Goal: Task Accomplishment & Management: Use online tool/utility

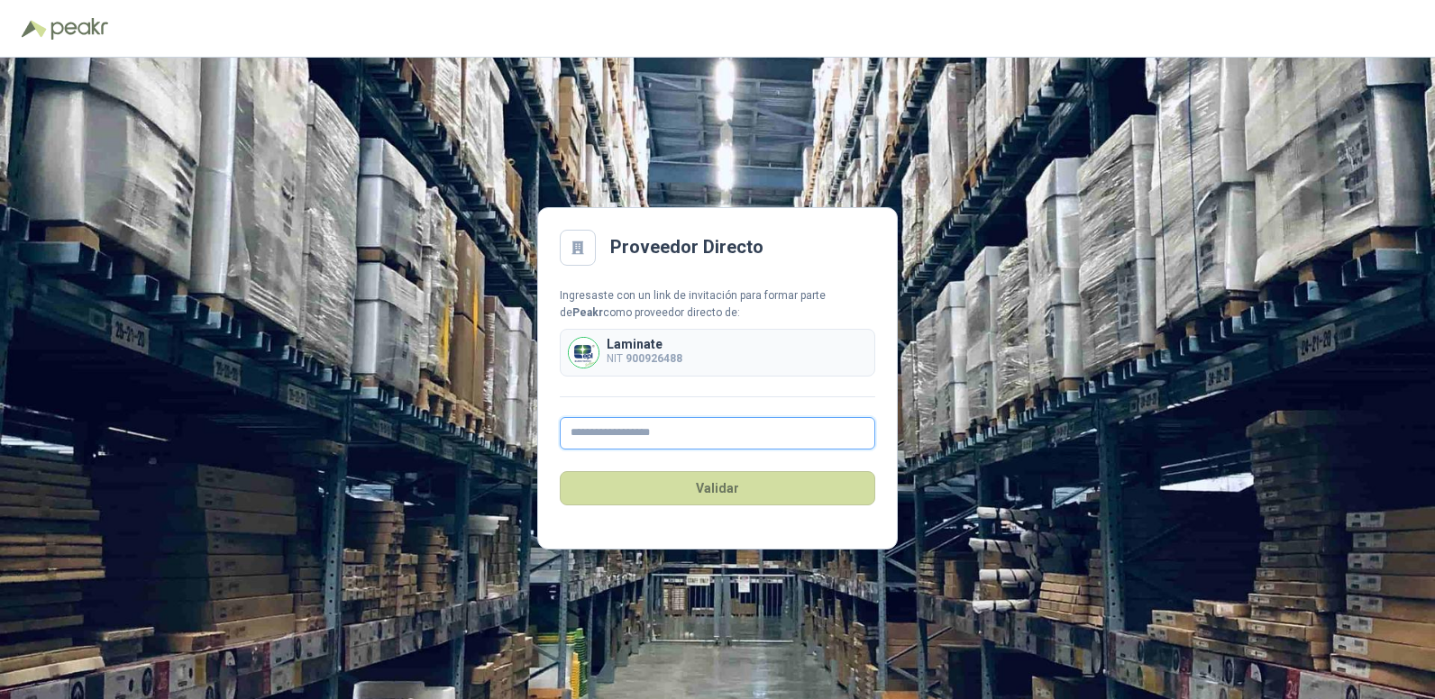
click at [658, 440] on input "text" at bounding box center [717, 433] width 315 height 32
type input "**********"
click at [723, 502] on button "Validar" at bounding box center [717, 488] width 315 height 34
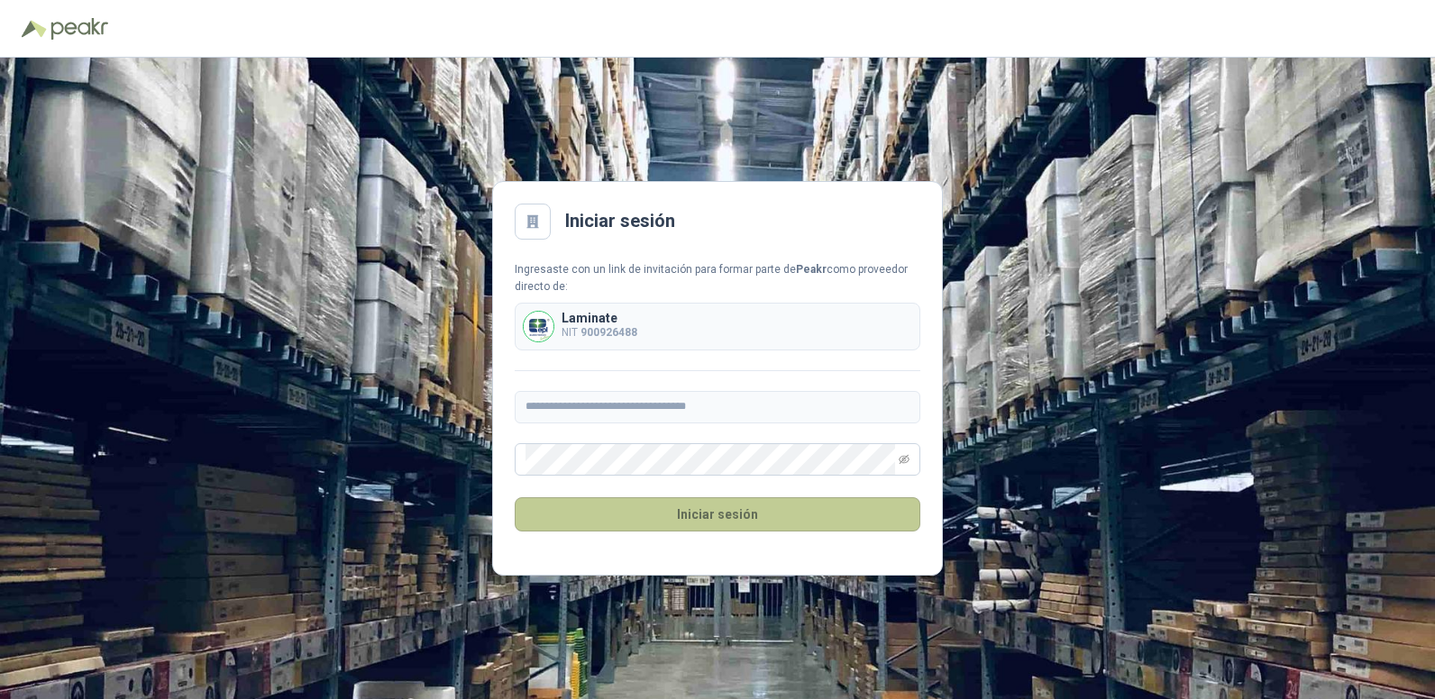
click at [748, 503] on button "Iniciar sesión" at bounding box center [717, 514] width 405 height 34
click at [762, 511] on button "Iniciar sesión" at bounding box center [717, 514] width 405 height 34
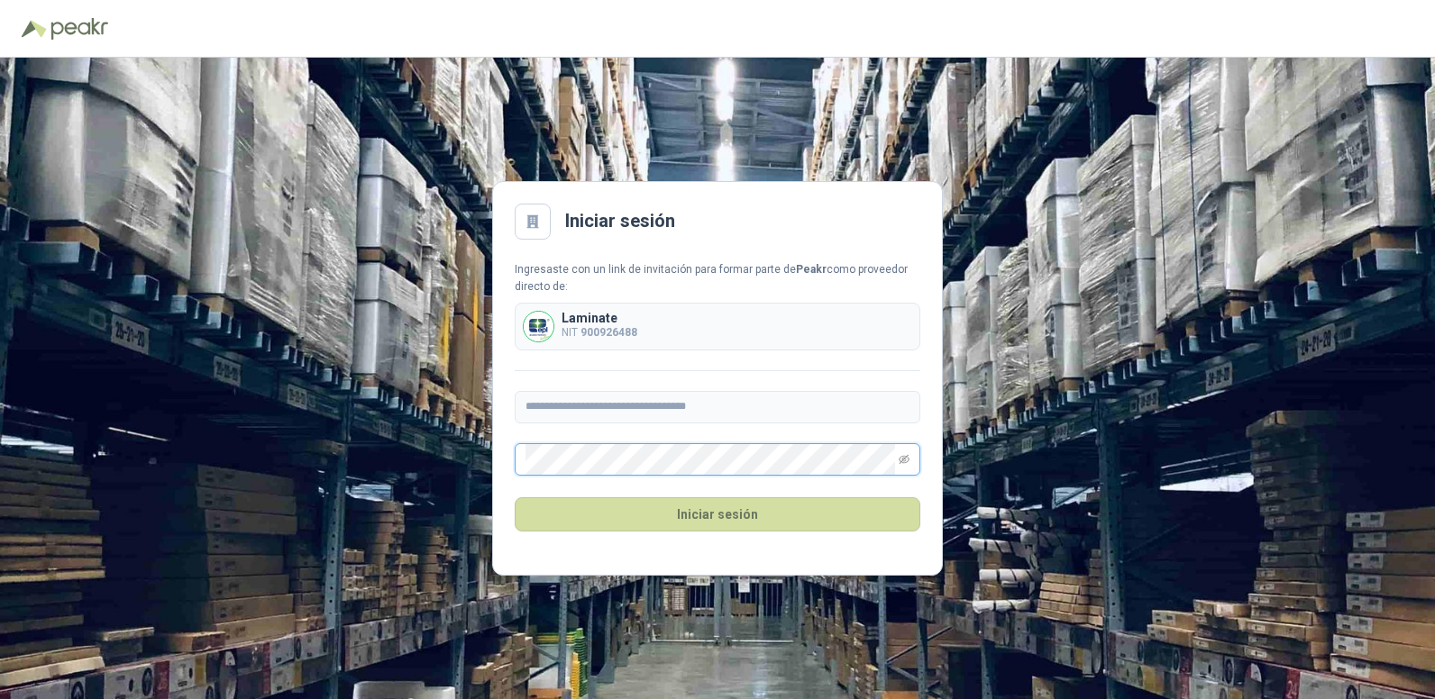
click at [462, 448] on div "**********" at bounding box center [717, 379] width 1435 height 642
click at [907, 462] on icon "eye-invisible" at bounding box center [903, 459] width 11 height 11
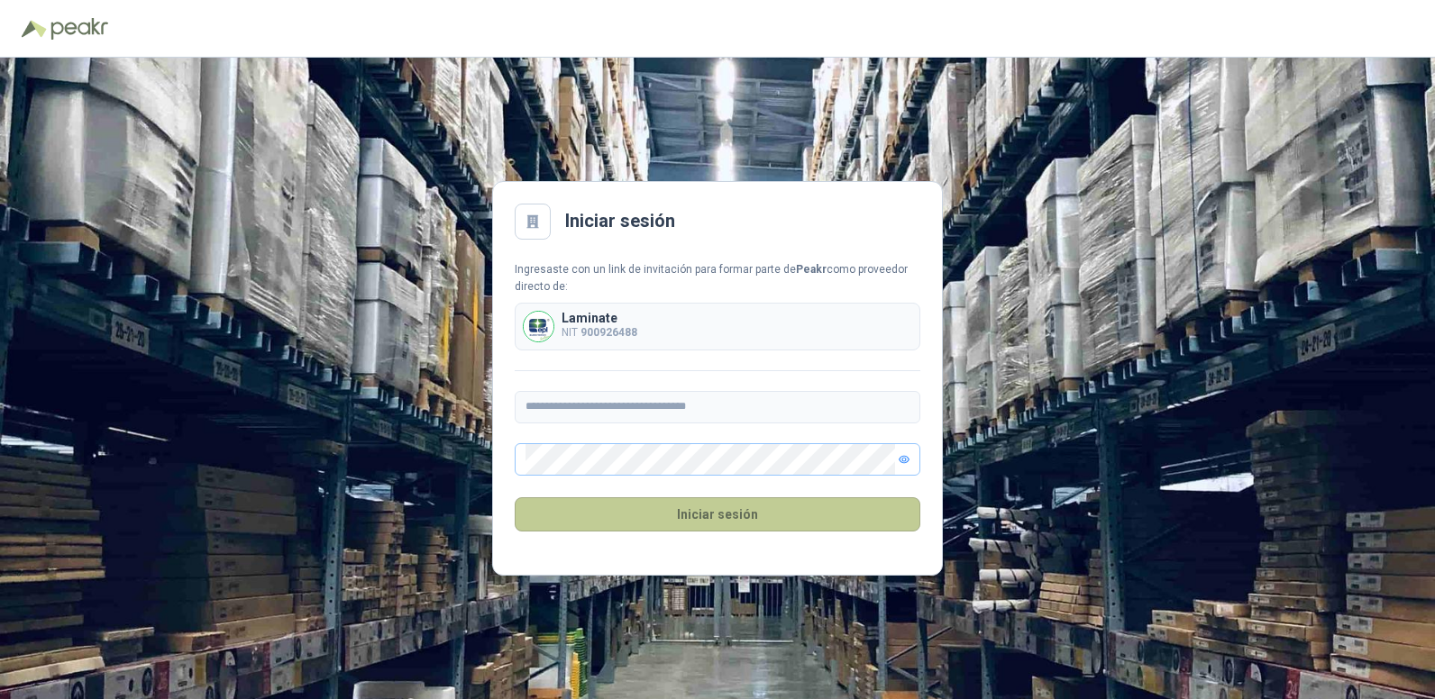
click at [666, 524] on button "Iniciar sesión" at bounding box center [717, 514] width 405 height 34
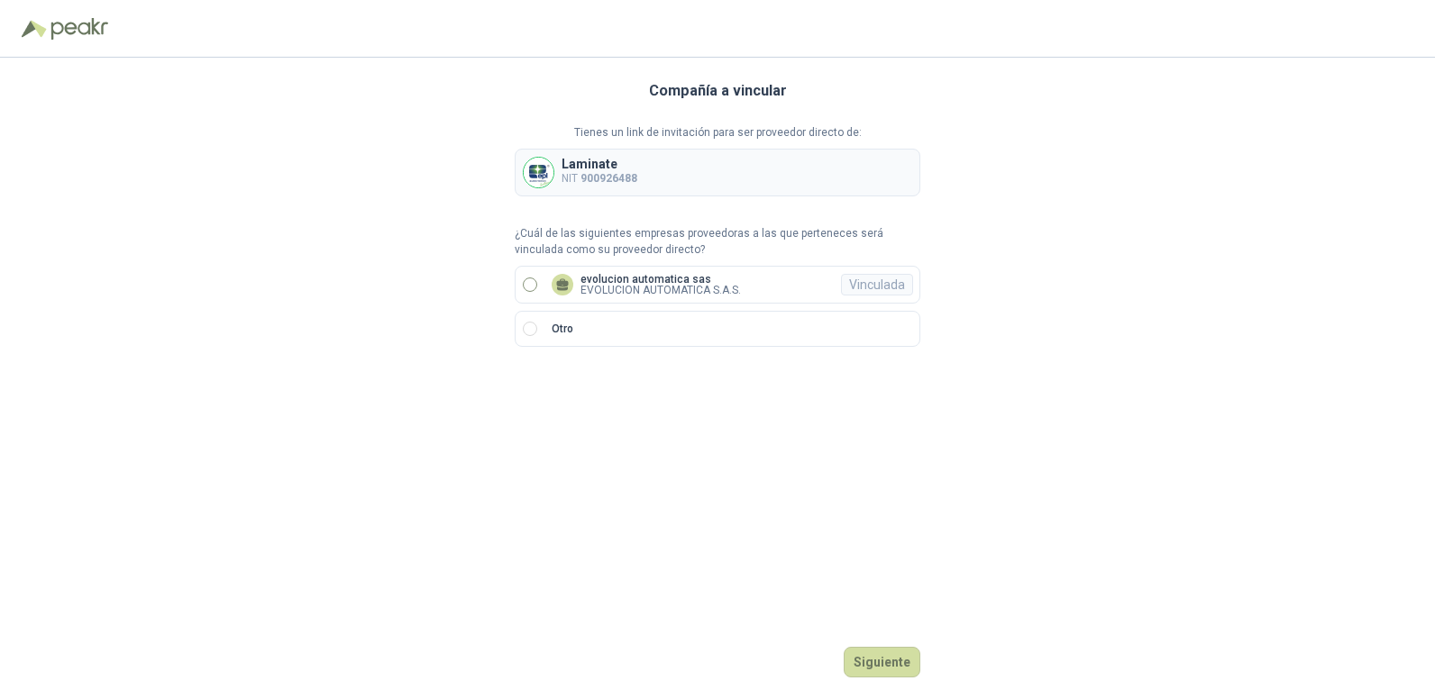
click at [687, 271] on label "evolucion automatica sas EVOLUCION AUTOMATICA S.A.S. Vinculada" at bounding box center [717, 285] width 405 height 38
click at [606, 279] on p "evolucion automatica sas" at bounding box center [660, 279] width 160 height 11
click at [902, 657] on button "Ingresar" at bounding box center [884, 662] width 71 height 31
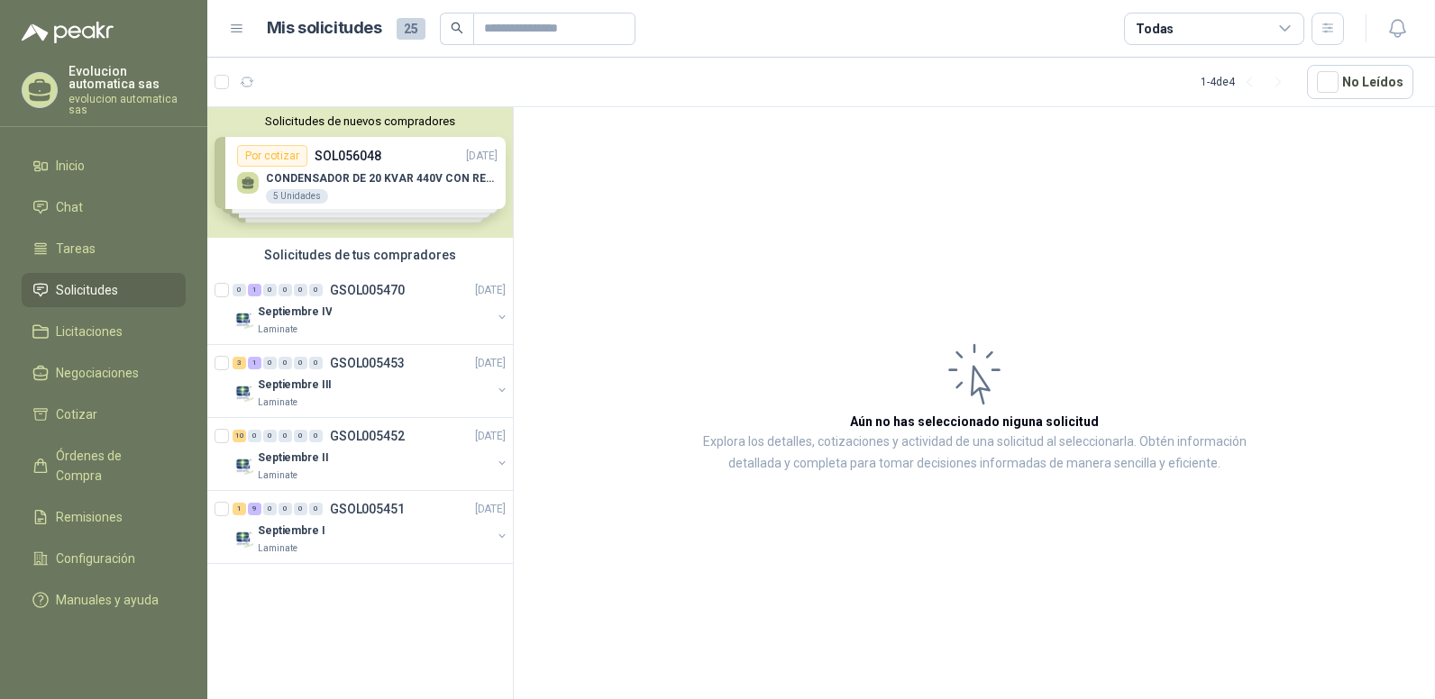
click at [132, 283] on li "Solicitudes" at bounding box center [103, 290] width 142 height 20
click at [384, 372] on div "3 1 0 0 0 0 GSOL005453 [DATE]" at bounding box center [370, 363] width 277 height 22
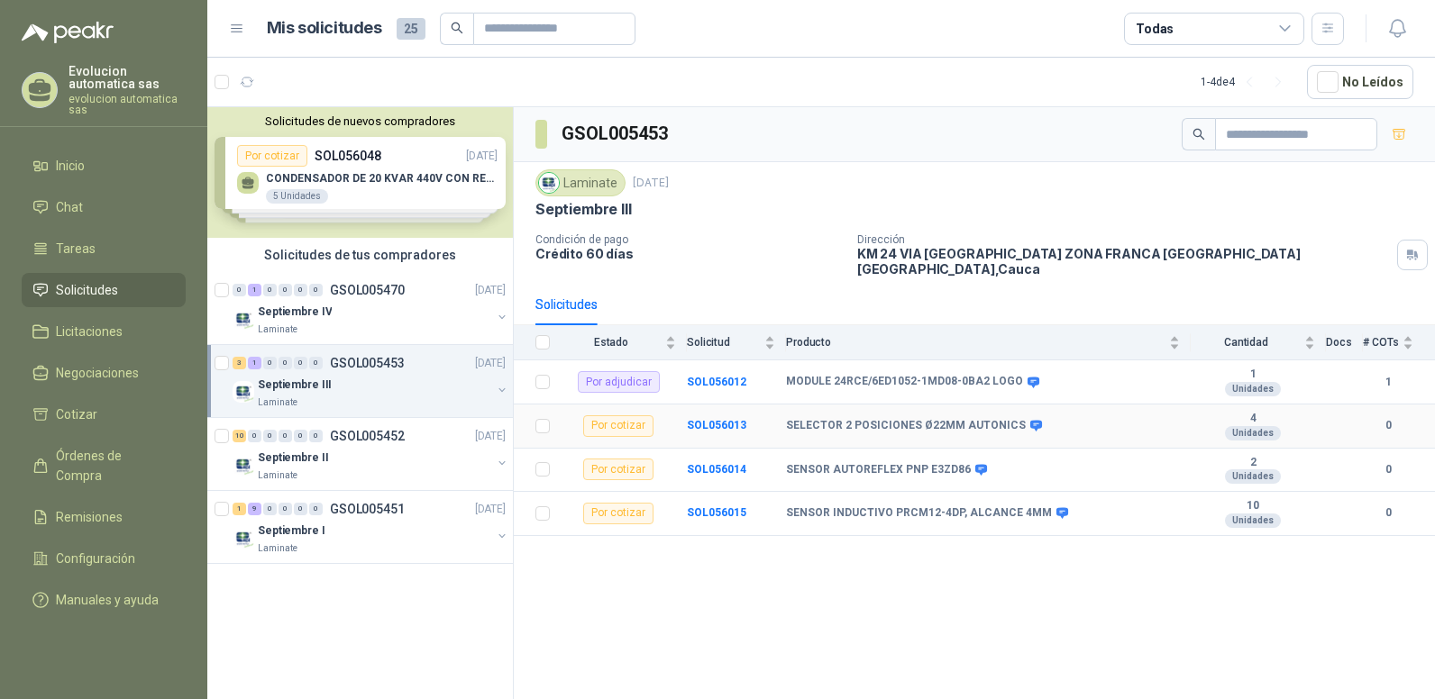
click at [629, 417] on div "Por cotizar" at bounding box center [618, 426] width 70 height 22
click at [742, 419] on b "SOL056013" at bounding box center [716, 425] width 59 height 13
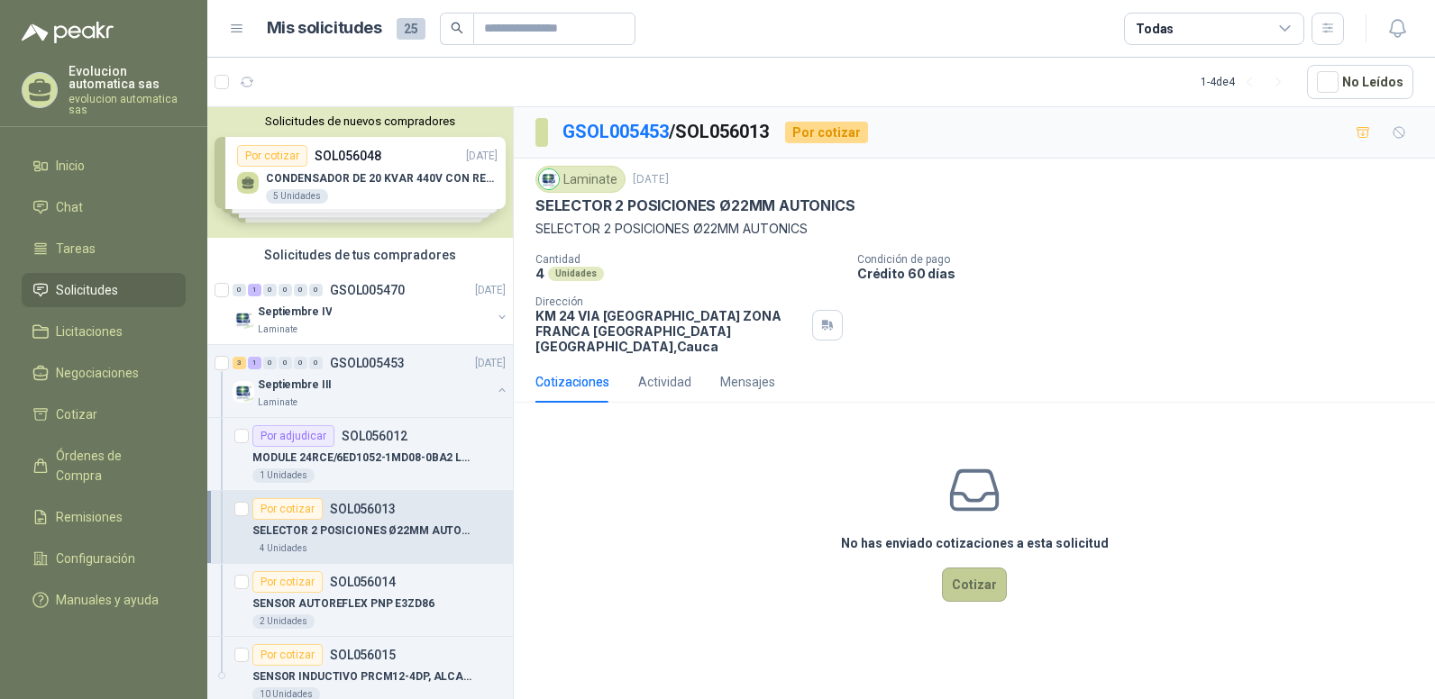
click at [986, 583] on button "Cotizar" at bounding box center [974, 585] width 65 height 34
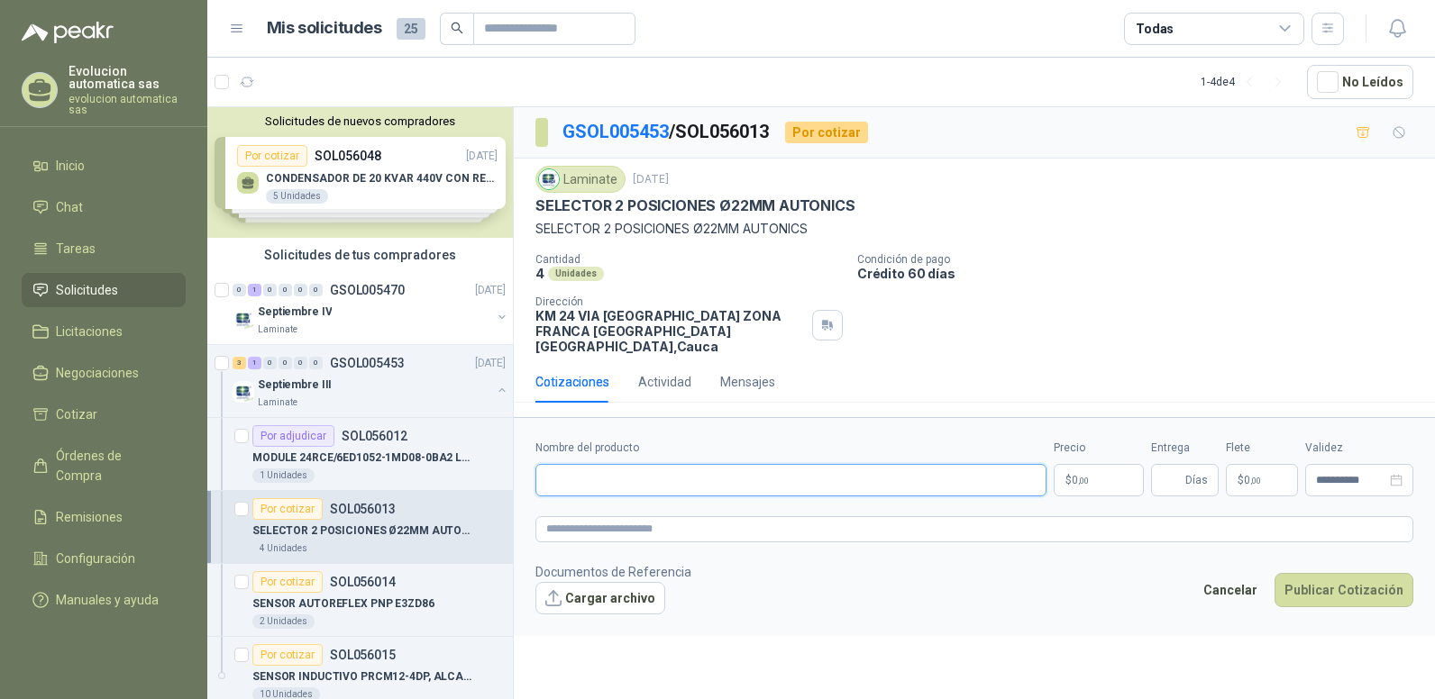
click at [635, 471] on input "Nombre del producto" at bounding box center [790, 480] width 511 height 32
paste input "*********"
drag, startPoint x: 582, startPoint y: 469, endPoint x: 532, endPoint y: 468, distance: 50.5
click at [532, 468] on form "**********" at bounding box center [974, 526] width 921 height 218
drag, startPoint x: 536, startPoint y: 205, endPoint x: 854, endPoint y: 209, distance: 318.1
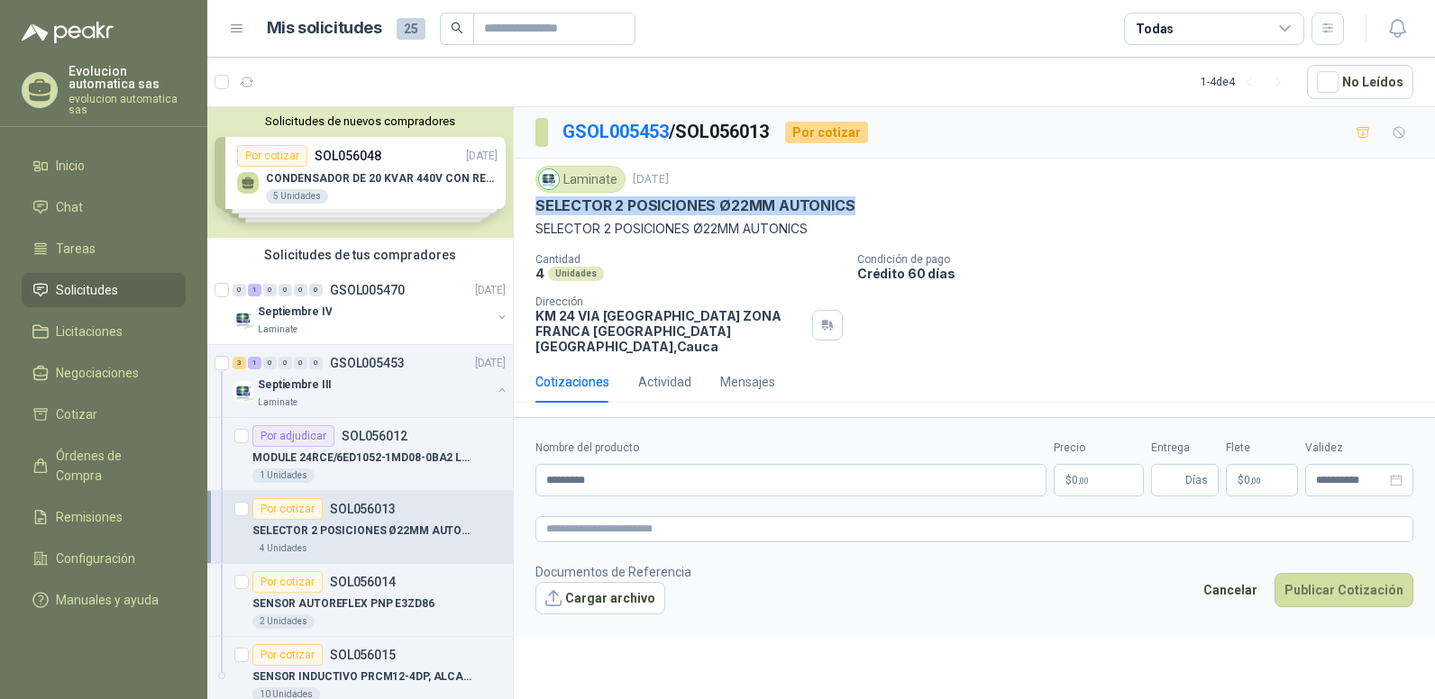
click at [854, 209] on div "SELECTOR 2 POSICIONES Ø22MM AUTONICS" at bounding box center [974, 205] width 878 height 19
copy p "SELECTOR 2 POSICIONES Ø22MM AUTONICS"
drag, startPoint x: 617, startPoint y: 470, endPoint x: 532, endPoint y: 469, distance: 85.6
click at [533, 469] on form "**********" at bounding box center [974, 526] width 921 height 218
paste input "**********"
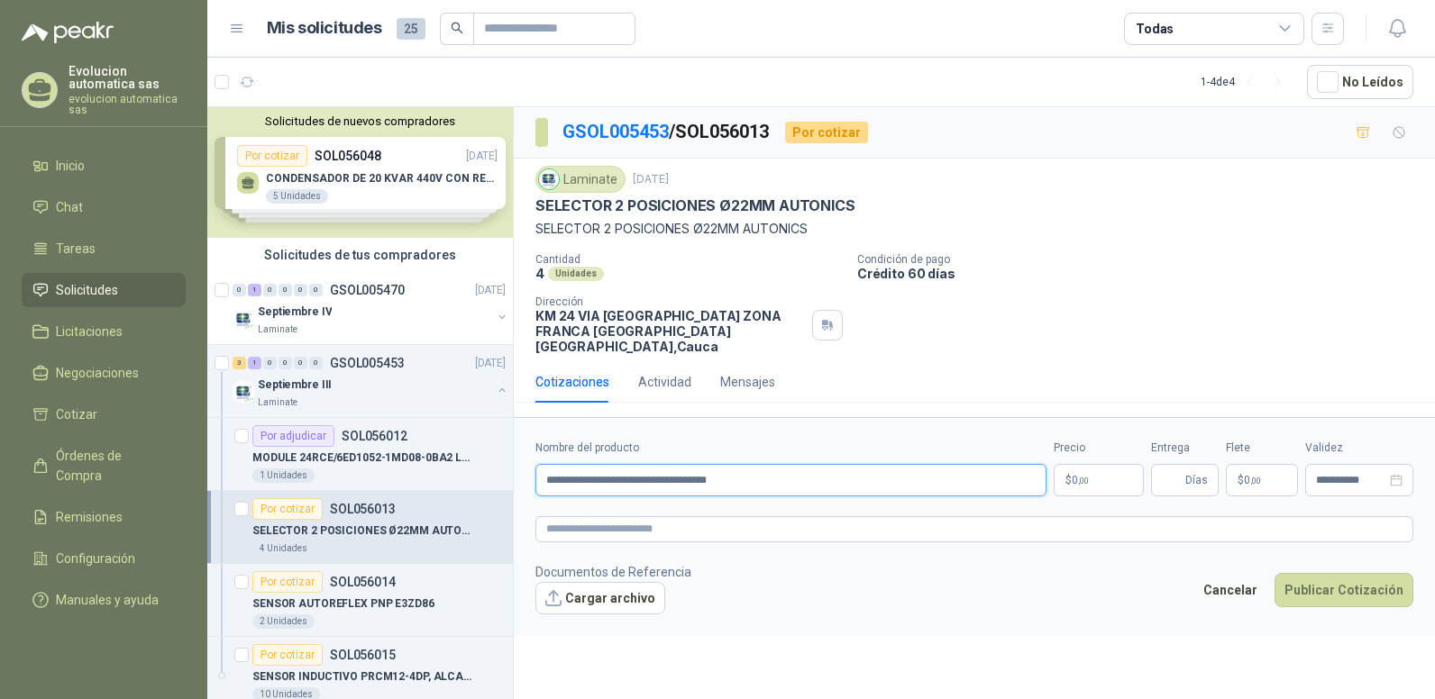
type input "**********"
click at [804, 580] on footer "Documentos de Referencia Cargar archivo Cancelar Publicar Cotización" at bounding box center [974, 588] width 878 height 52
click at [1062, 467] on p "$ 0 ,00" at bounding box center [1098, 480] width 90 height 32
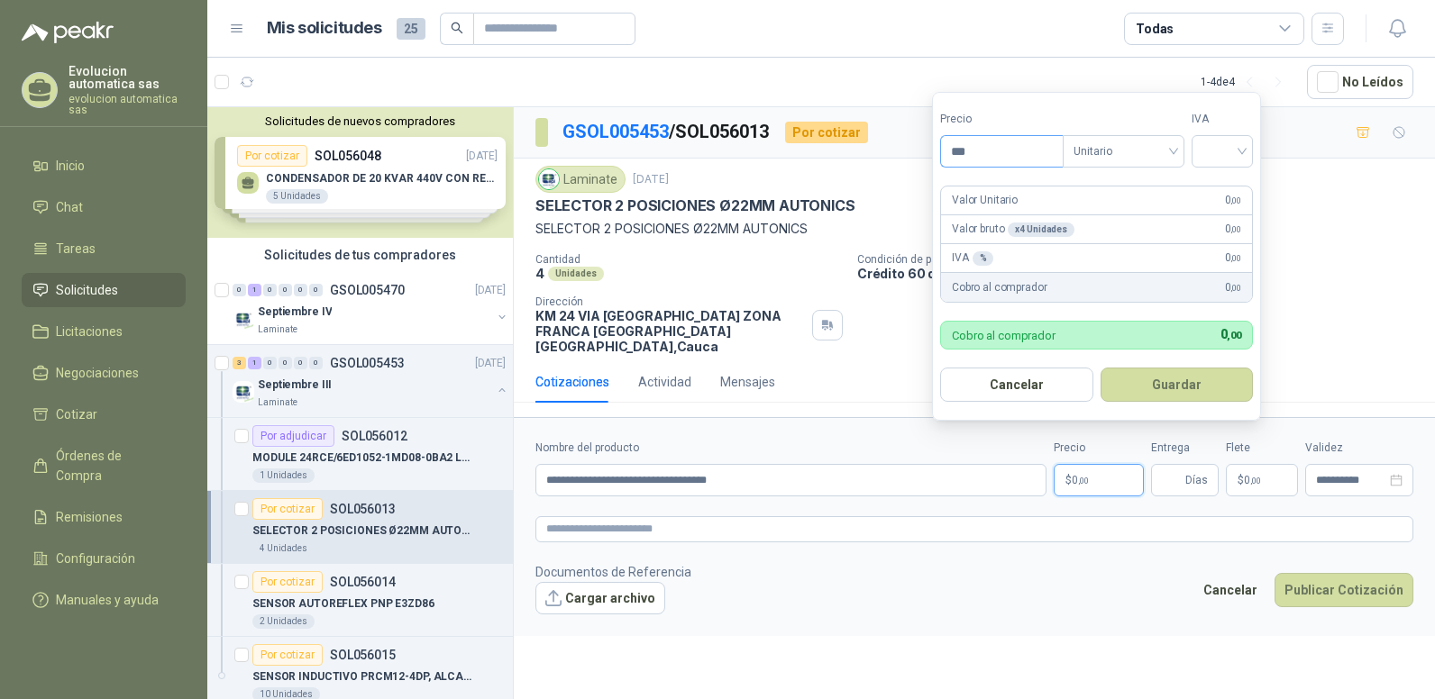
drag, startPoint x: 961, startPoint y: 150, endPoint x: 1003, endPoint y: 165, distance: 44.7
click at [998, 162] on input "***" at bounding box center [1002, 151] width 122 height 31
click at [1148, 156] on span "Unitario" at bounding box center [1123, 151] width 100 height 27
type input "********"
click at [1122, 187] on div "Unitario" at bounding box center [1126, 188] width 93 height 20
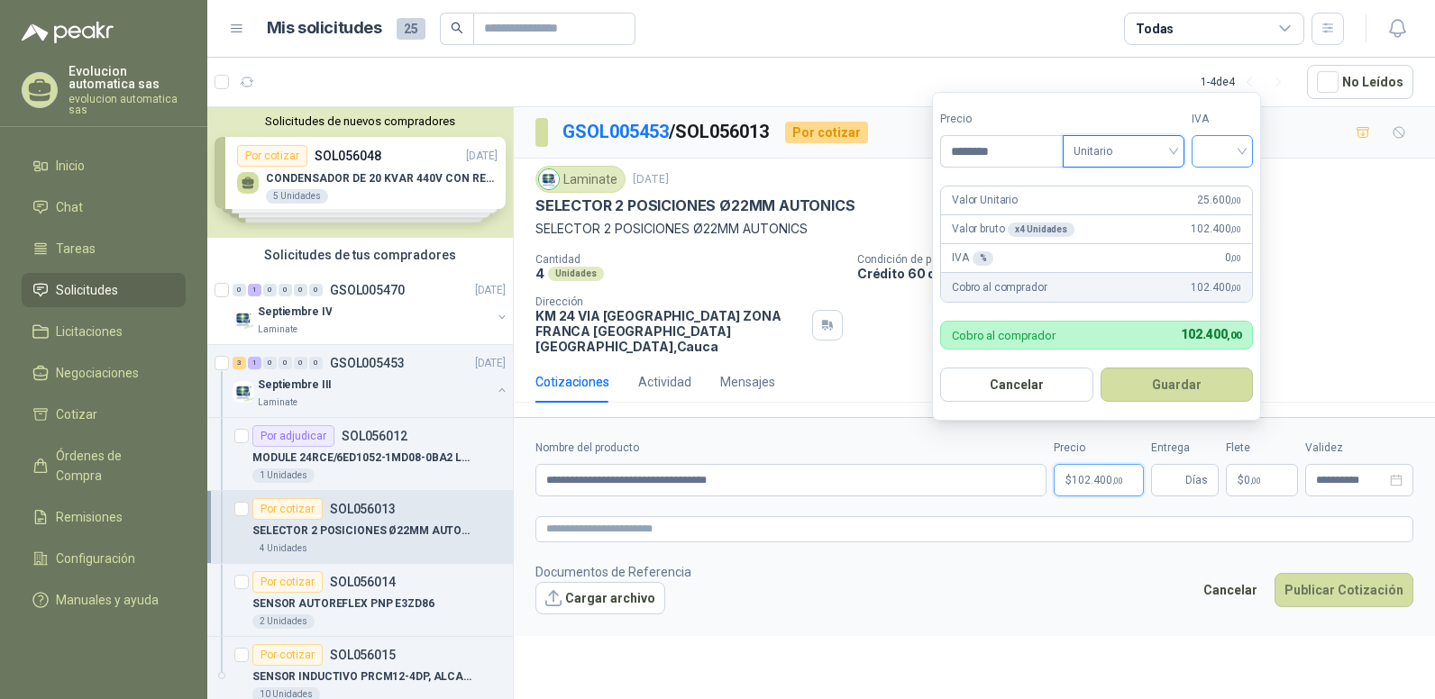
click at [1242, 150] on input "search" at bounding box center [1222, 149] width 40 height 27
click at [1219, 243] on div "0%" at bounding box center [1225, 246] width 33 height 20
click at [822, 545] on form "**********" at bounding box center [974, 526] width 921 height 218
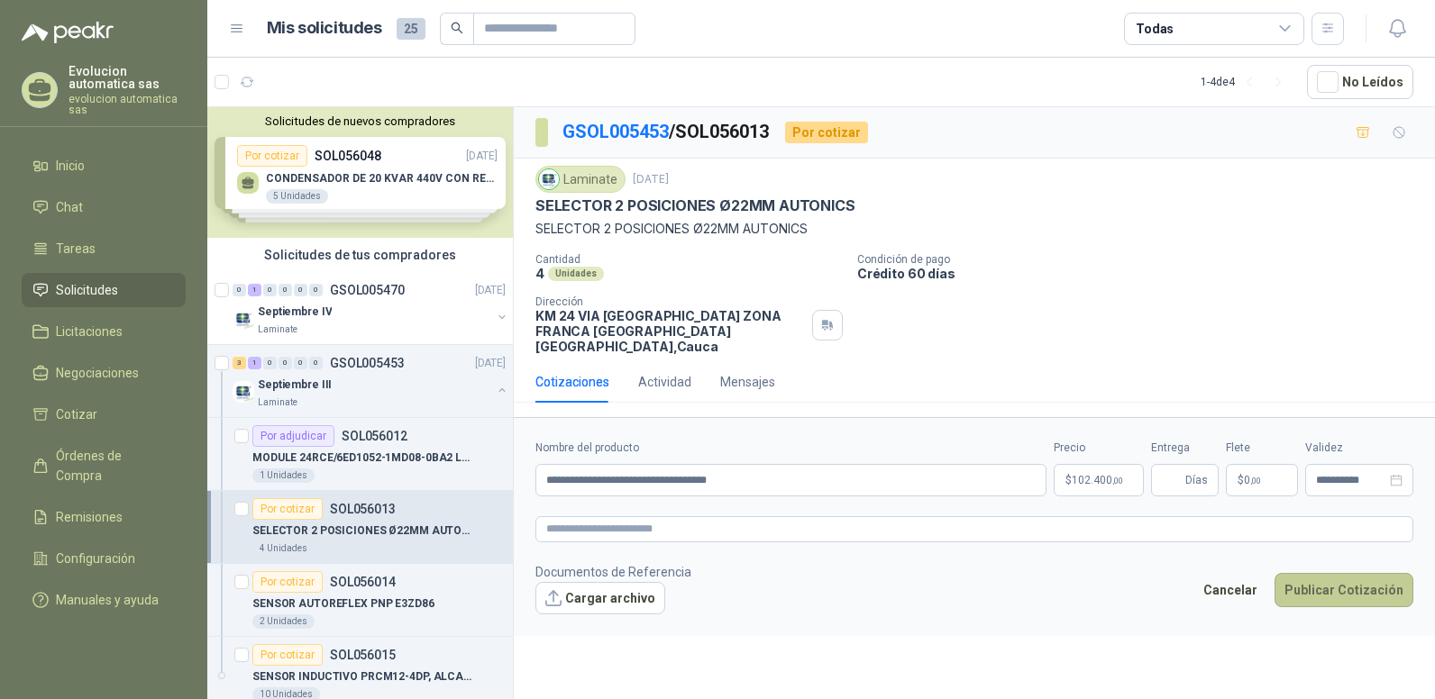
click at [1378, 574] on button "Publicar Cotización" at bounding box center [1343, 590] width 139 height 34
type input "*"
click at [1324, 579] on button "Publicar Cotización" at bounding box center [1343, 590] width 139 height 34
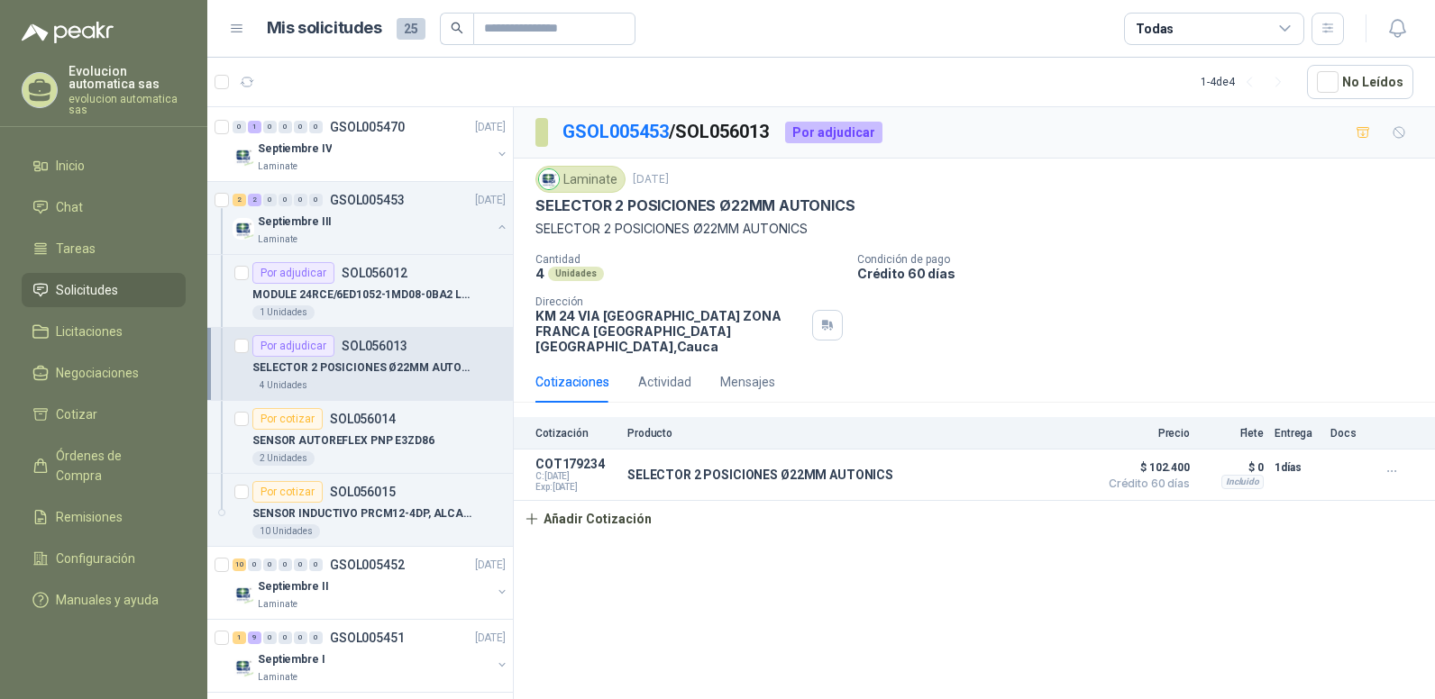
scroll to position [176, 0]
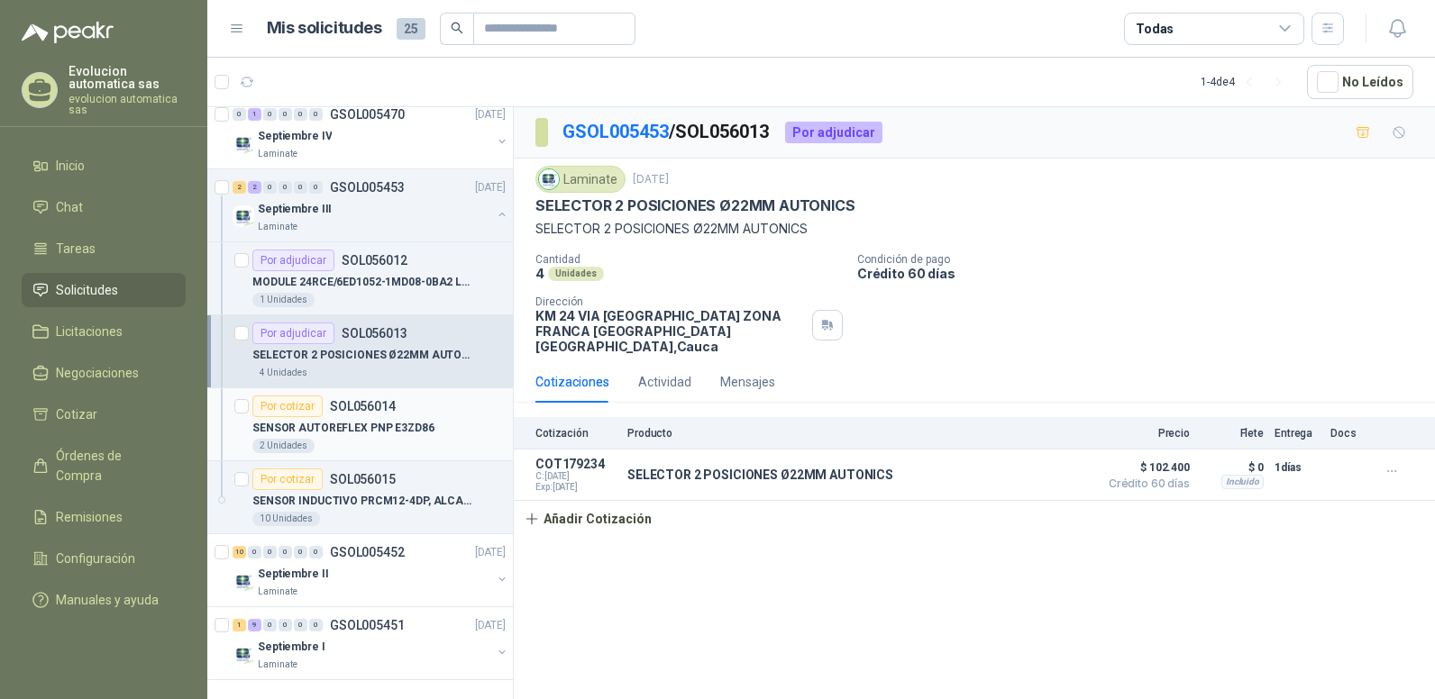
click at [358, 432] on p "SENSOR AUTOREFLEX PNP E3ZD86" at bounding box center [343, 428] width 182 height 17
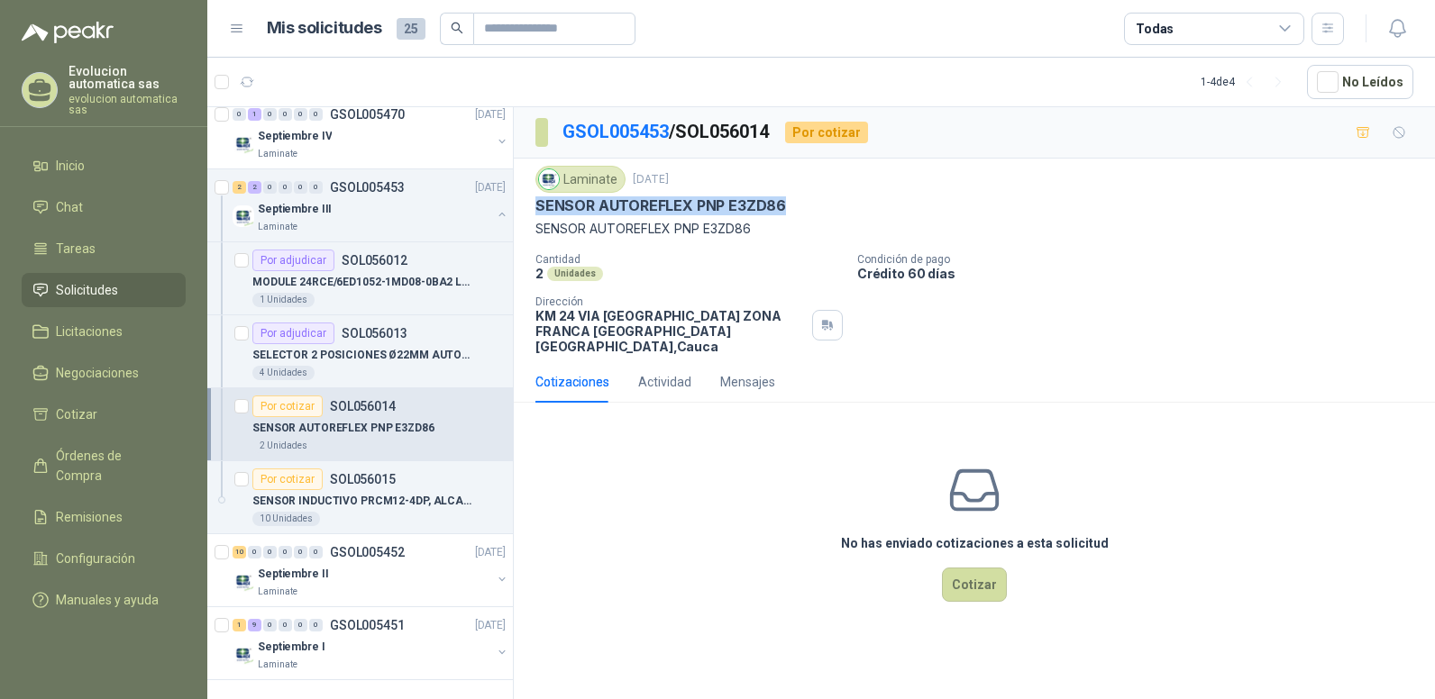
drag, startPoint x: 533, startPoint y: 201, endPoint x: 786, endPoint y: 205, distance: 252.3
click at [786, 205] on div "Laminate [DATE] SENSOR AUTOREFLEX PNP E3ZD86 SENSOR AUTOREFLEX PNP E3ZD86 Canti…" at bounding box center [974, 260] width 921 height 203
copy p "SENSOR AUTOREFLEX PNP E3ZD86"
click at [977, 568] on button "Cotizar" at bounding box center [974, 585] width 65 height 34
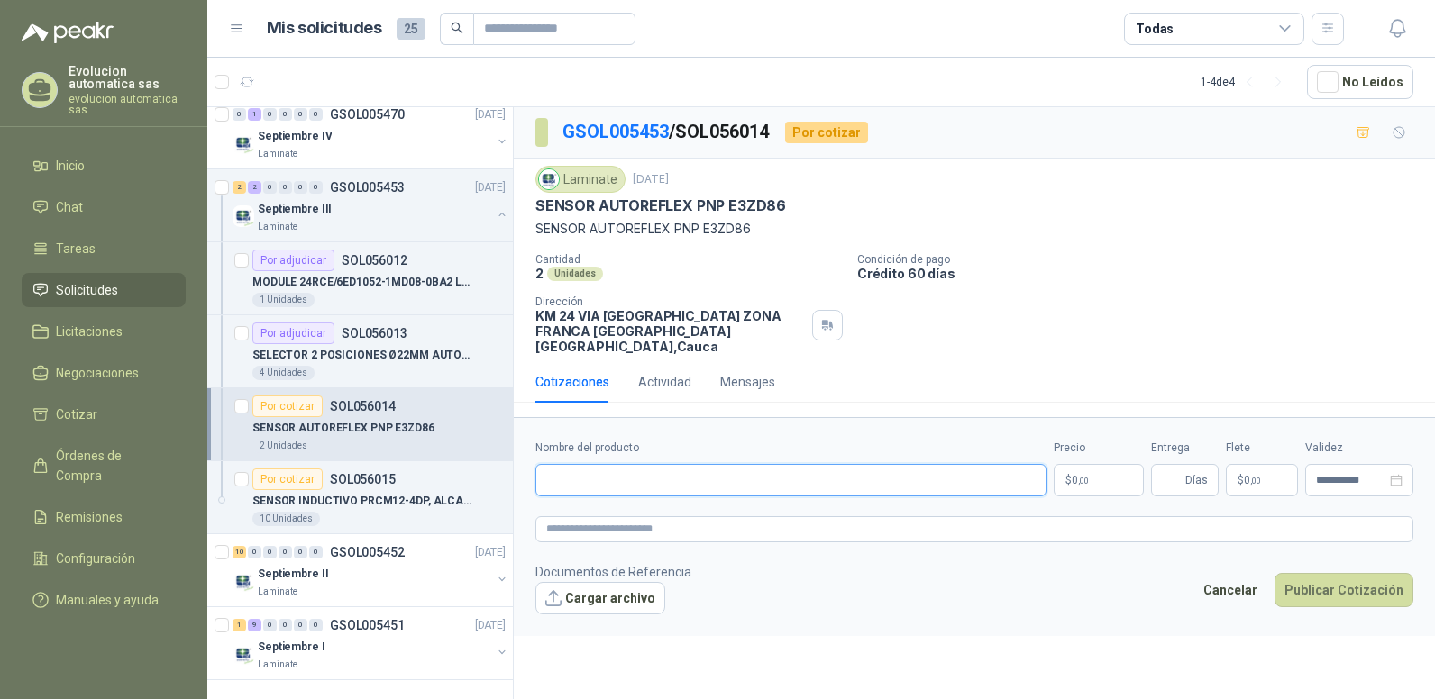
click at [674, 464] on input "Nombre del producto" at bounding box center [790, 480] width 511 height 32
paste input "**********"
type input "**********"
click at [821, 562] on footer "Documentos de Referencia Cargar archivo Cancelar Publicar Cotización" at bounding box center [974, 588] width 878 height 52
click at [1120, 465] on p "$ 0 ,00" at bounding box center [1098, 480] width 90 height 32
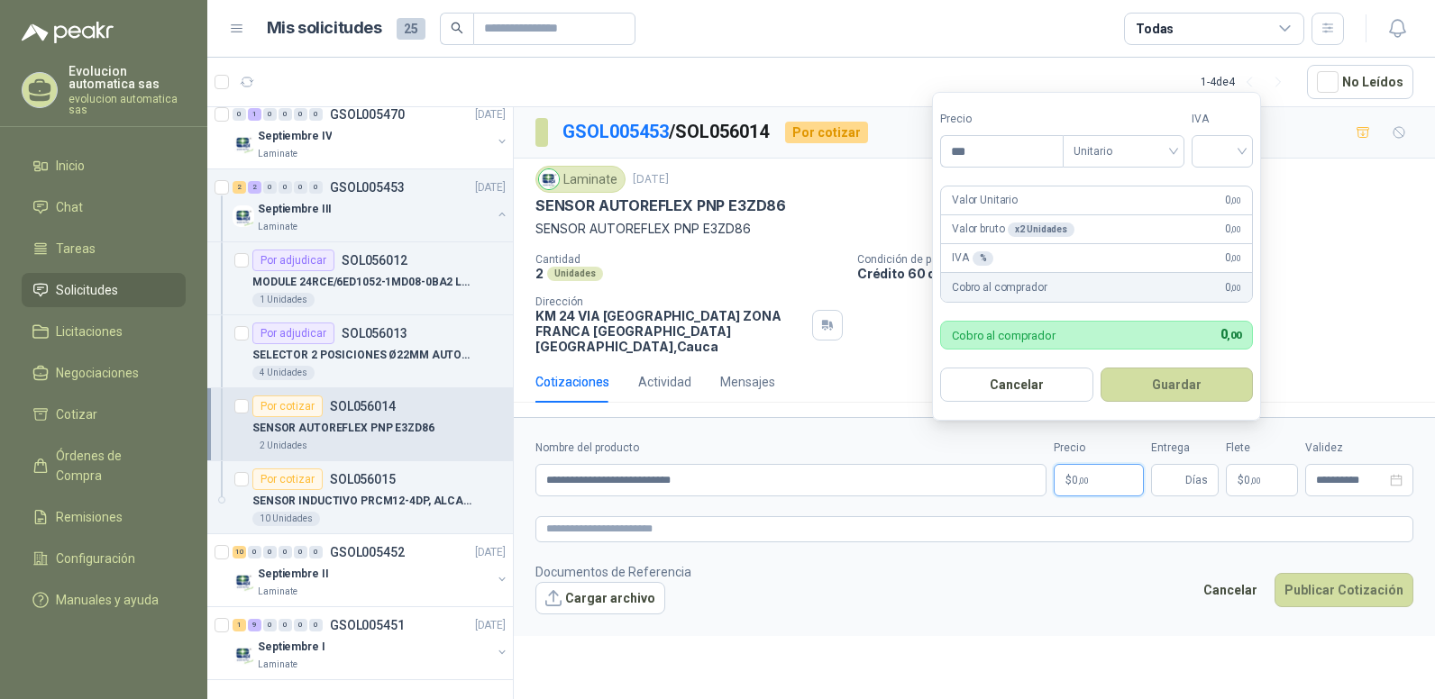
drag, startPoint x: 960, startPoint y: 150, endPoint x: 1021, endPoint y: 169, distance: 64.1
click at [1017, 168] on form "Precio *** Tipo Unitario IVA Valor Unitario 0 ,00 Valor bruto x 2 Unidades 0 ,0…" at bounding box center [1096, 256] width 329 height 329
click at [1124, 154] on span "Unitario" at bounding box center [1123, 151] width 100 height 27
type input "**********"
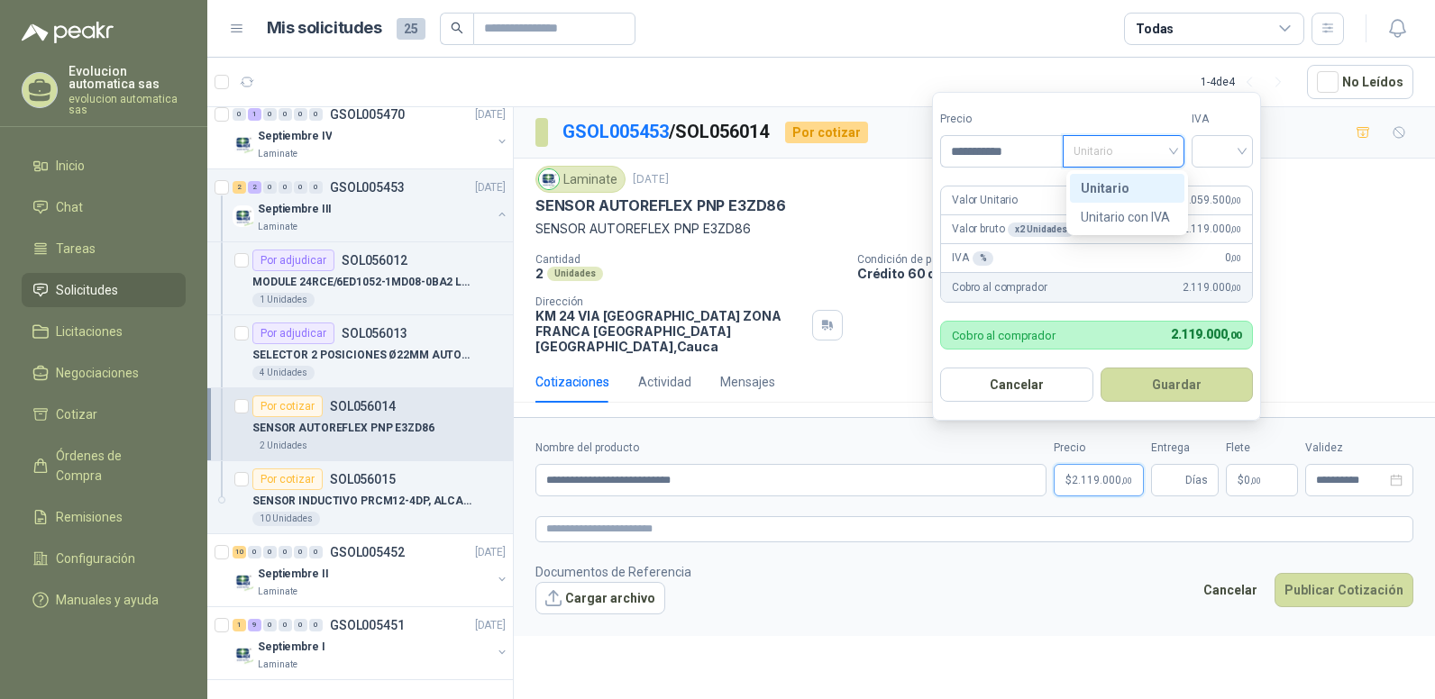
click at [1115, 192] on div "Unitario" at bounding box center [1126, 188] width 93 height 20
click at [1220, 151] on input "search" at bounding box center [1222, 149] width 40 height 27
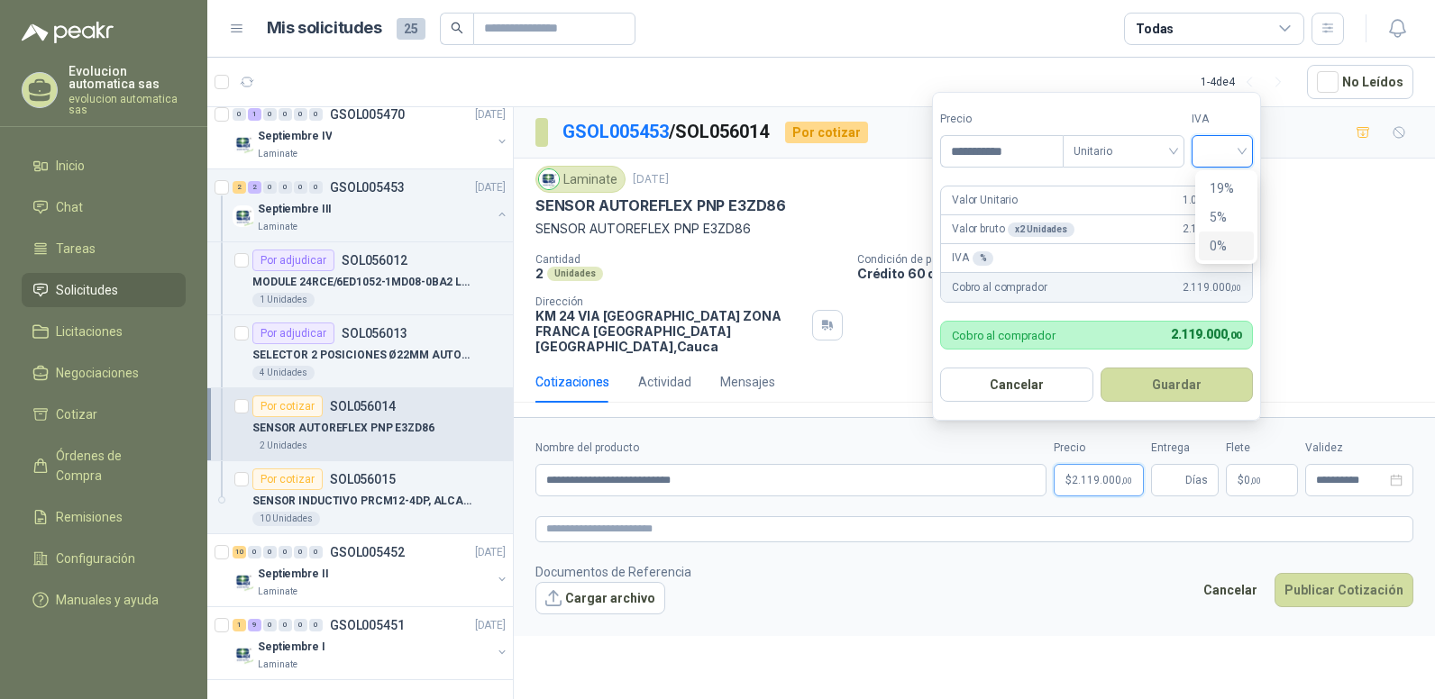
click at [1226, 242] on div "0%" at bounding box center [1225, 246] width 33 height 20
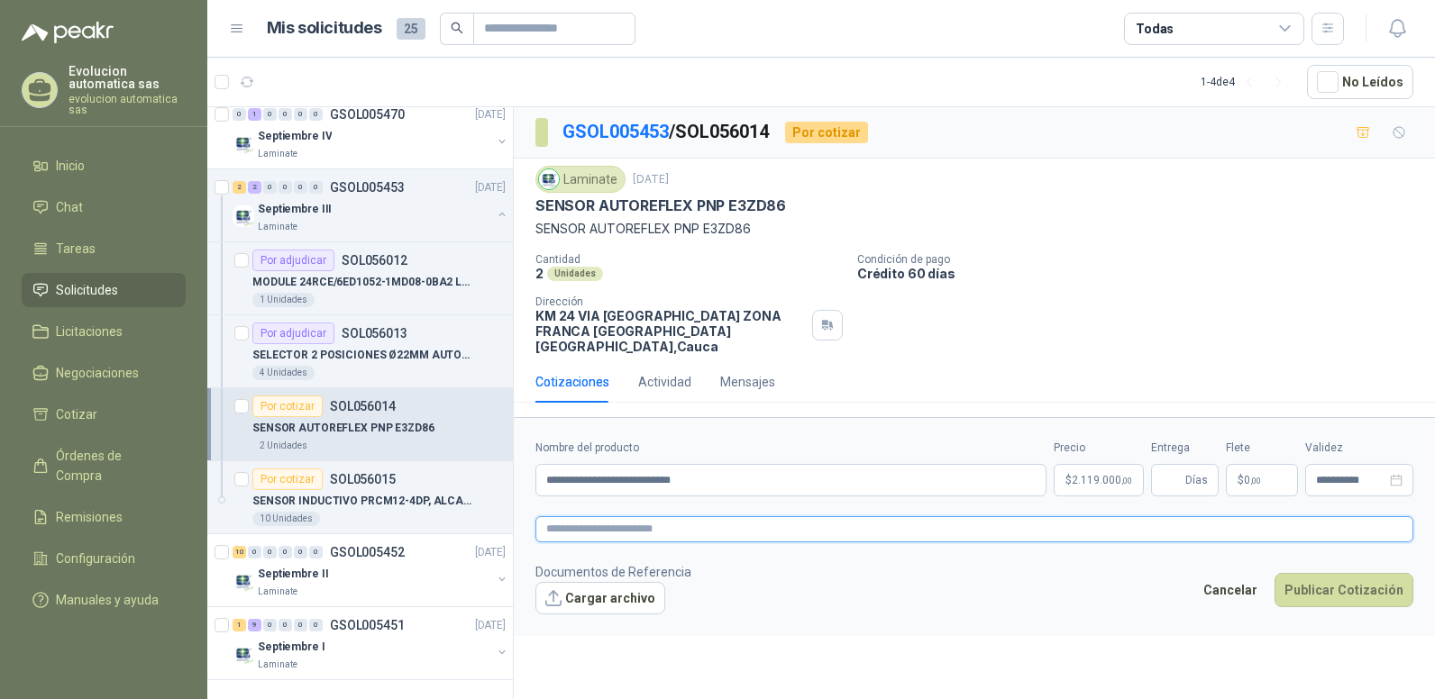
click at [1006, 516] on textarea at bounding box center [974, 529] width 878 height 26
click at [1193, 469] on span "Días" at bounding box center [1196, 480] width 23 height 31
type input "*"
click at [1328, 578] on button "Publicar Cotización" at bounding box center [1343, 590] width 139 height 34
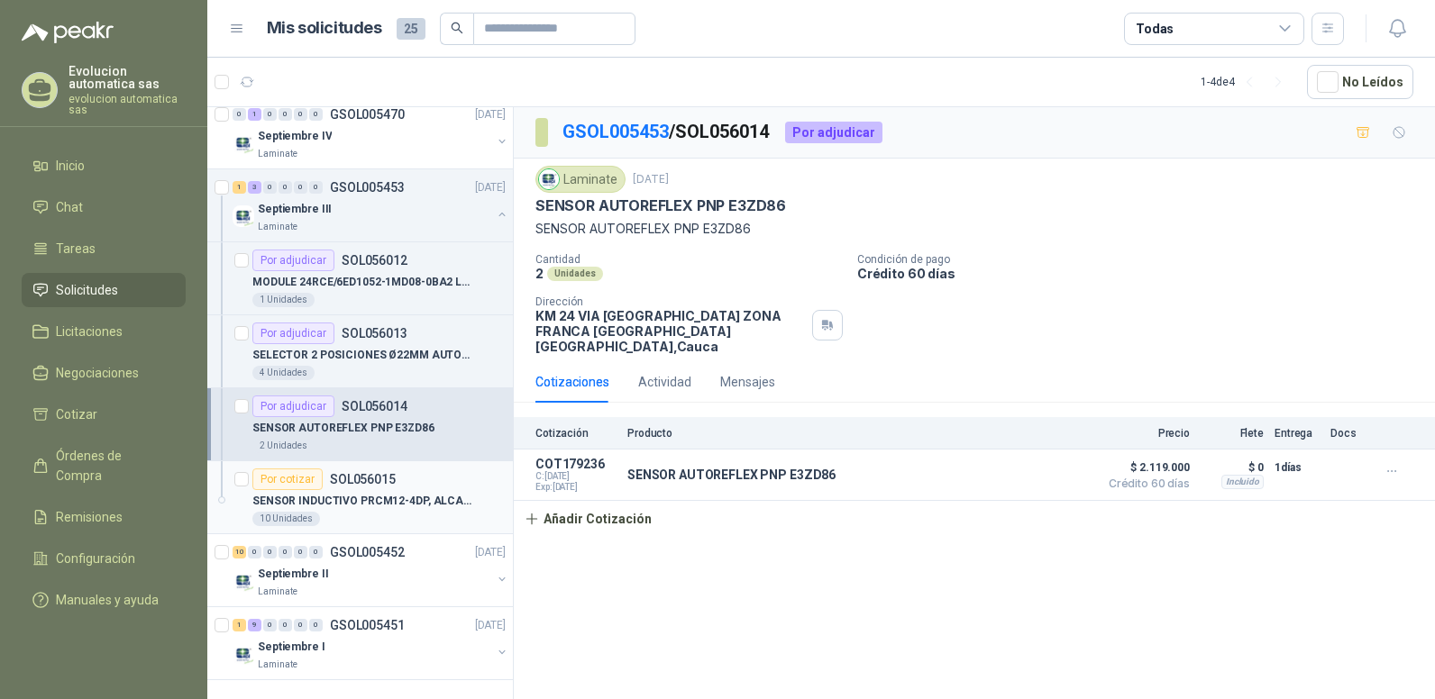
click at [293, 480] on div "Por cotizar" at bounding box center [287, 480] width 70 height 22
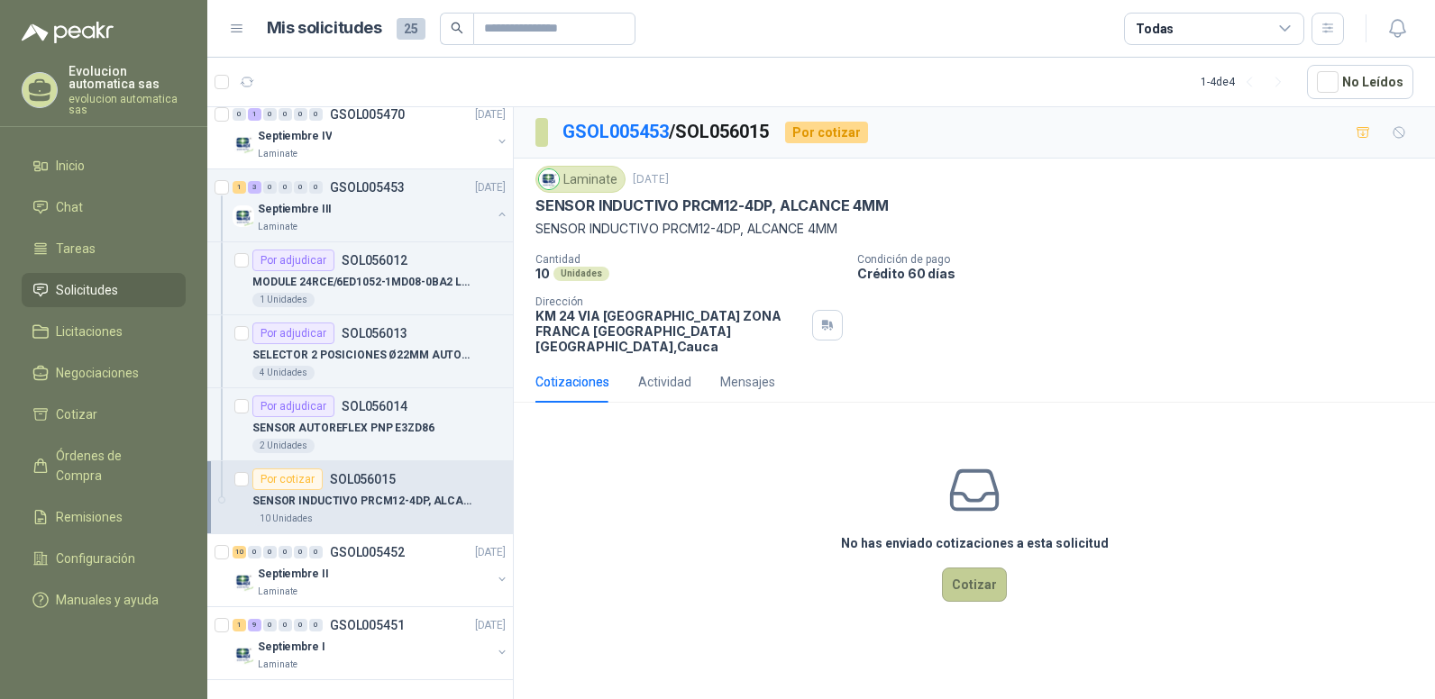
click at [979, 568] on button "Cotizar" at bounding box center [974, 585] width 65 height 34
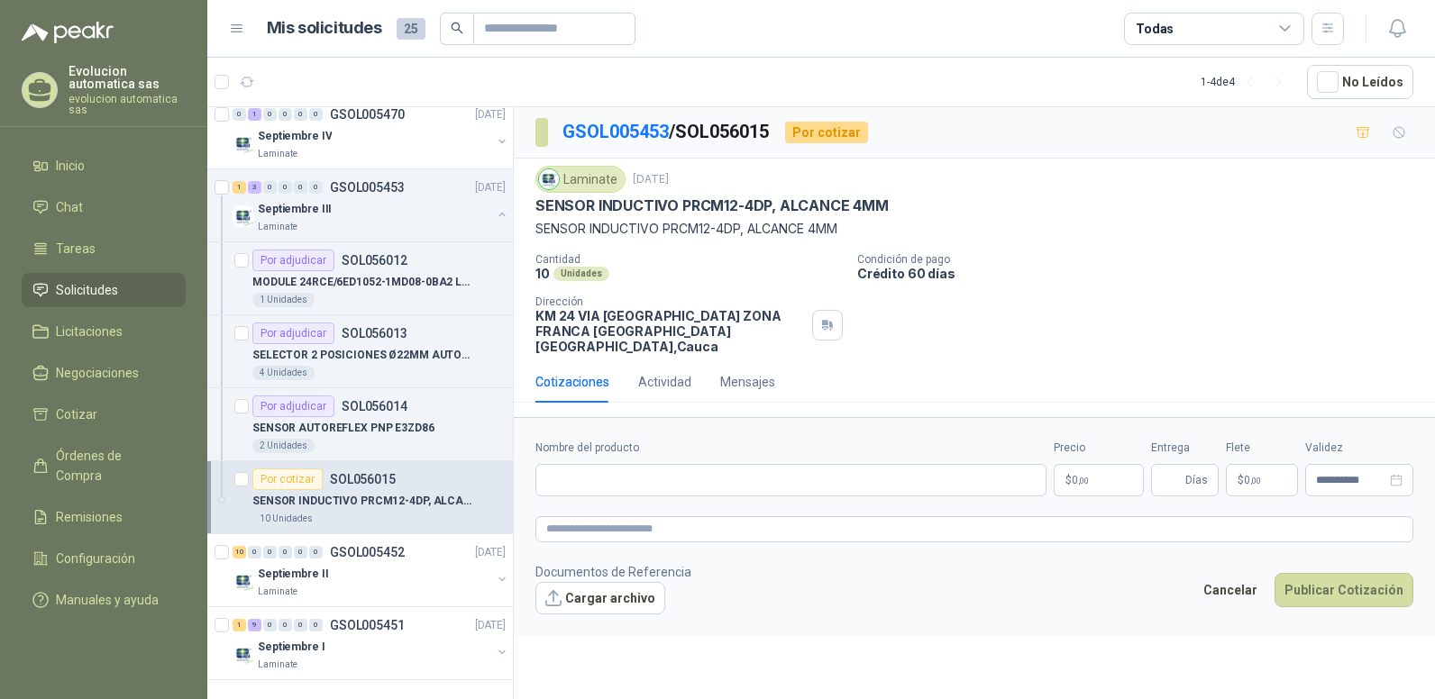
click at [1104, 478] on p "$ 0 ,00" at bounding box center [1098, 480] width 90 height 32
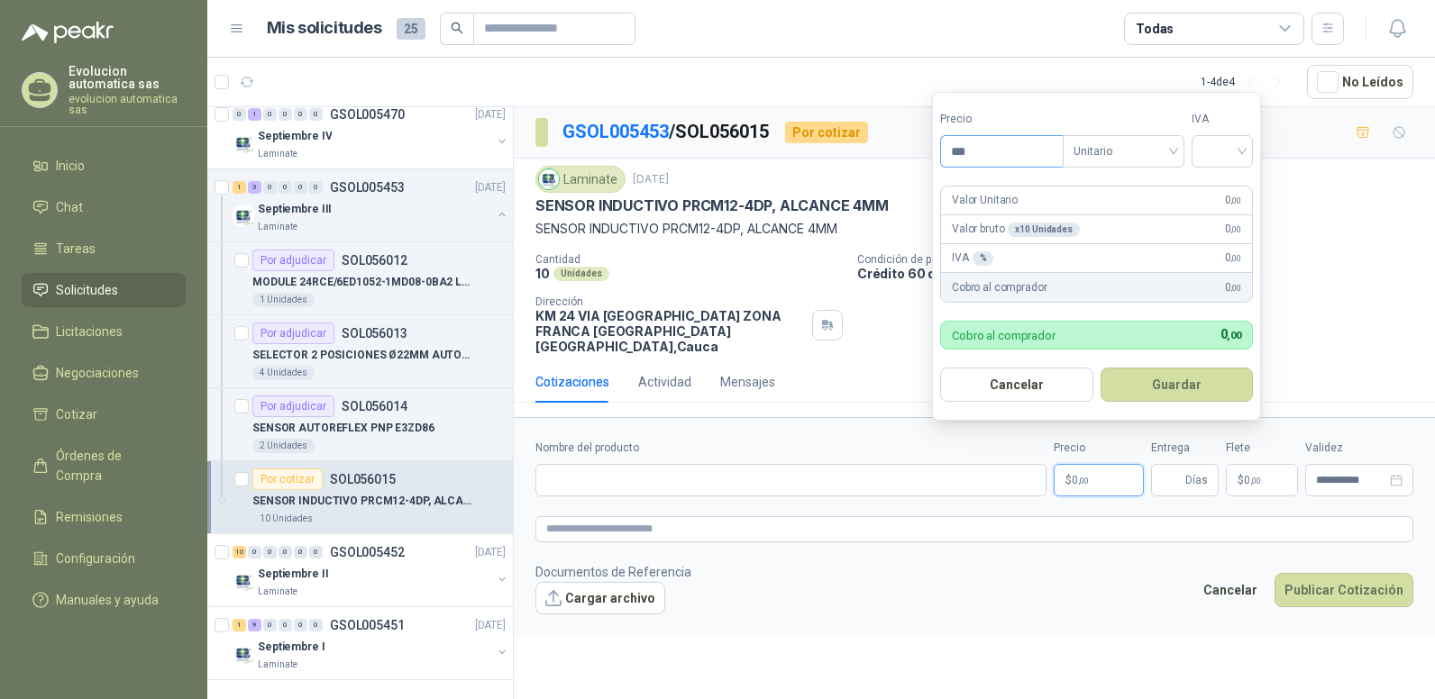
drag, startPoint x: 961, startPoint y: 152, endPoint x: 1010, endPoint y: 158, distance: 49.0
click at [1010, 158] on input "***" at bounding box center [1002, 151] width 122 height 31
click at [1126, 152] on span "Unitario" at bounding box center [1123, 151] width 100 height 27
type input "*********"
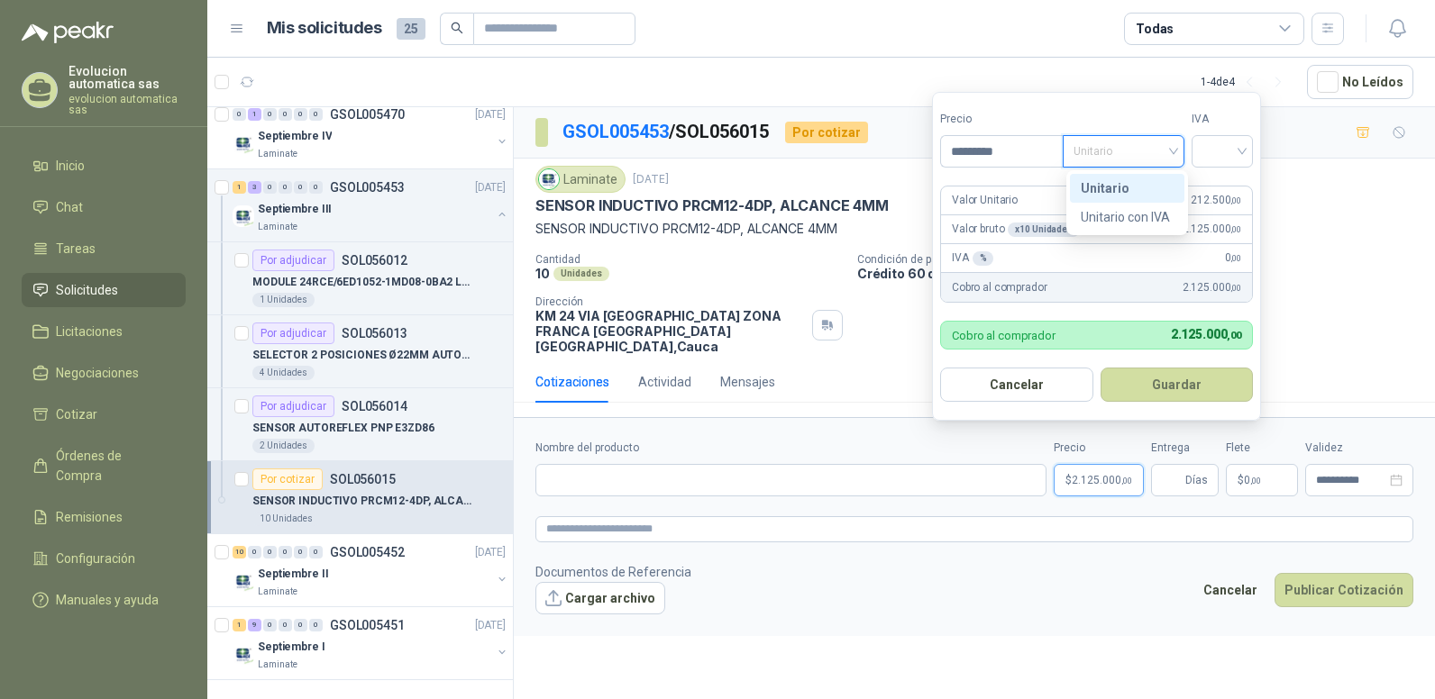
click at [1113, 187] on div "Unitario" at bounding box center [1126, 188] width 93 height 20
click at [1225, 150] on input "search" at bounding box center [1222, 149] width 40 height 27
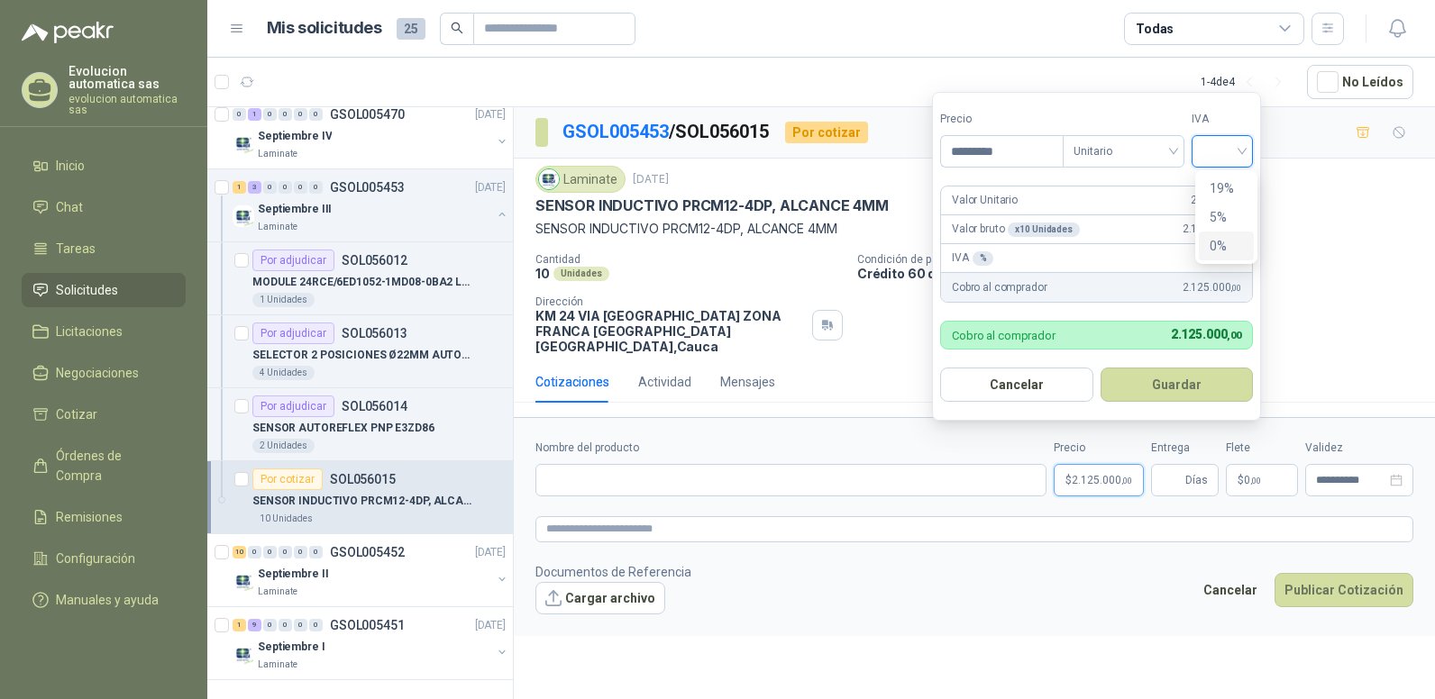
drag, startPoint x: 1216, startPoint y: 241, endPoint x: 929, endPoint y: 450, distance: 354.7
click at [1215, 242] on div "0%" at bounding box center [1225, 246] width 33 height 20
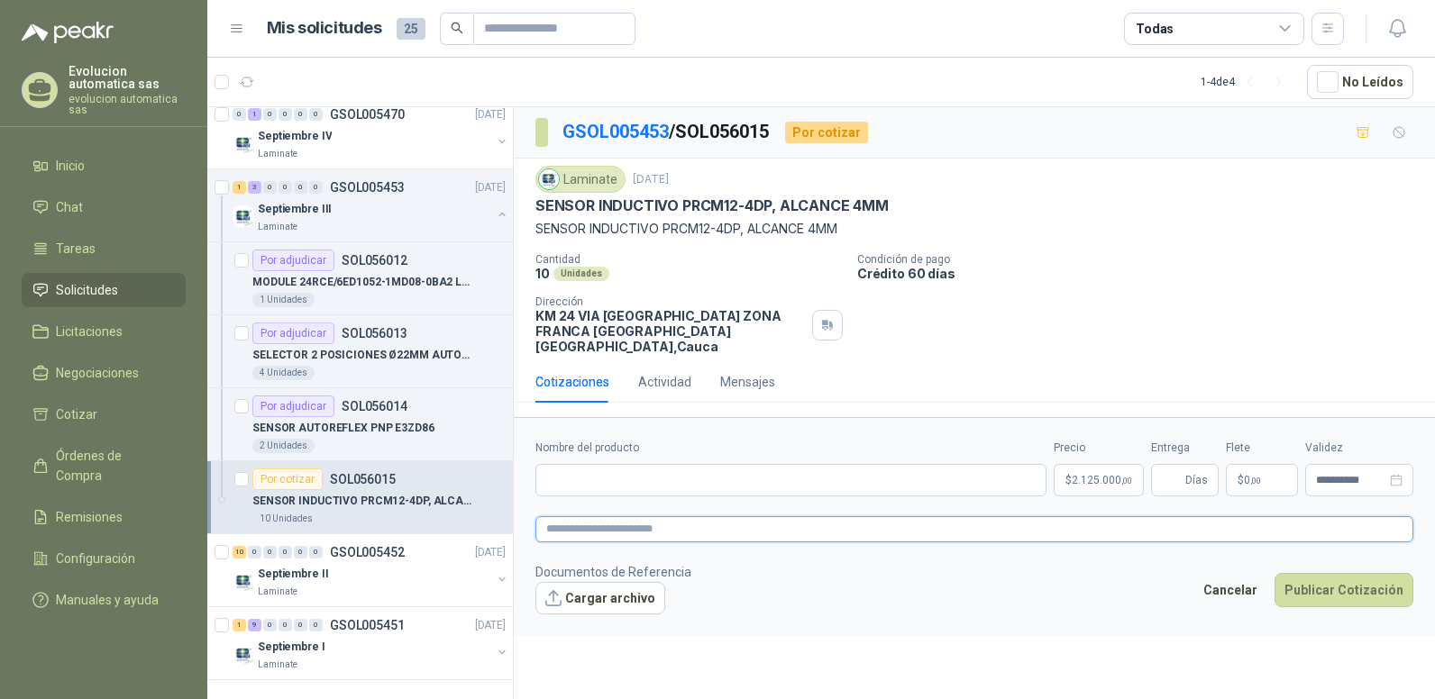
click at [879, 518] on textarea at bounding box center [974, 529] width 878 height 26
drag, startPoint x: 536, startPoint y: 207, endPoint x: 899, endPoint y: 200, distance: 363.2
click at [899, 200] on div "SENSOR INDUCTIVO PRCM12-4DP, ALCANCE 4MM" at bounding box center [974, 205] width 878 height 19
copy p "SENSOR INDUCTIVO PRCM12-4DP, ALCANCE 4MM"
click at [570, 464] on input "Nombre del producto" at bounding box center [790, 480] width 511 height 32
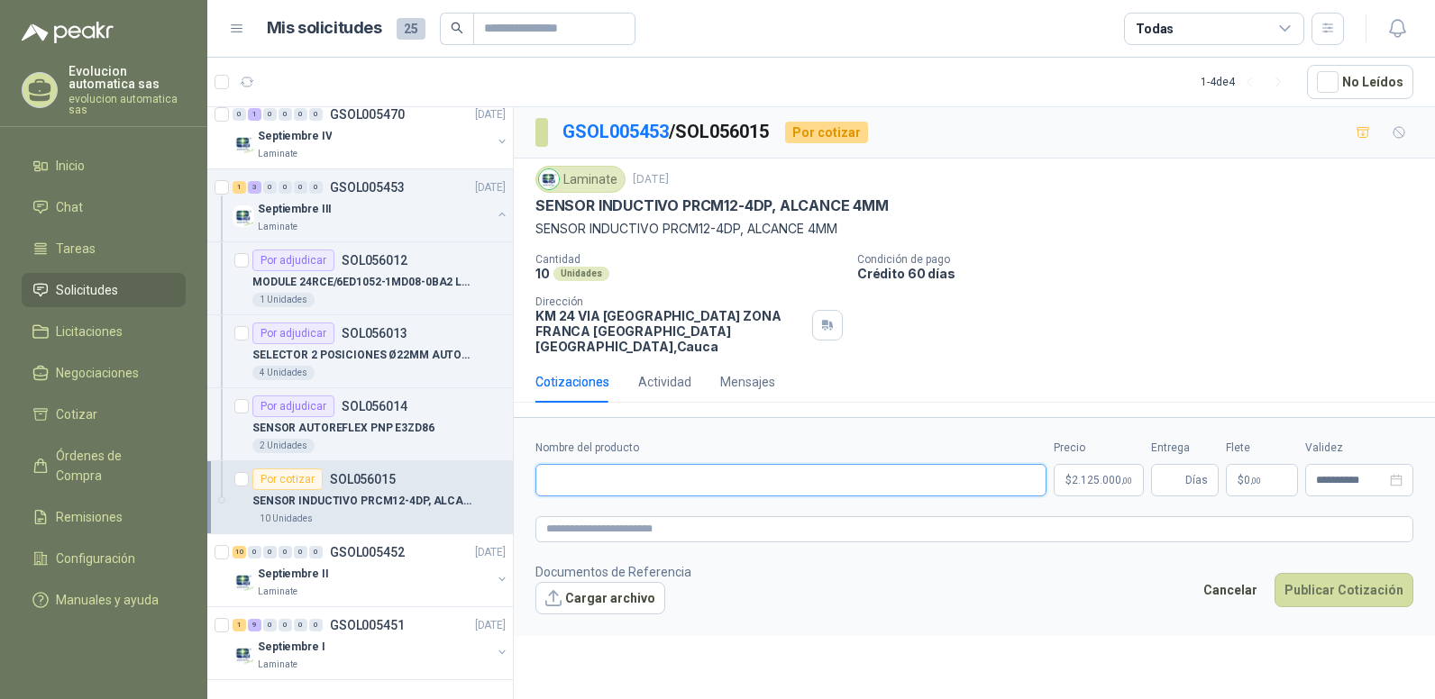
paste input "**********"
type input "**********"
click at [942, 587] on footer "Documentos de Referencia Cargar archivo Cancelar Publicar Cotización" at bounding box center [974, 588] width 878 height 52
click at [1319, 574] on button "Publicar Cotización" at bounding box center [1343, 590] width 139 height 34
type input "*"
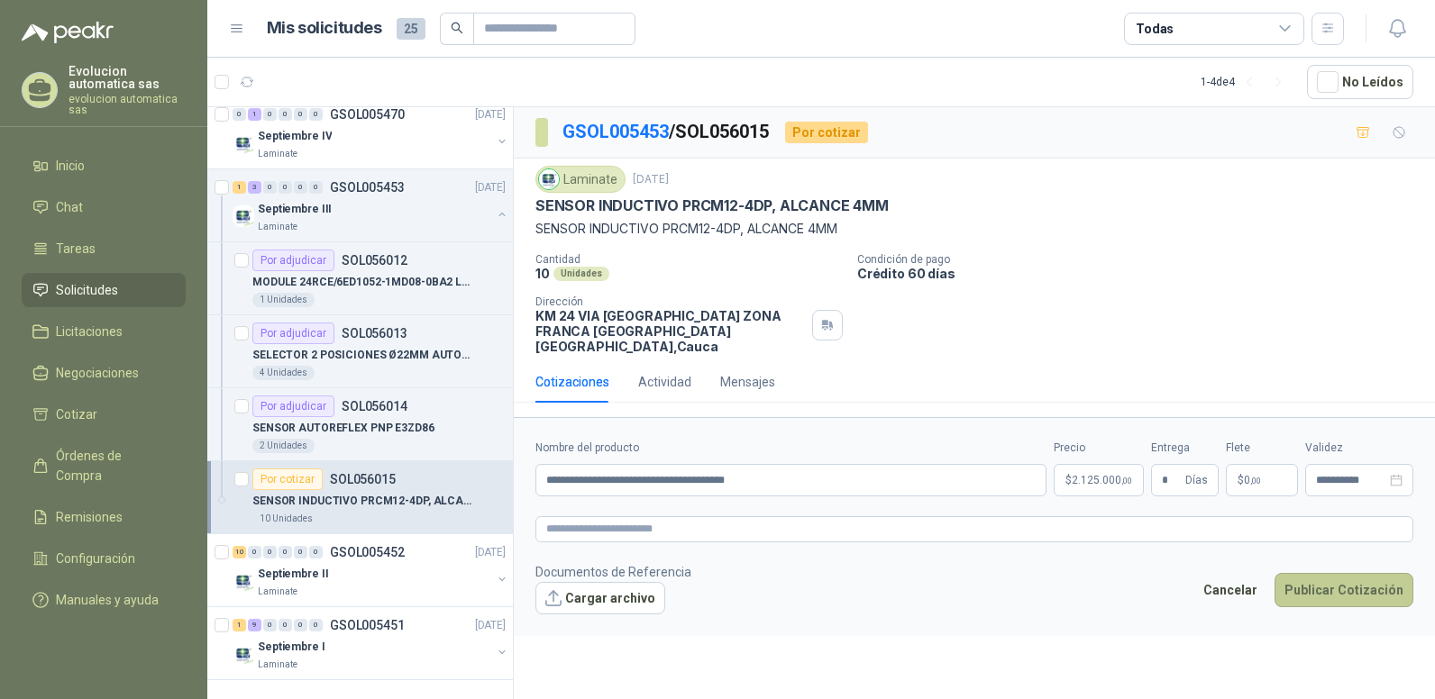
click at [1310, 573] on button "Publicar Cotización" at bounding box center [1343, 590] width 139 height 34
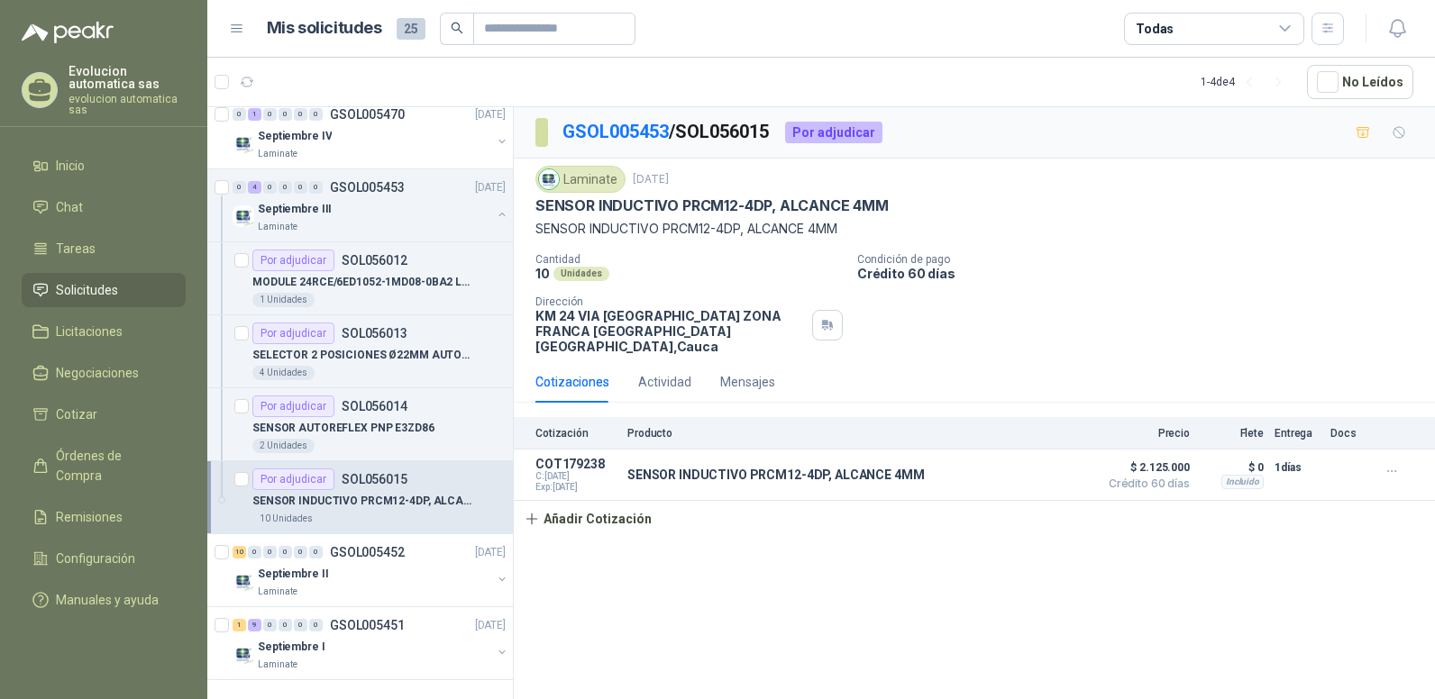
click at [87, 291] on span "Solicitudes" at bounding box center [87, 290] width 62 height 20
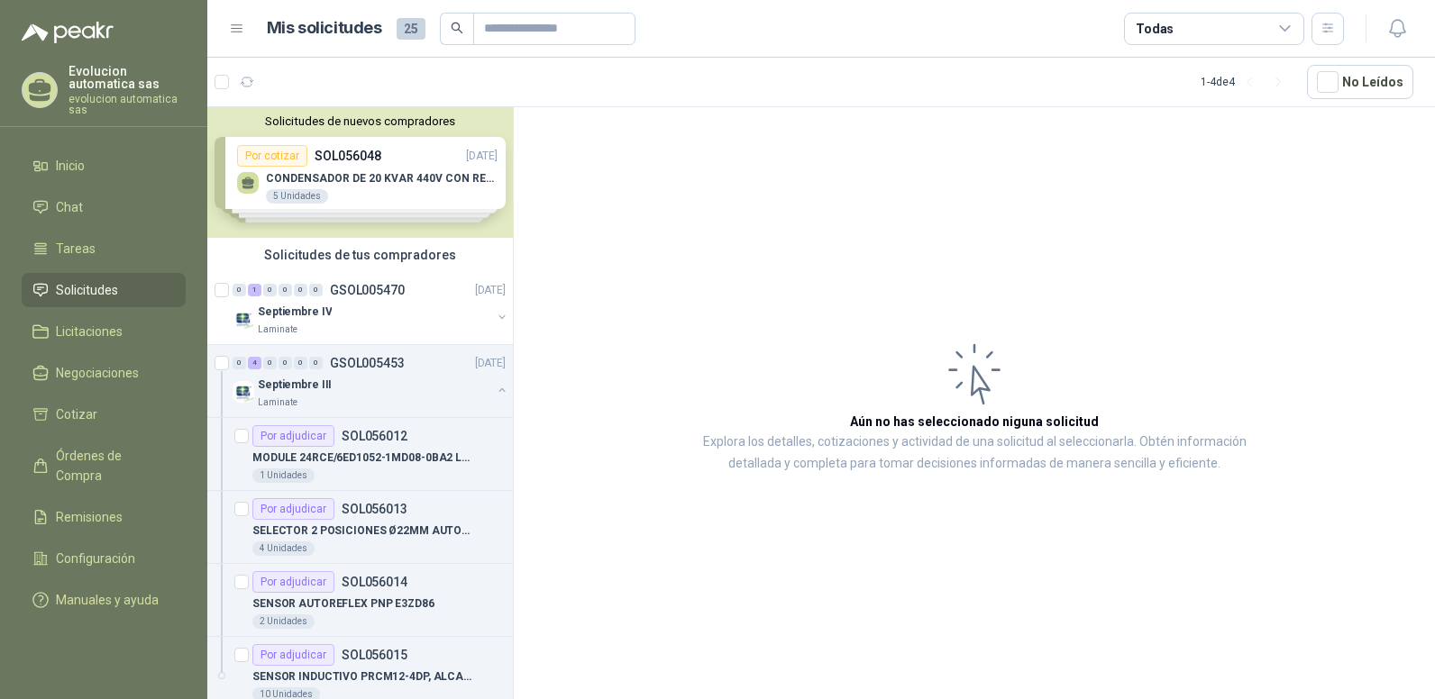
click at [359, 159] on div "Solicitudes de nuevos compradores Por cotizar SOL056048 [DATE] CONDENSADOR DE 2…" at bounding box center [359, 172] width 305 height 131
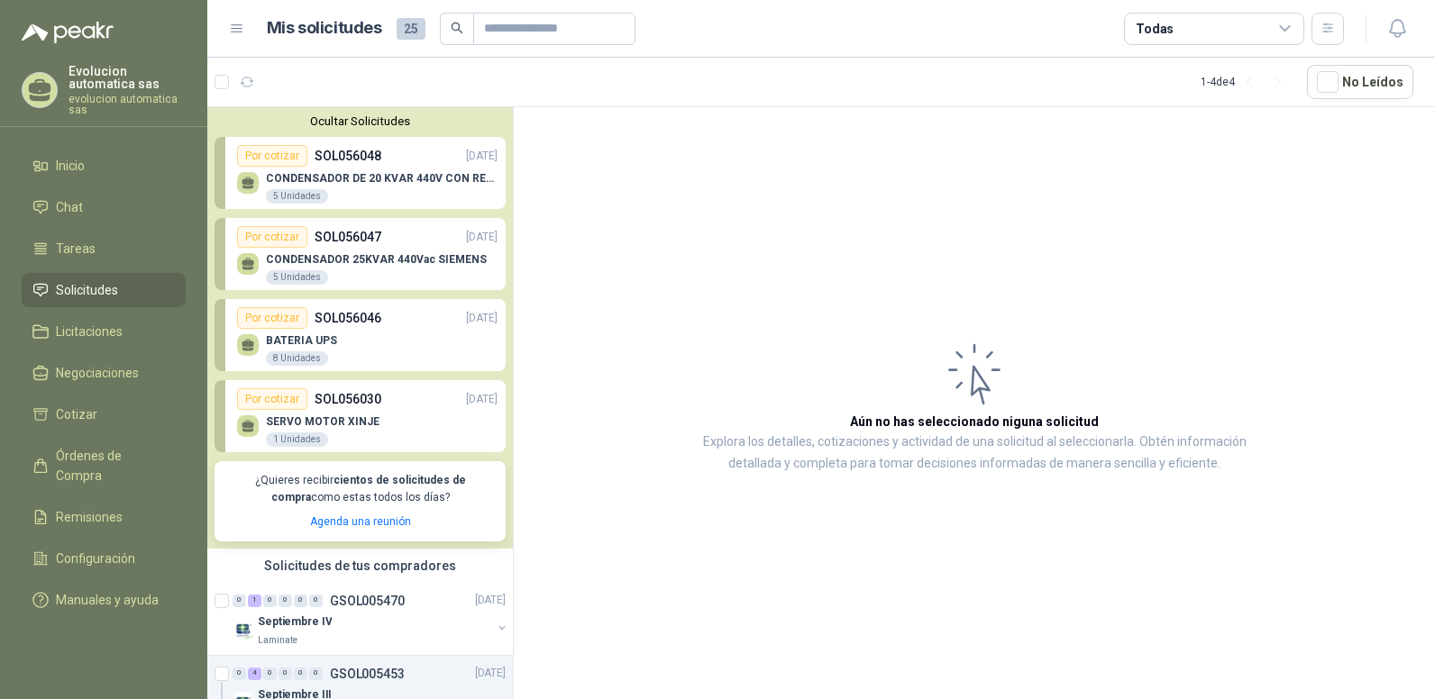
click at [390, 181] on p "CONDENSADOR DE 20 KVAR 440V CON RESISTENCIA DE CARGA" at bounding box center [382, 178] width 232 height 13
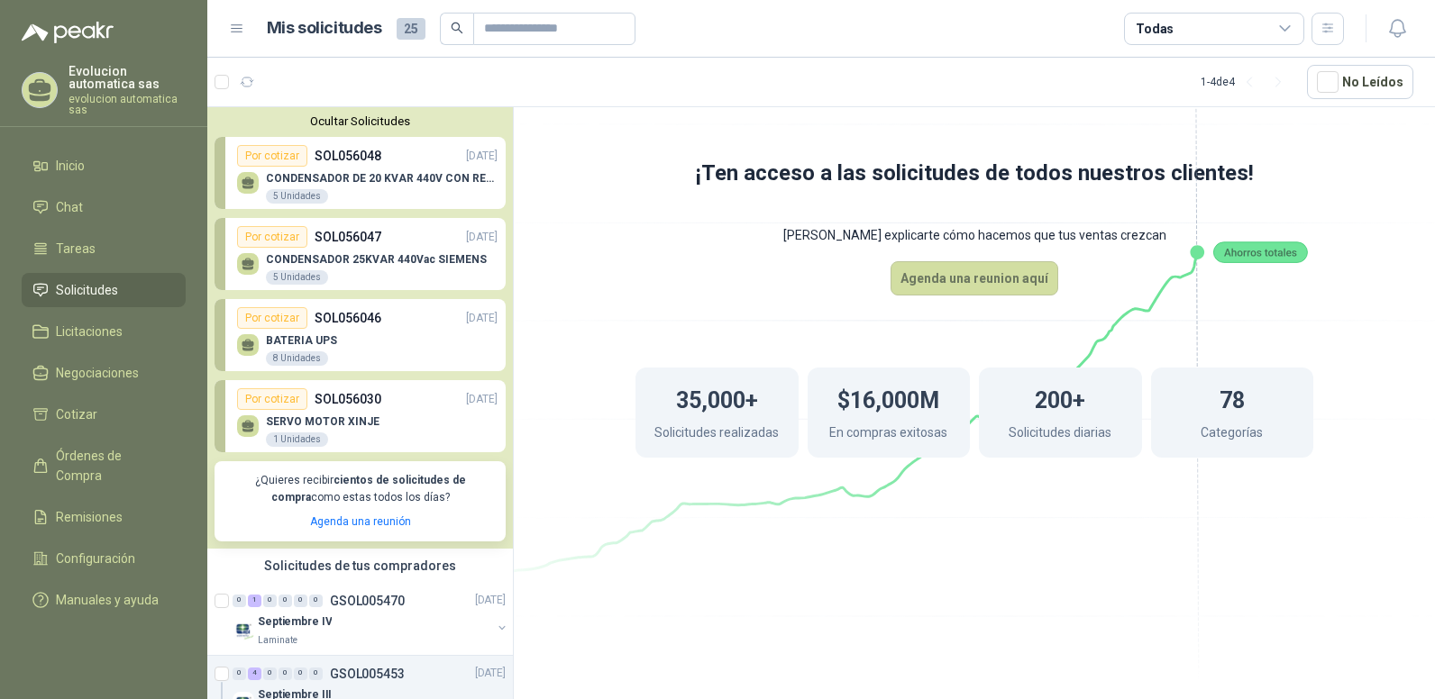
click at [291, 189] on div "5 Unidades" at bounding box center [297, 196] width 62 height 14
click at [291, 177] on p "CONDENSADOR DE 20 KVAR 440V CON RESISTENCIA DE CARGA" at bounding box center [382, 178] width 232 height 13
click at [271, 150] on div "Por cotizar" at bounding box center [272, 156] width 70 height 22
click at [313, 178] on p "CONDENSADOR DE 20 KVAR 440V CON RESISTENCIA DE CARGA" at bounding box center [382, 178] width 232 height 13
click at [338, 263] on p "CONDENSADOR 25KVAR 440Vac SIEMENS" at bounding box center [376, 259] width 221 height 13
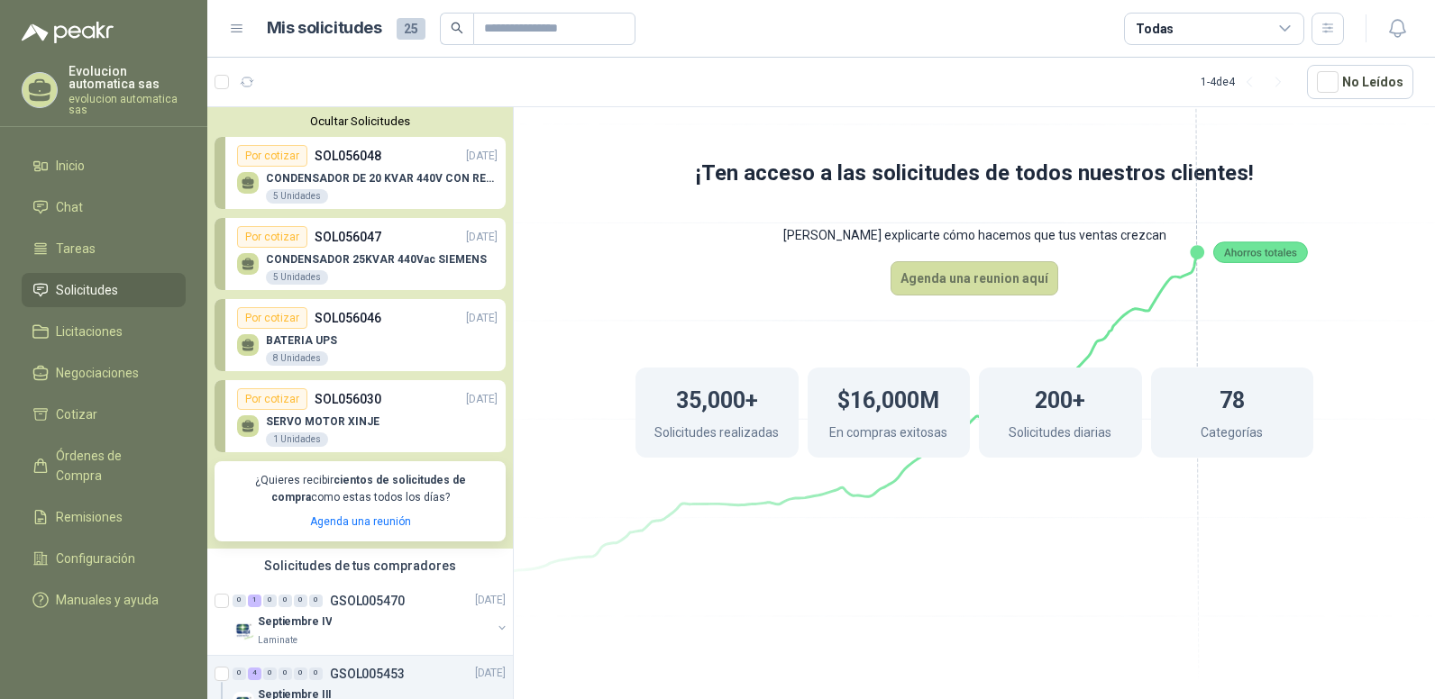
click at [330, 323] on p "SOL056046" at bounding box center [347, 318] width 67 height 20
click at [326, 418] on p "SERVO MOTOR XINJE" at bounding box center [323, 421] width 114 height 13
click at [522, 243] on icon at bounding box center [973, 308] width 1009 height 852
click at [343, 152] on p "SOL056048" at bounding box center [347, 156] width 67 height 20
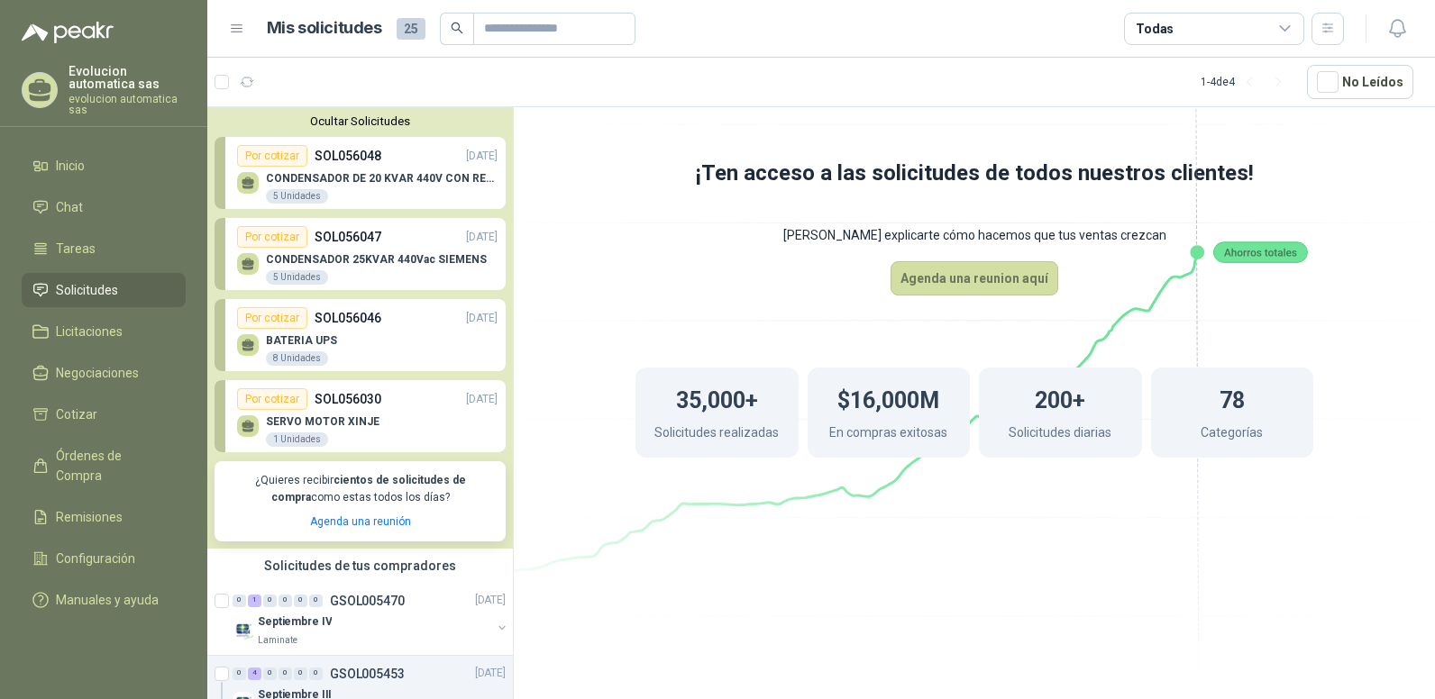
click at [285, 151] on div "Por cotizar" at bounding box center [272, 156] width 70 height 22
click at [313, 181] on p "CONDENSADOR DE 20 KVAR 440V CON RESISTENCIA DE CARGA" at bounding box center [382, 178] width 232 height 13
click at [338, 255] on p "CONDENSADOR 25KVAR 440Vac SIEMENS" at bounding box center [376, 259] width 221 height 13
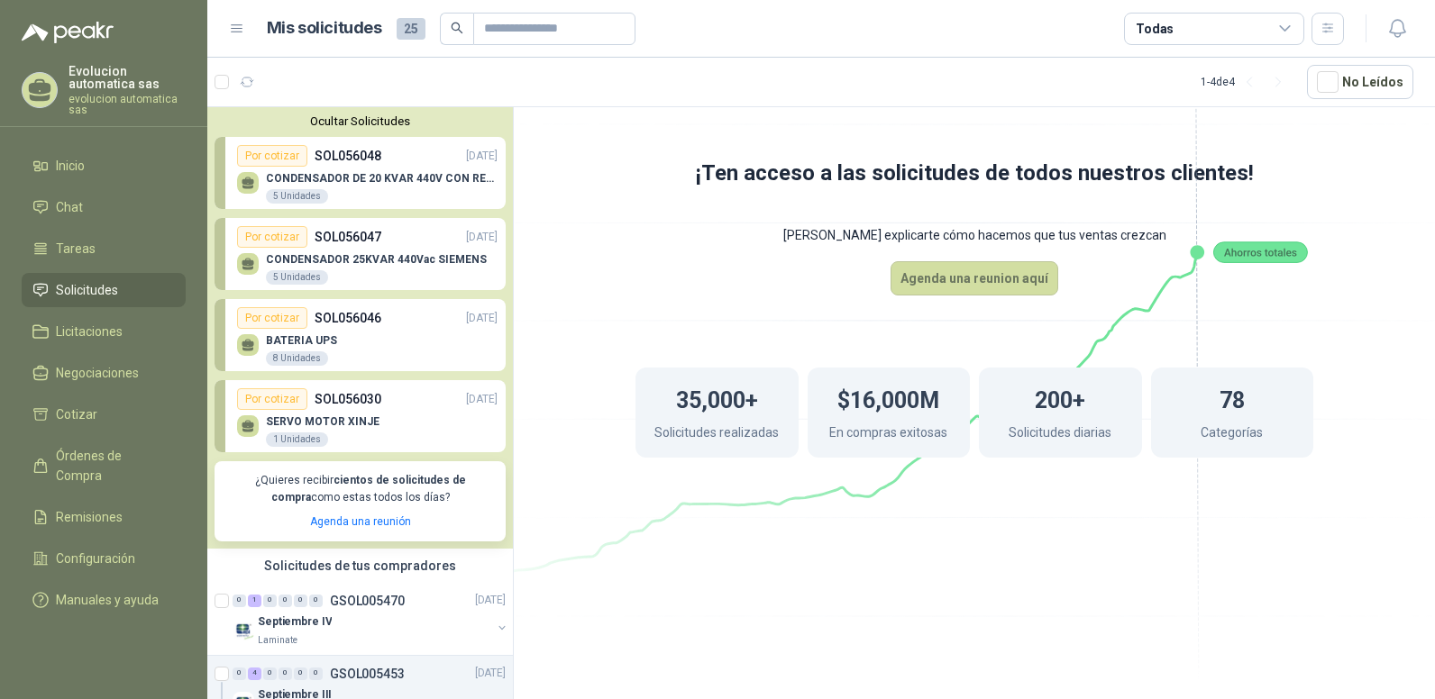
click at [339, 256] on p "CONDENSADOR 25KVAR 440Vac SIEMENS" at bounding box center [376, 259] width 221 height 13
click at [304, 338] on p "BATERIA UPS" at bounding box center [301, 340] width 71 height 13
click at [331, 424] on p "SERVO MOTOR XINJE" at bounding box center [323, 421] width 114 height 13
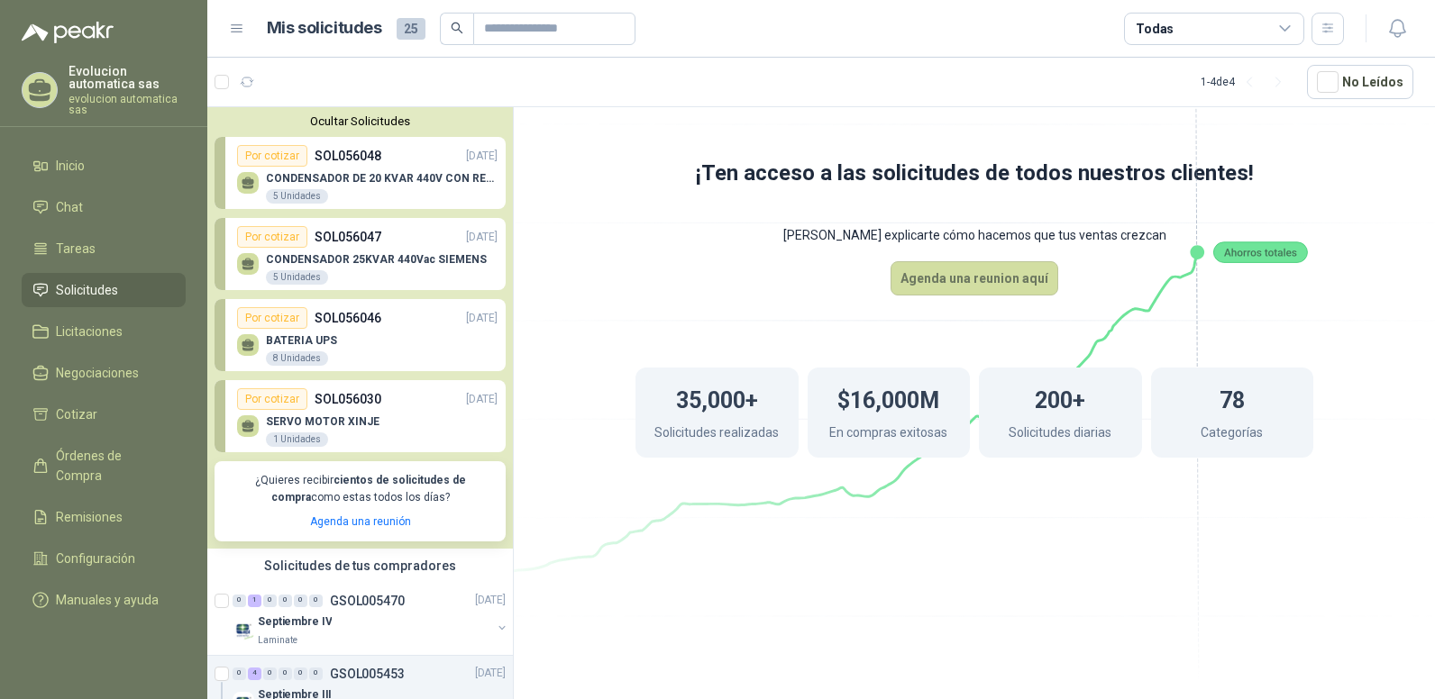
click at [331, 423] on p "SERVO MOTOR XINJE" at bounding box center [323, 421] width 114 height 13
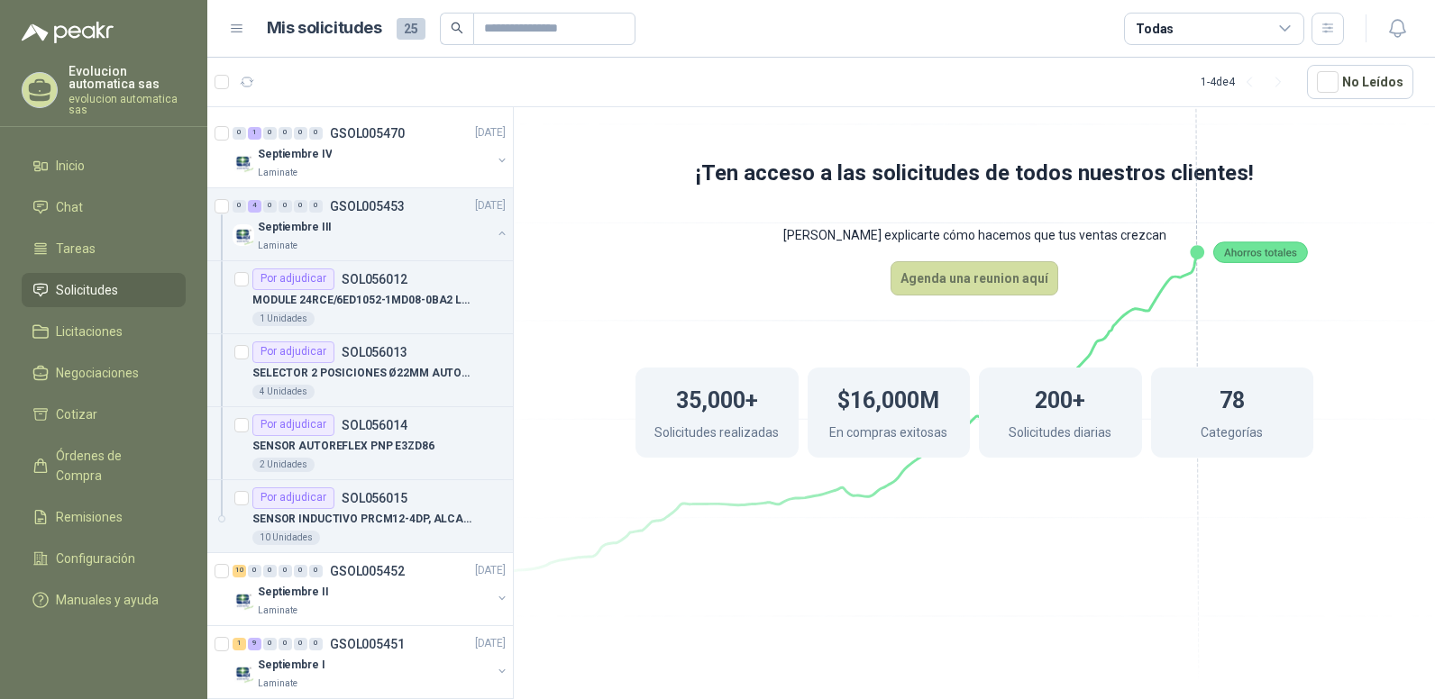
scroll to position [487, 0]
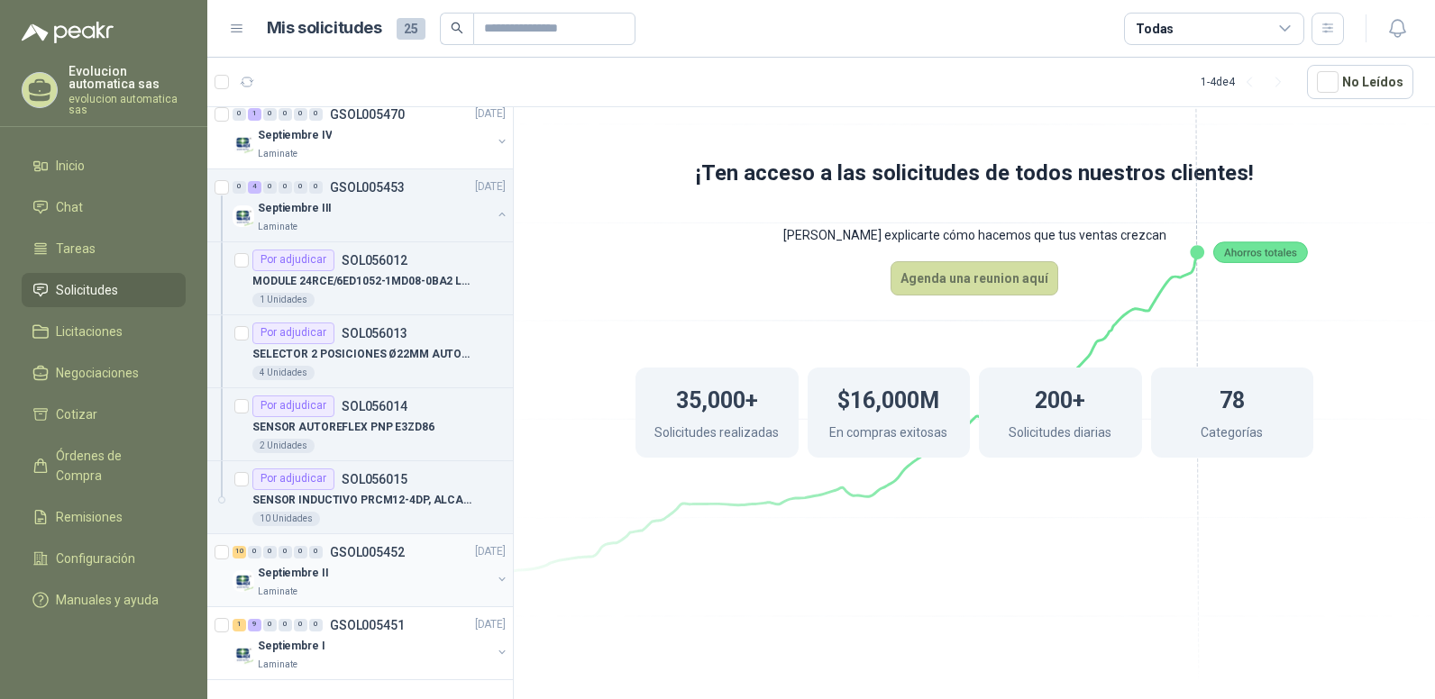
click at [371, 543] on div "10 0 0 0 0 0 GSOL005452 [DATE]" at bounding box center [370, 553] width 277 height 22
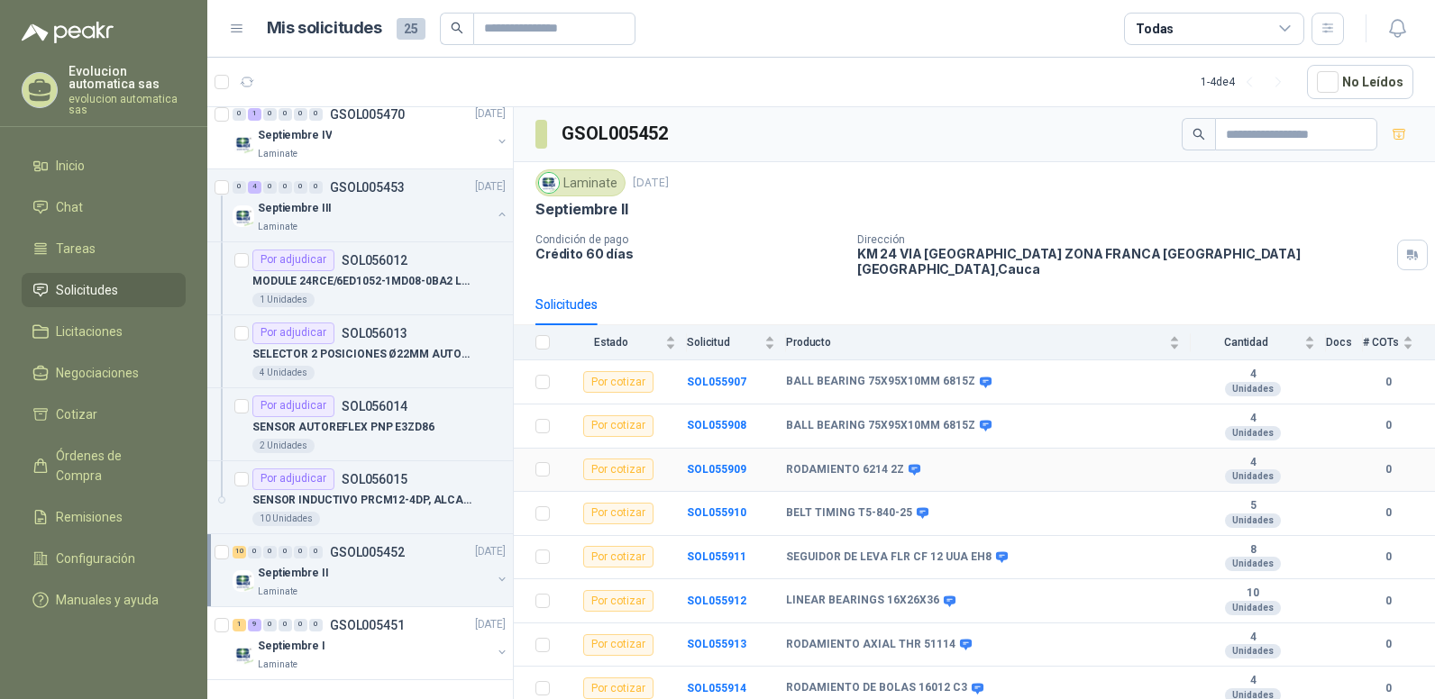
scroll to position [80, 0]
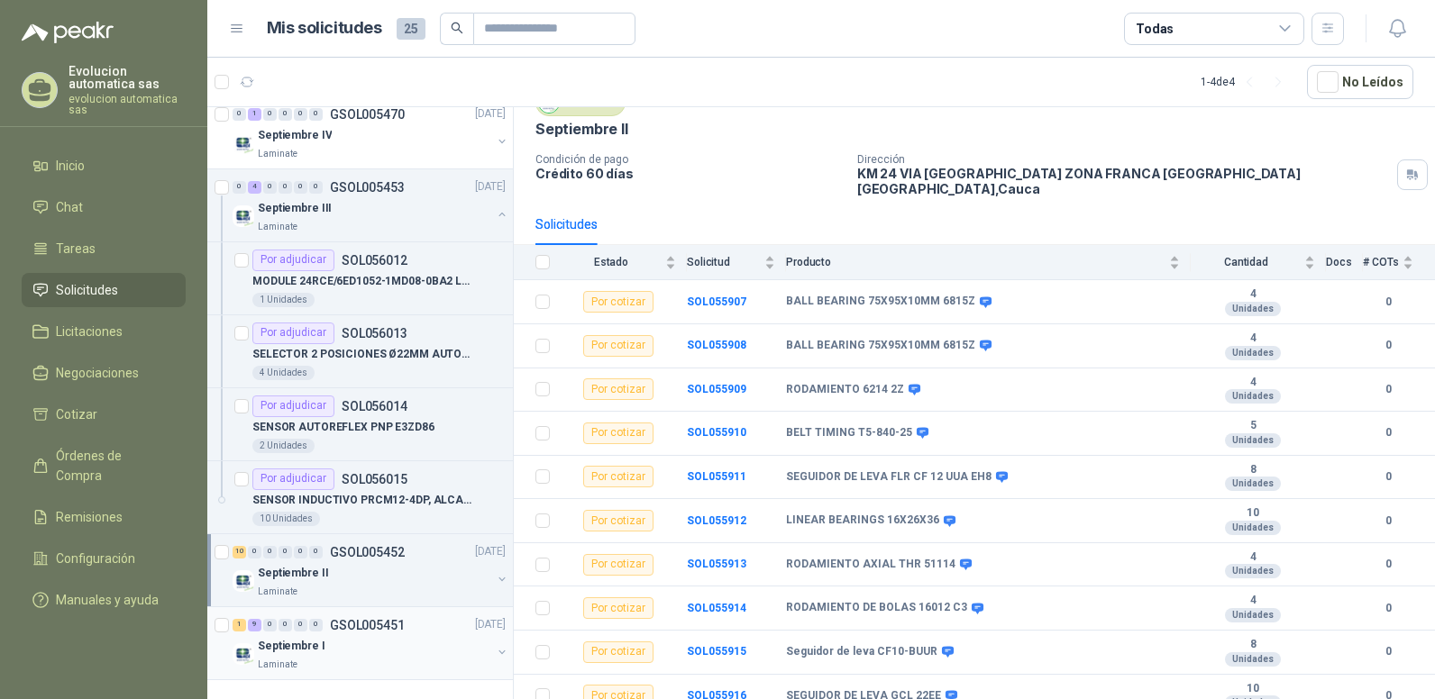
click at [365, 626] on p "GSOL005451" at bounding box center [367, 625] width 75 height 13
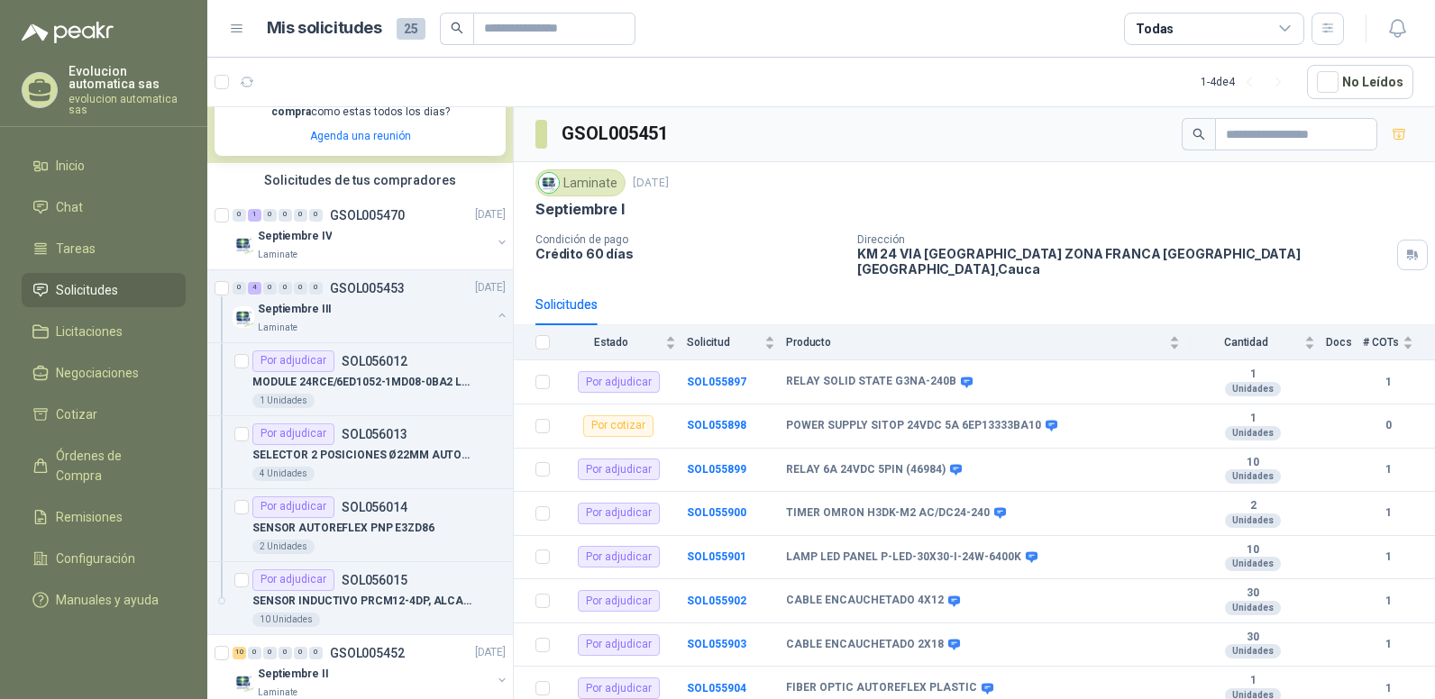
scroll to position [217, 0]
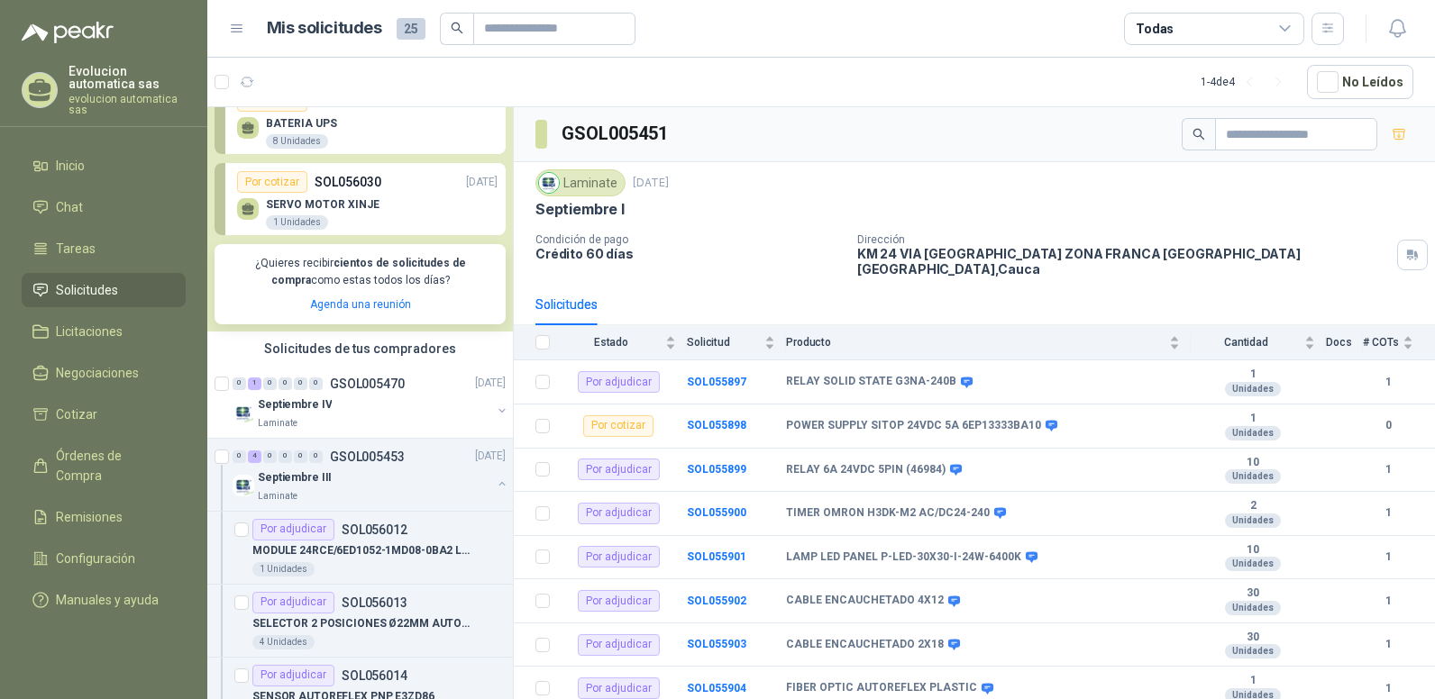
click at [105, 284] on span "Solicitudes" at bounding box center [87, 290] width 62 height 20
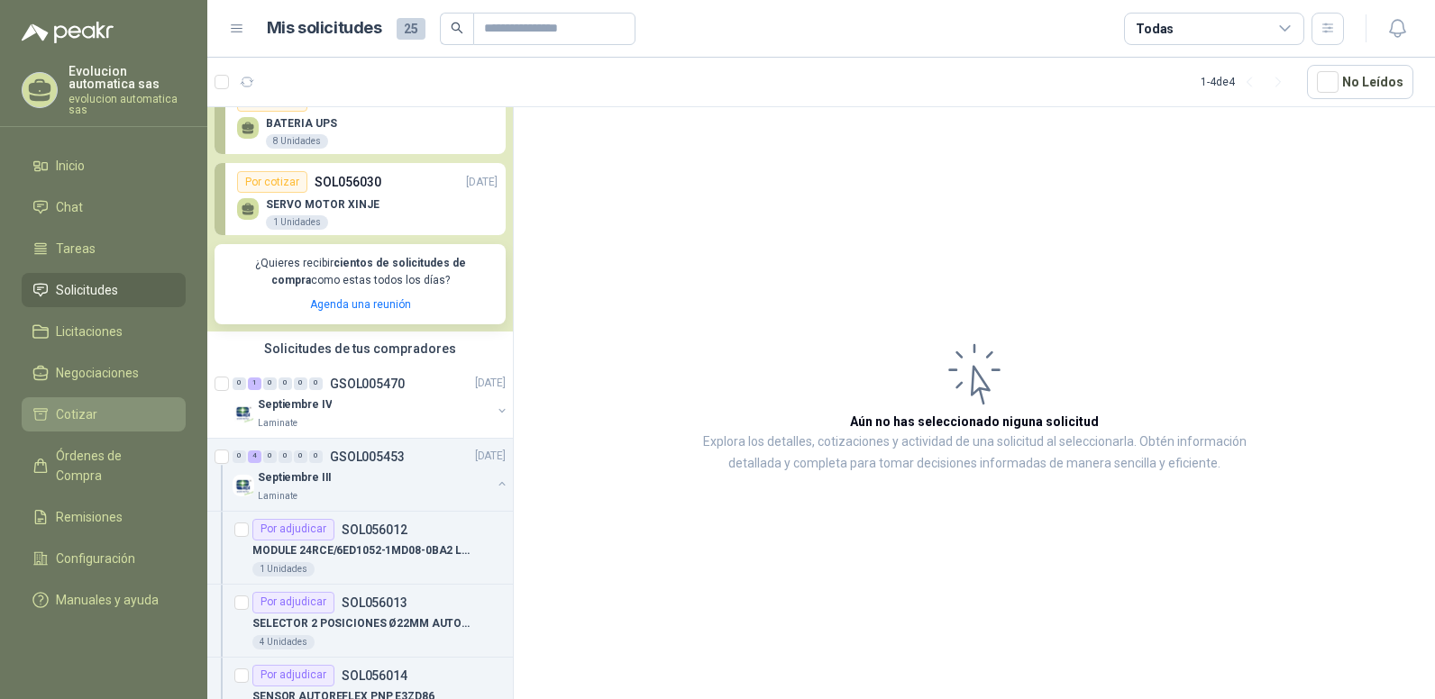
click at [116, 416] on li "Cotizar" at bounding box center [103, 415] width 142 height 20
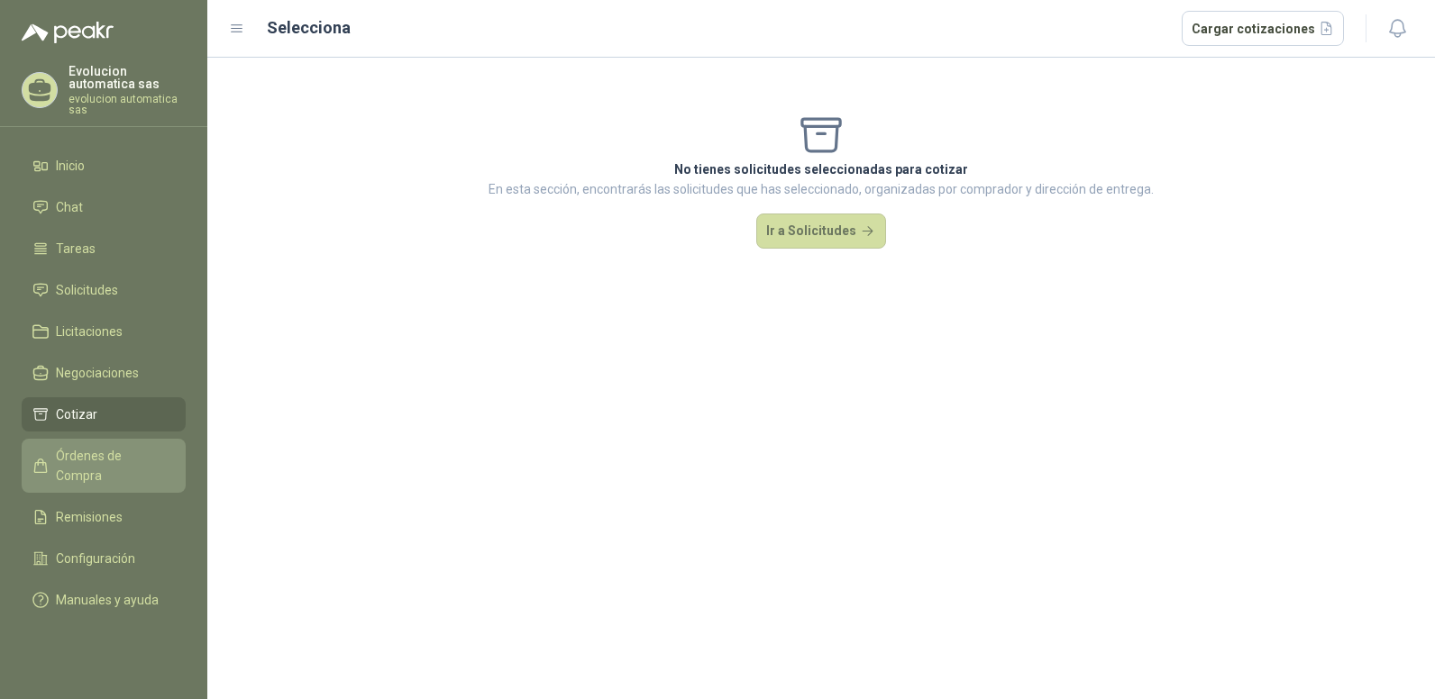
click at [120, 450] on span "Órdenes de Compra" at bounding box center [112, 466] width 113 height 40
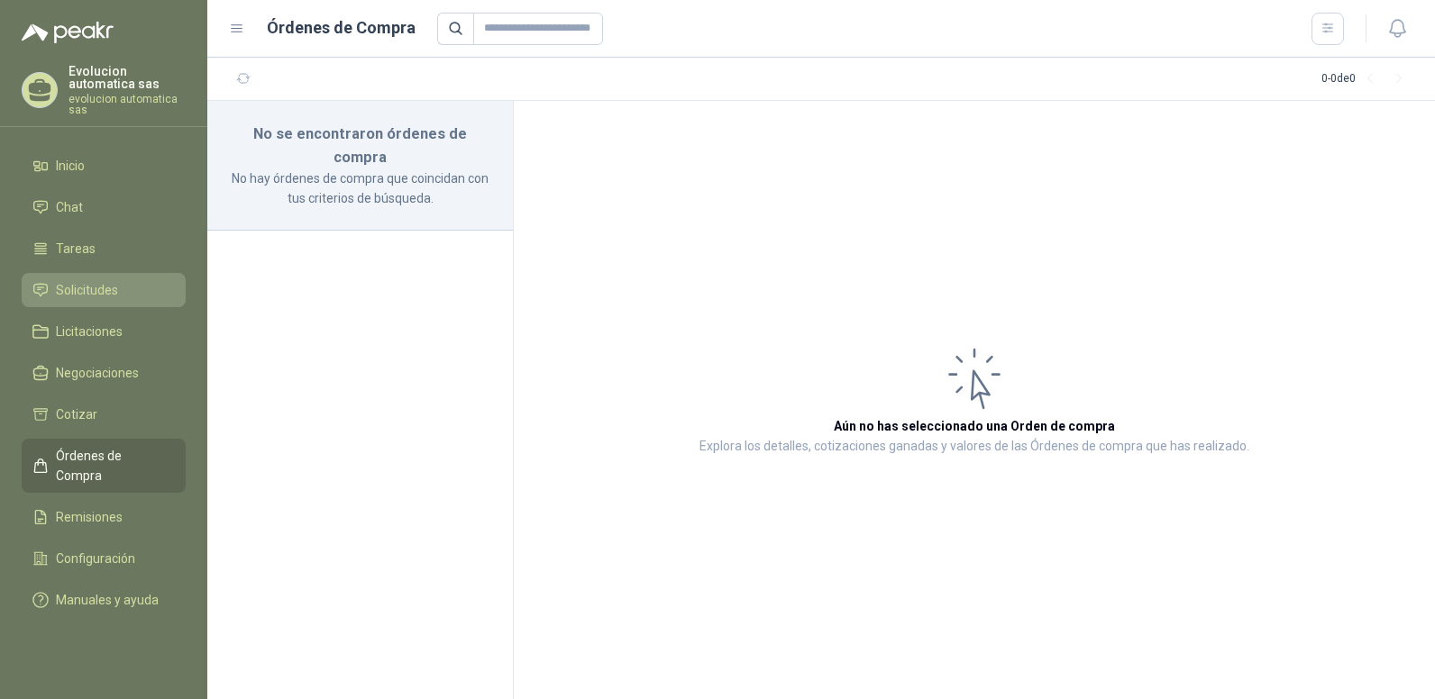
click at [109, 287] on span "Solicitudes" at bounding box center [87, 290] width 62 height 20
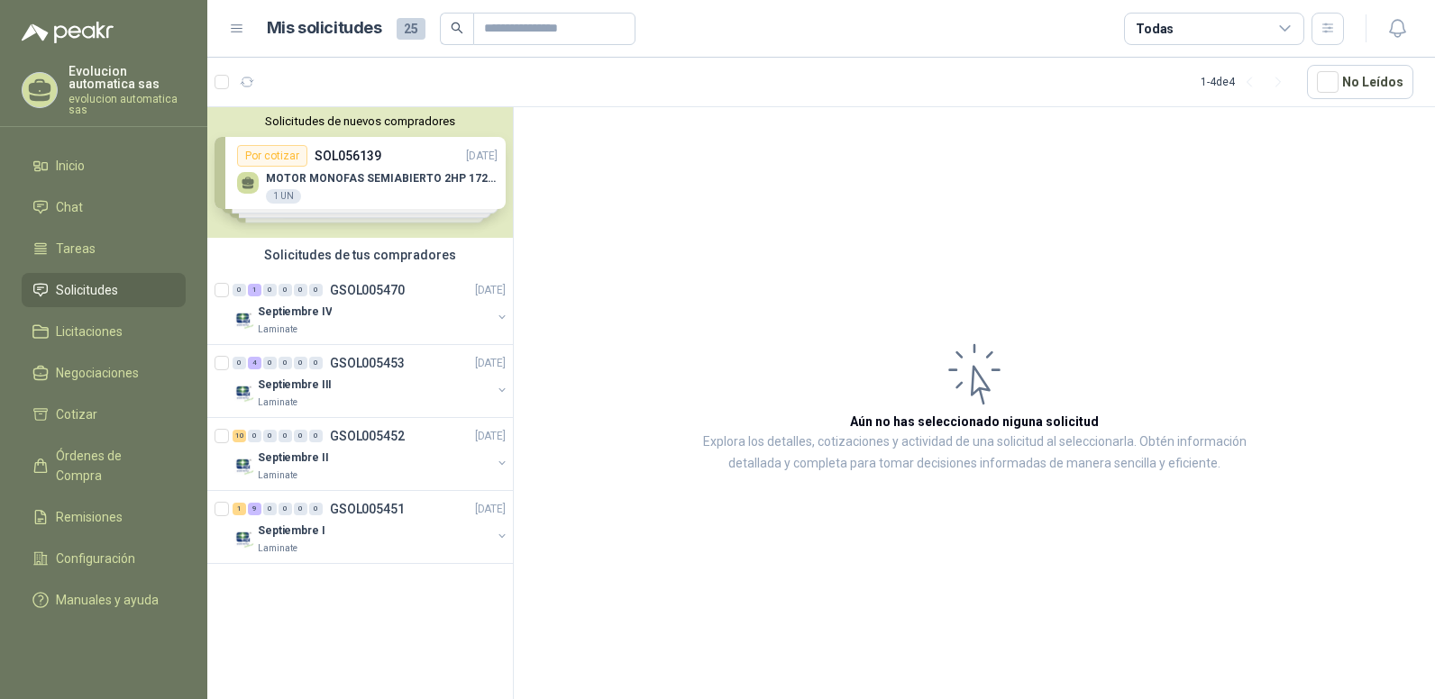
click at [372, 186] on div "Solicitudes de nuevos compradores Por cotizar SOL056139 [DATE] MOTOR MONOFAS SE…" at bounding box center [359, 172] width 305 height 131
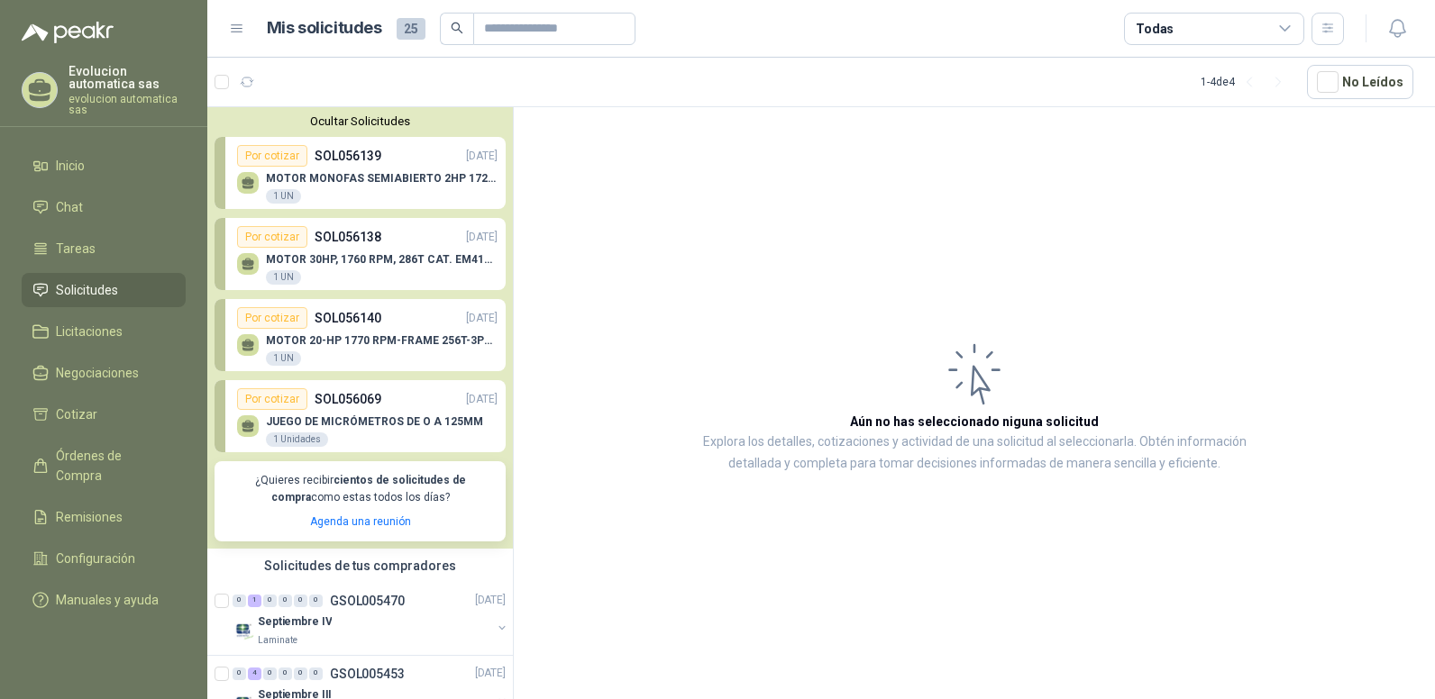
click at [294, 157] on div "Por cotizar" at bounding box center [272, 156] width 70 height 22
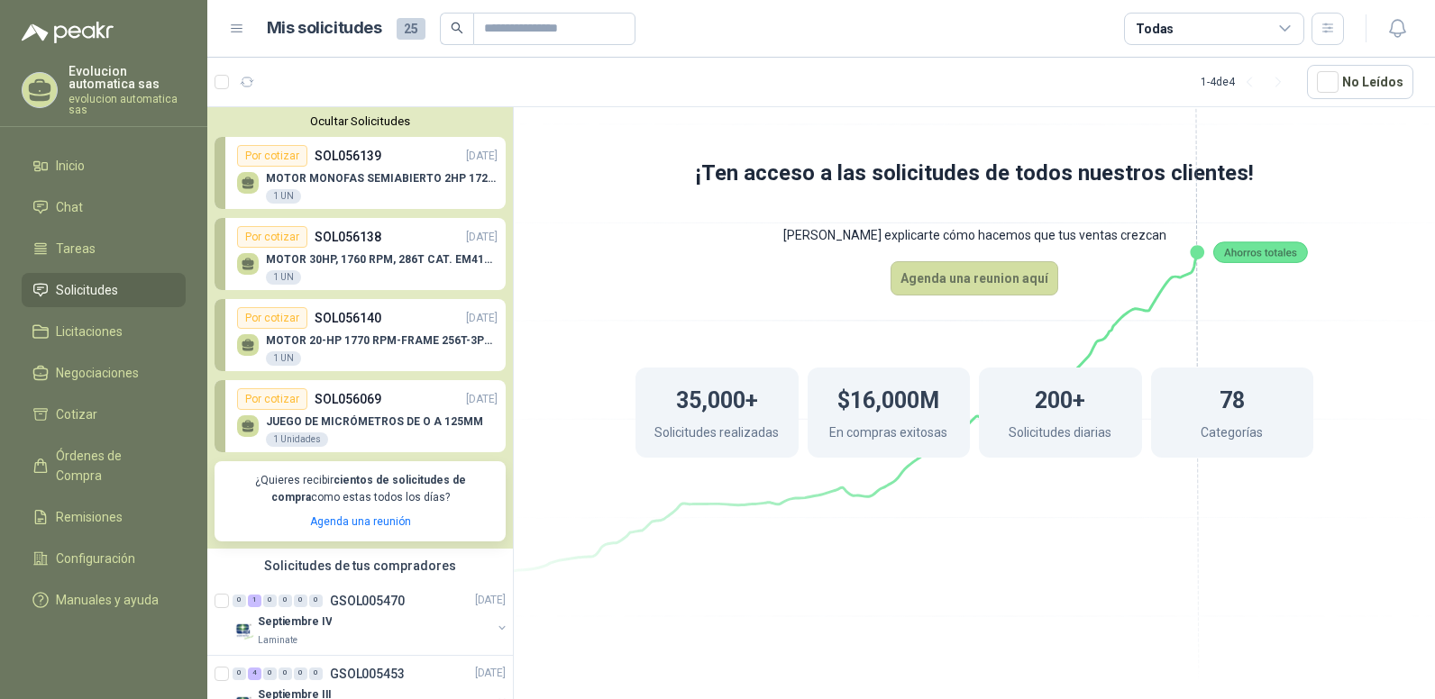
click at [311, 177] on p "MOTOR MONOFAS SEMIABIERTO 2HP 1720RPM" at bounding box center [382, 178] width 232 height 13
click at [406, 182] on p "MOTOR MONOFAS SEMIABIERTO 2HP 1720RPM" at bounding box center [382, 178] width 232 height 13
click at [387, 118] on button "Ocultar Solicitudes" at bounding box center [359, 121] width 291 height 14
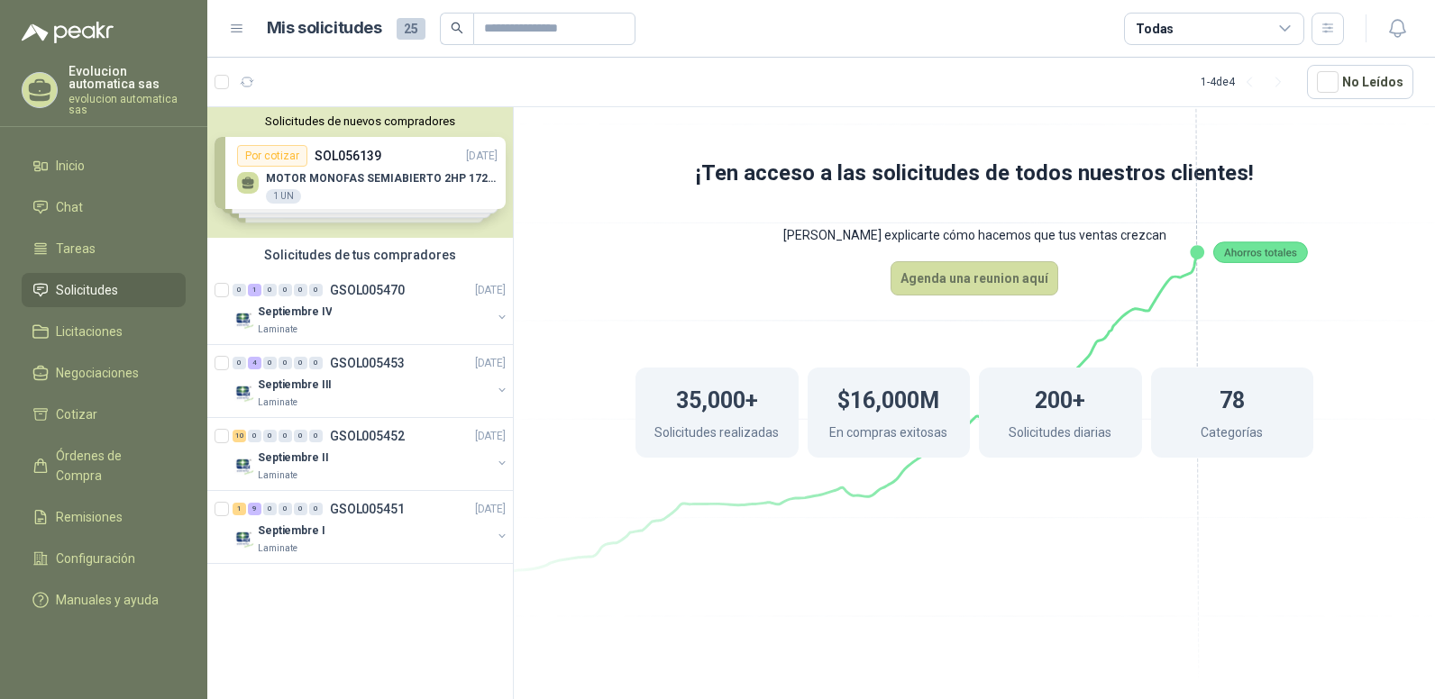
click at [381, 174] on div "Solicitudes de nuevos compradores Por cotizar SOL056139 [DATE] MOTOR MONOFAS SE…" at bounding box center [359, 172] width 305 height 131
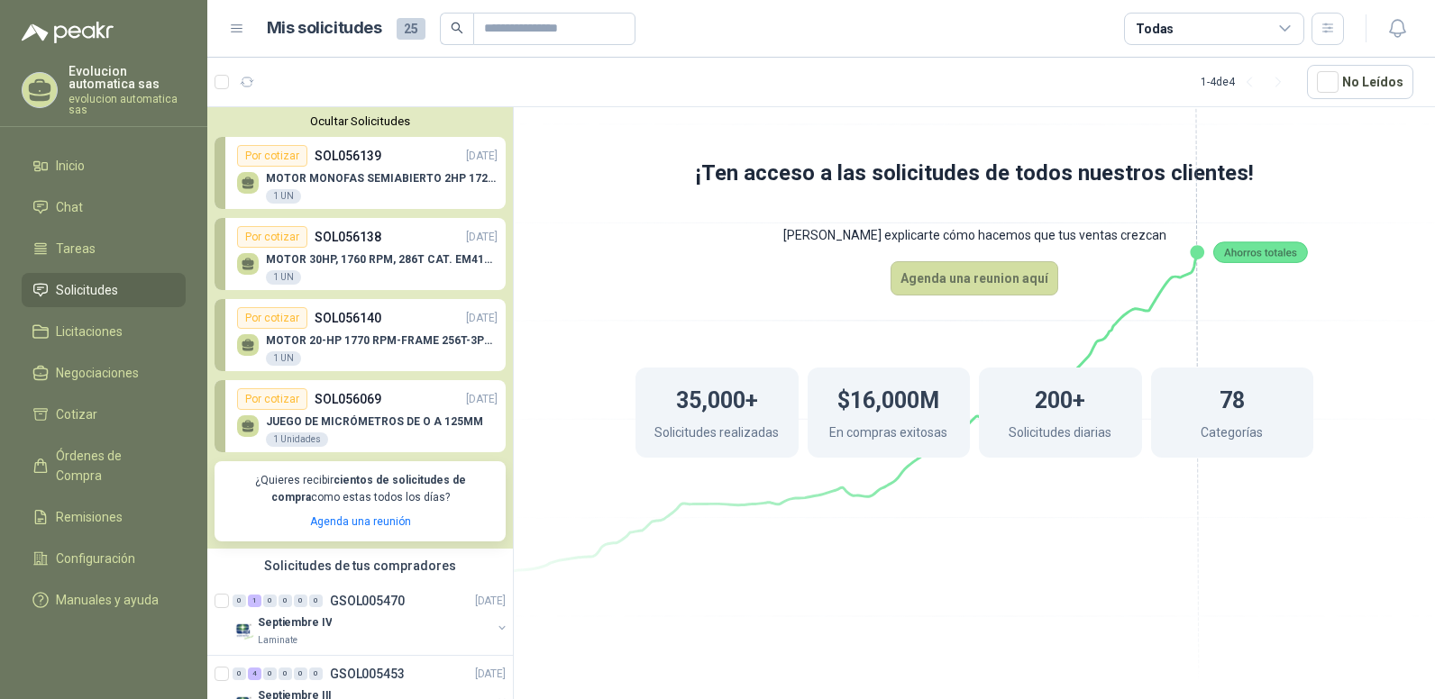
click at [287, 192] on div "1 UN" at bounding box center [283, 196] width 35 height 14
click at [304, 184] on p "MOTOR MONOFAS SEMIABIERTO 2HP 1720RPM" at bounding box center [382, 178] width 232 height 13
click at [312, 179] on p "MOTOR MONOFAS SEMIABIERTO 2HP 1720RPM" at bounding box center [382, 178] width 232 height 13
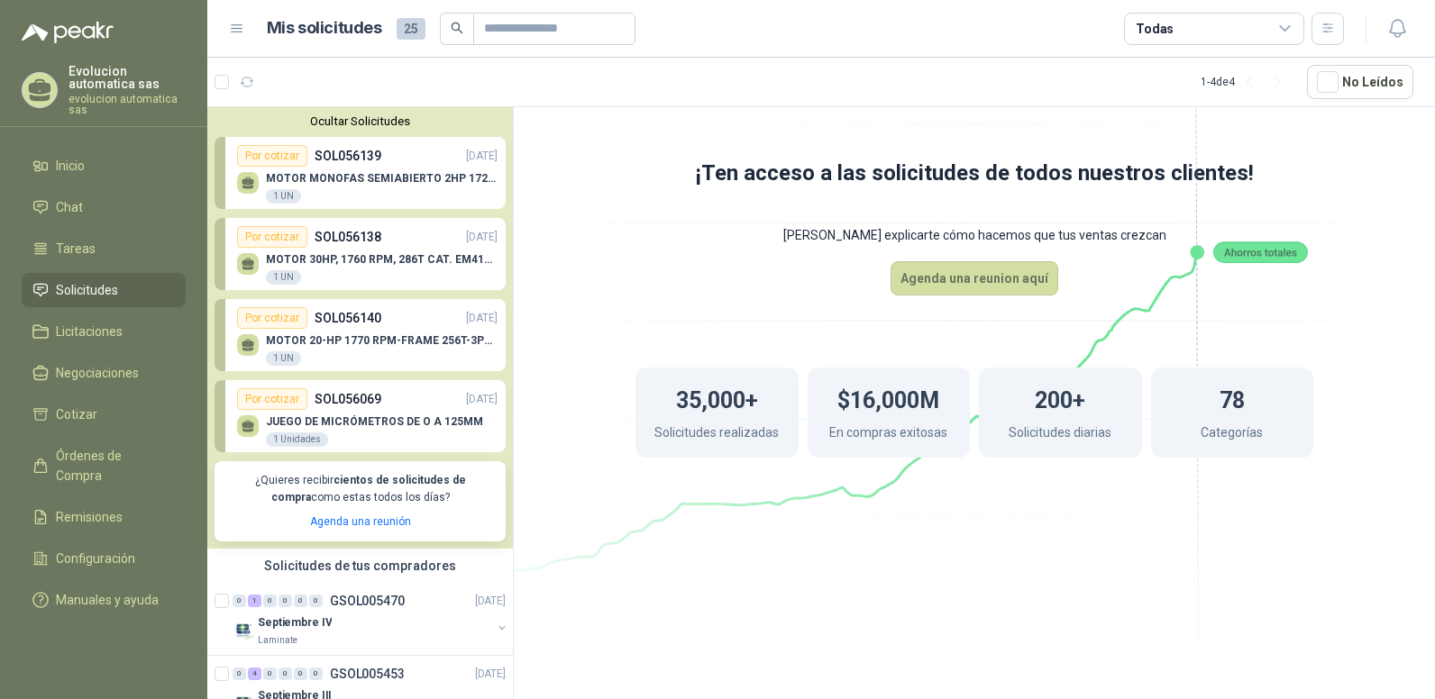
click at [334, 253] on div "MOTOR 30HP, 1760 RPM, 286T CAT. EM4104T 1 UN" at bounding box center [367, 267] width 260 height 38
click at [347, 337] on p "MOTOR 20-HP 1770 RPM-FRAME 256T-3PH-60HZ" at bounding box center [382, 340] width 232 height 13
click at [343, 410] on div "Por cotizar SOL056069 [DATE]" at bounding box center [367, 399] width 260 height 22
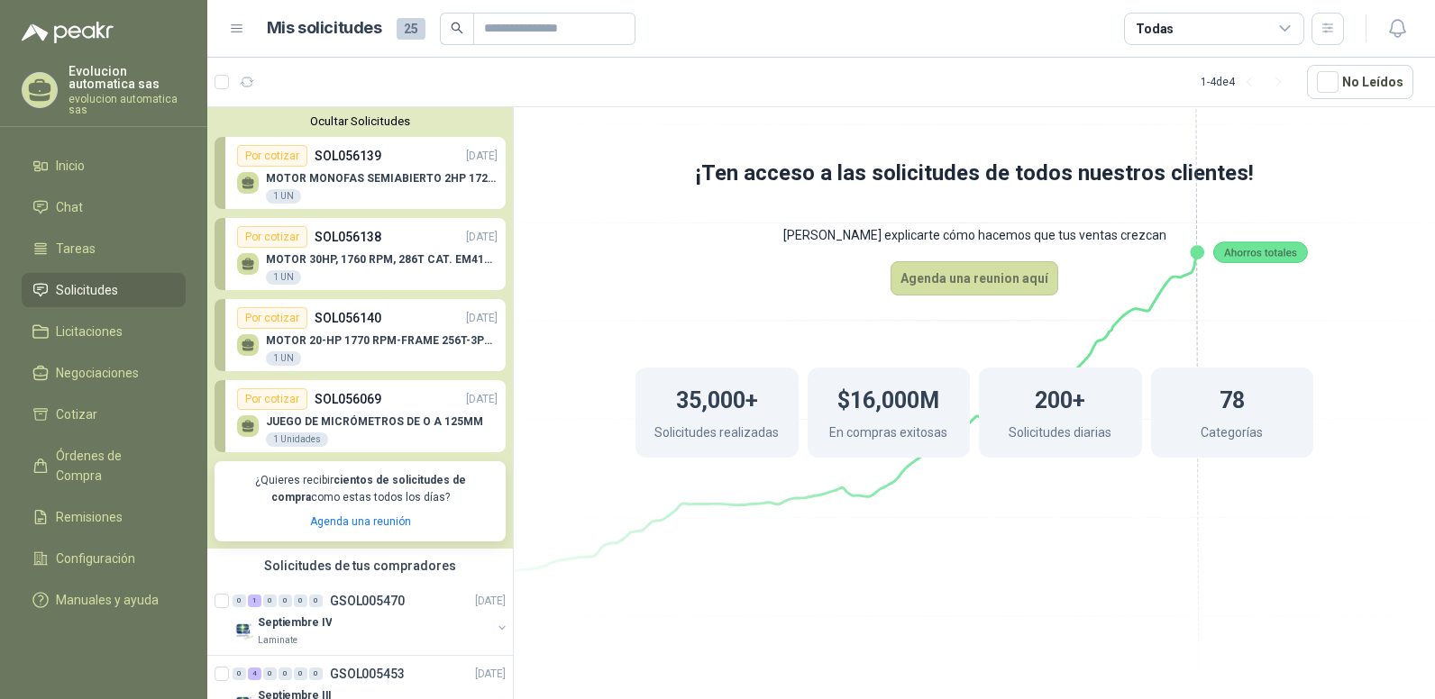
click at [343, 410] on div "Por cotizar SOL056069 [DATE]" at bounding box center [367, 399] width 260 height 22
drag, startPoint x: 363, startPoint y: 169, endPoint x: 343, endPoint y: 156, distance: 23.5
click at [343, 156] on p "SOL056139" at bounding box center [347, 156] width 67 height 20
click at [535, 488] on icon at bounding box center [973, 308] width 1009 height 852
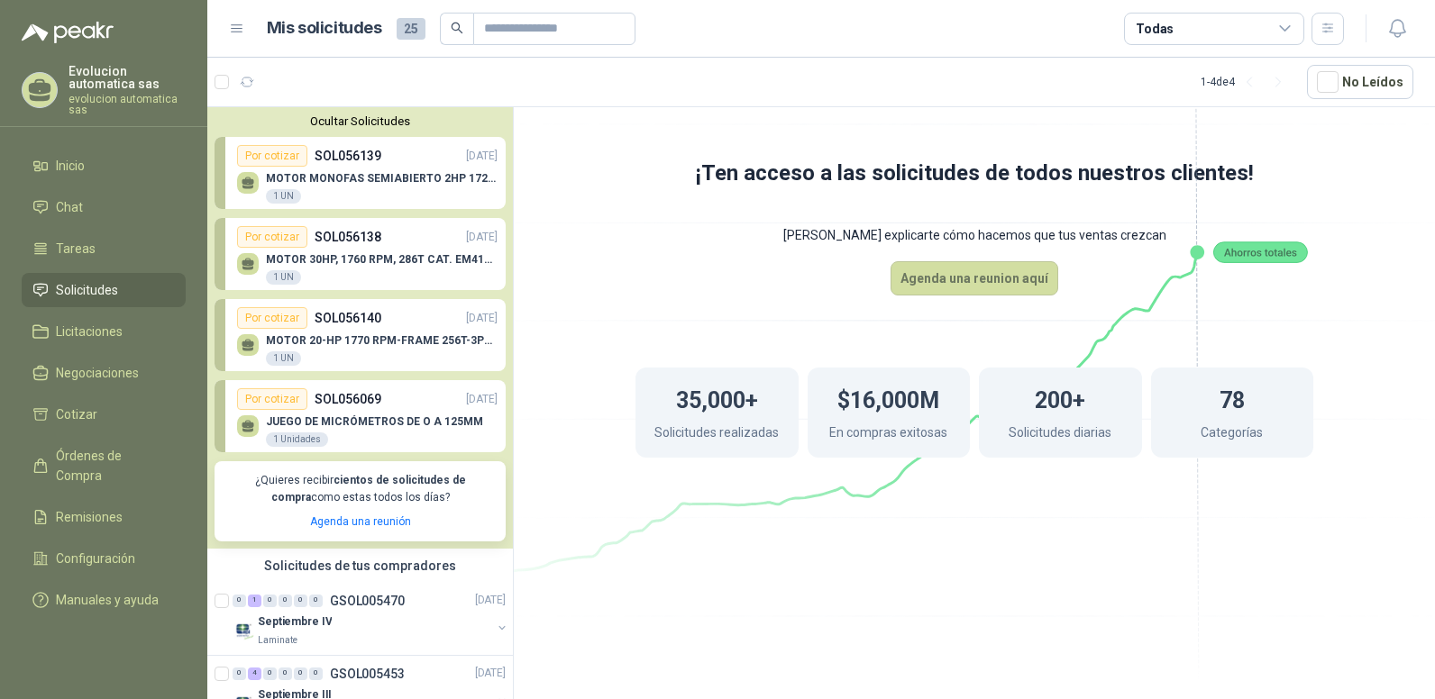
click at [345, 161] on p "SOL056139" at bounding box center [347, 156] width 67 height 20
click at [299, 155] on div "Por cotizar" at bounding box center [272, 156] width 70 height 22
click at [353, 158] on p "SOL056139" at bounding box center [347, 156] width 67 height 20
click at [356, 122] on button "Ocultar Solicitudes" at bounding box center [359, 121] width 291 height 14
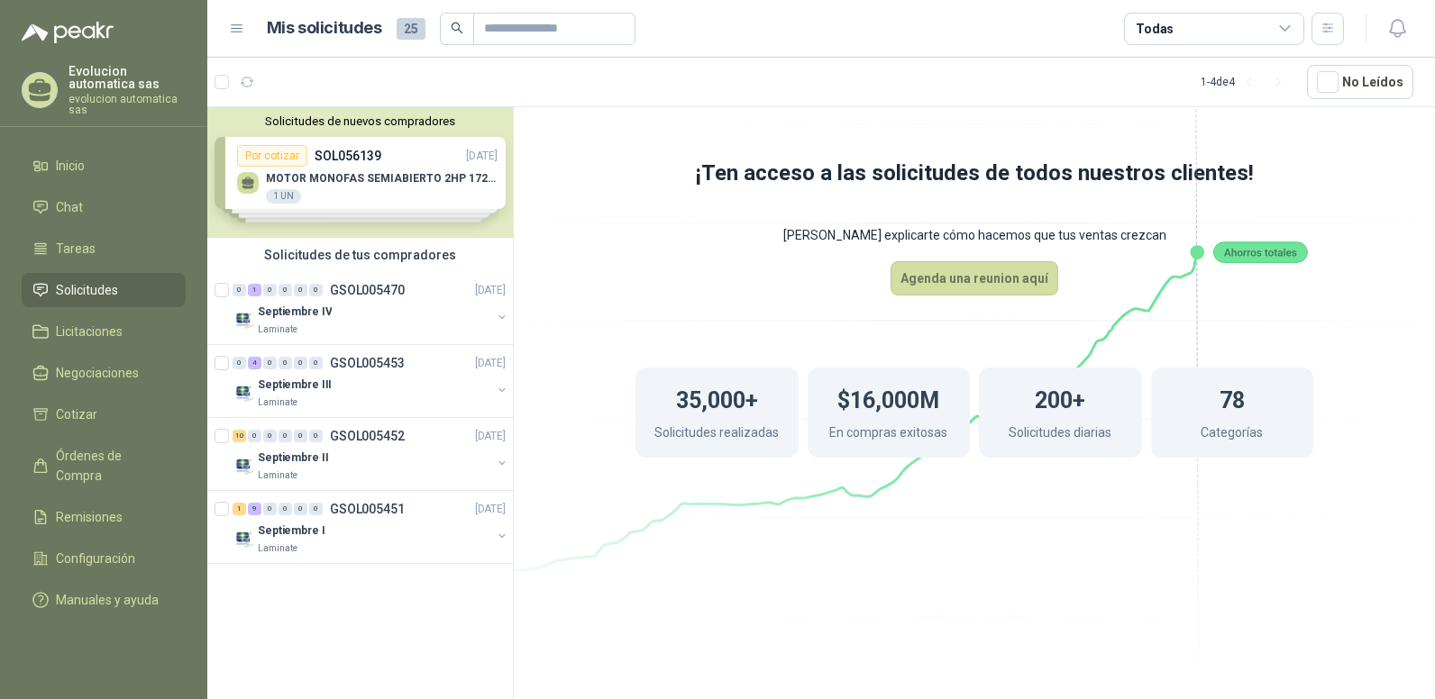
click at [119, 284] on li "Solicitudes" at bounding box center [103, 290] width 142 height 20
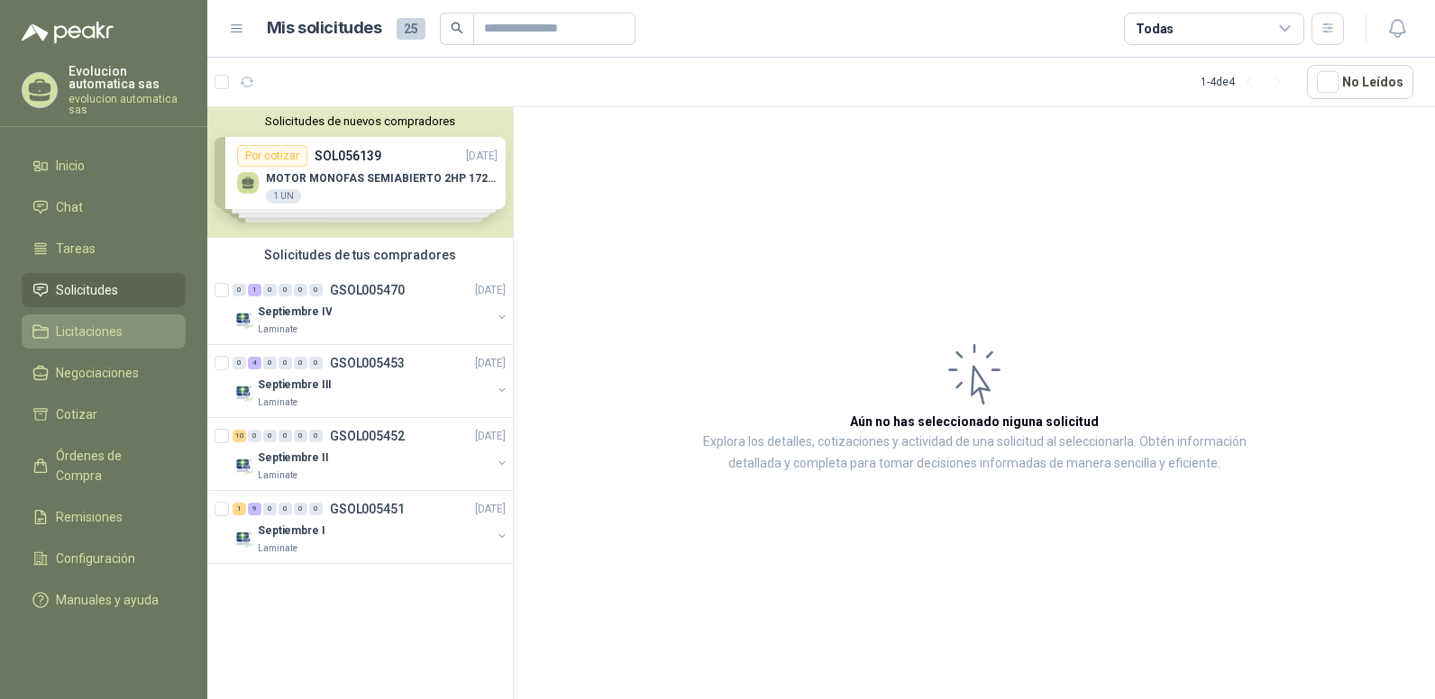
click at [96, 330] on span "Licitaciones" at bounding box center [89, 332] width 67 height 20
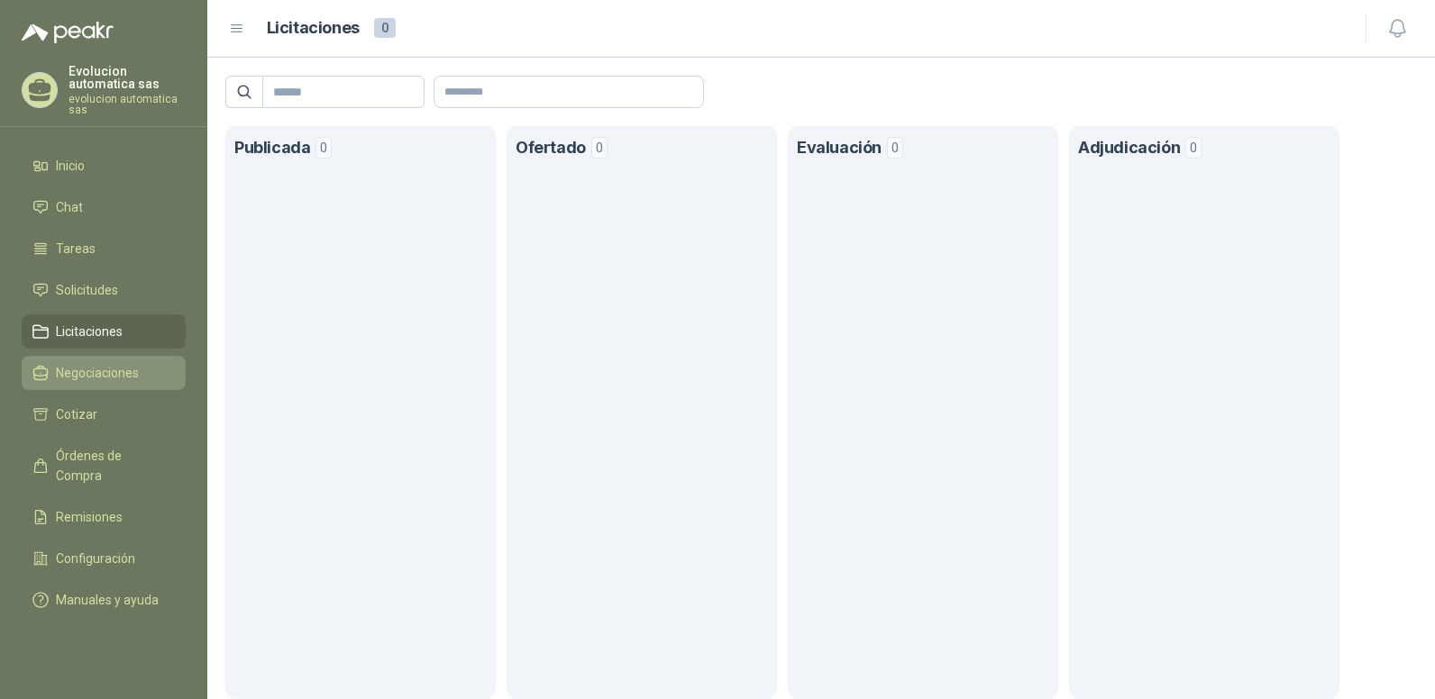
click at [96, 376] on span "Negociaciones" at bounding box center [97, 373] width 83 height 20
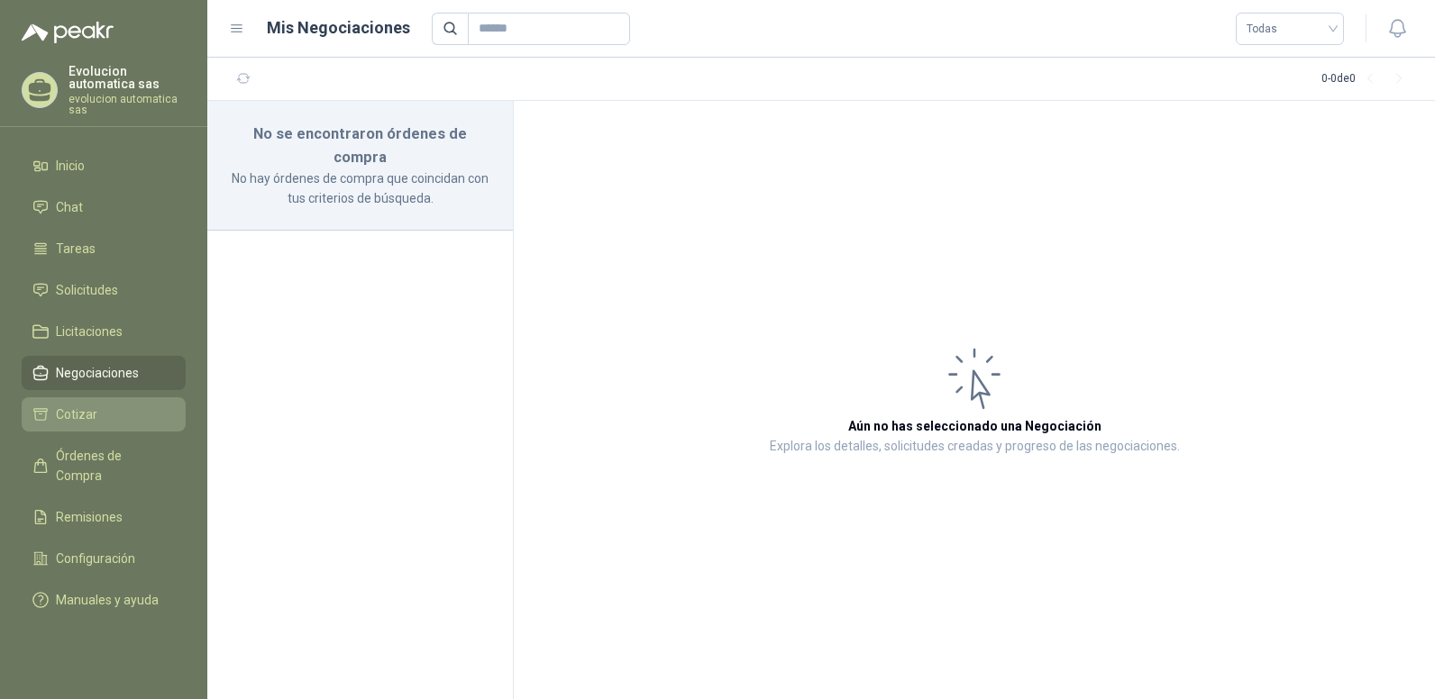
click at [97, 423] on li "Cotizar" at bounding box center [103, 415] width 142 height 20
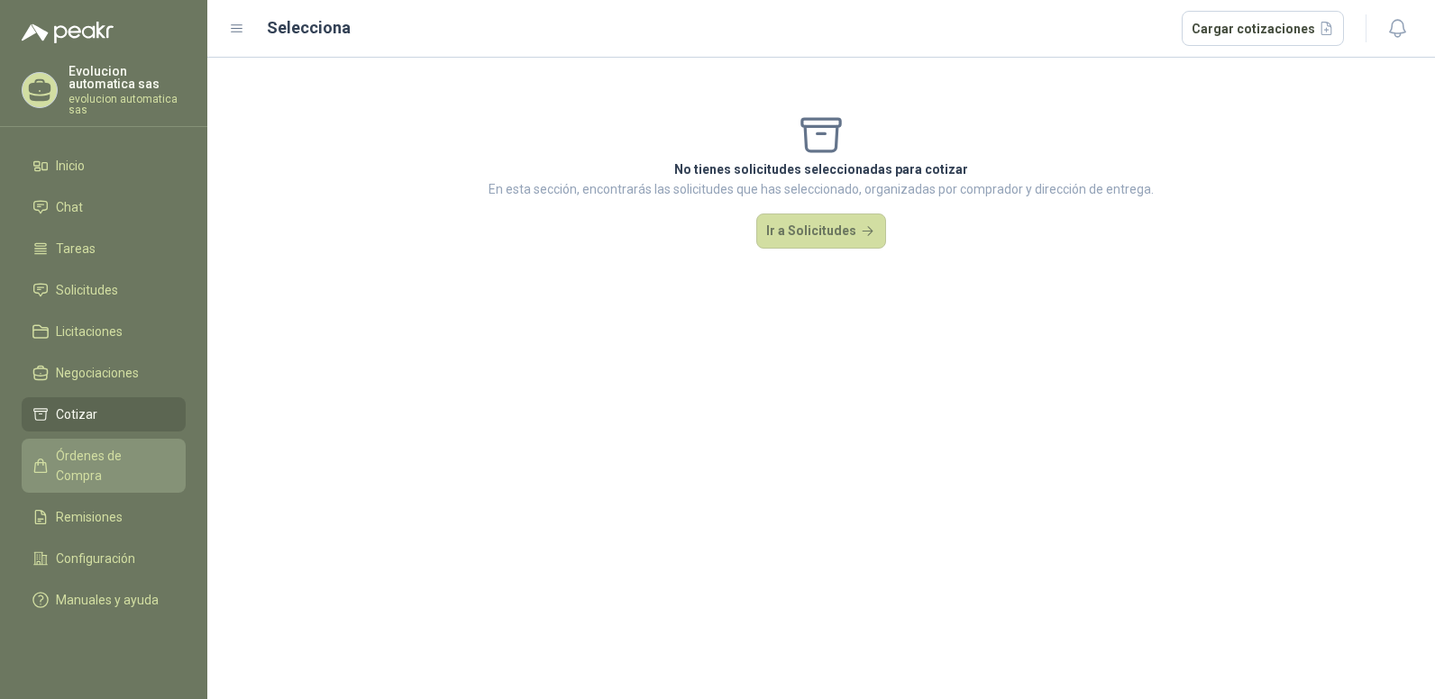
click at [116, 455] on span "Órdenes de Compra" at bounding box center [112, 466] width 113 height 40
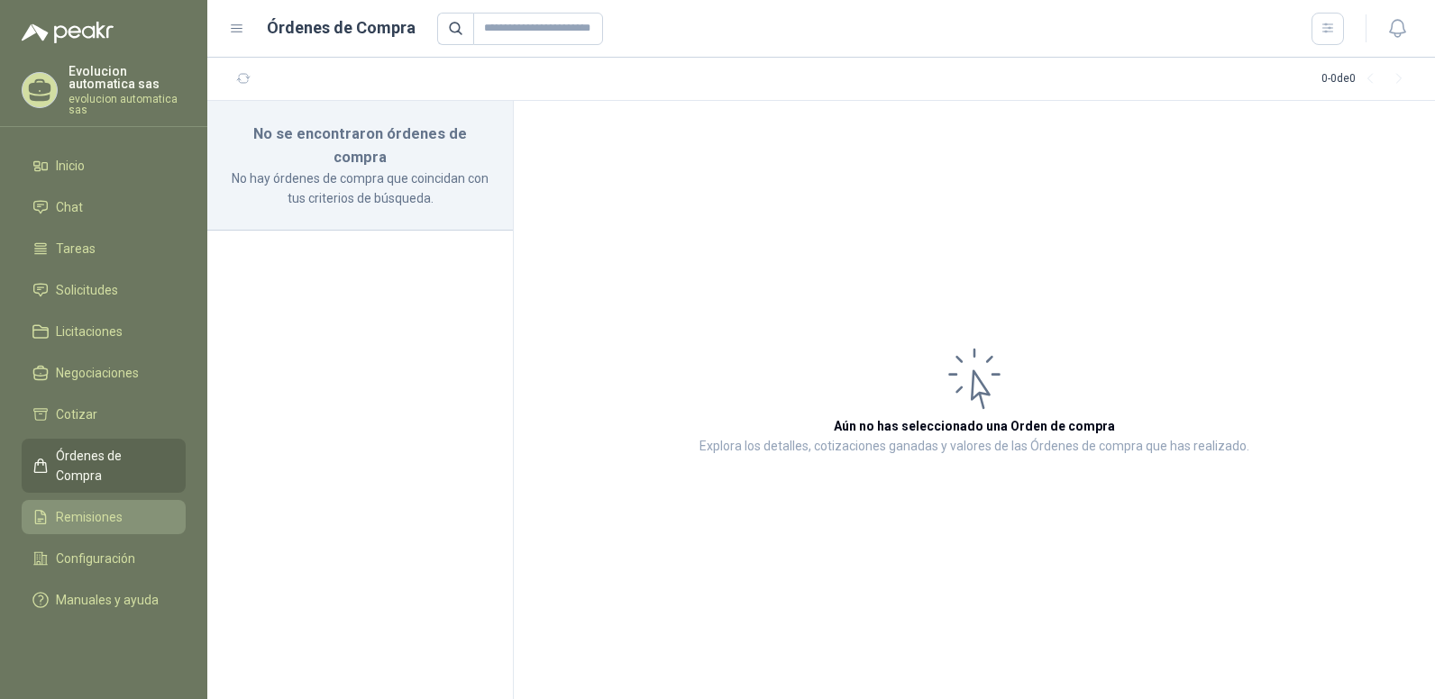
click at [96, 500] on link "Remisiones" at bounding box center [104, 517] width 164 height 34
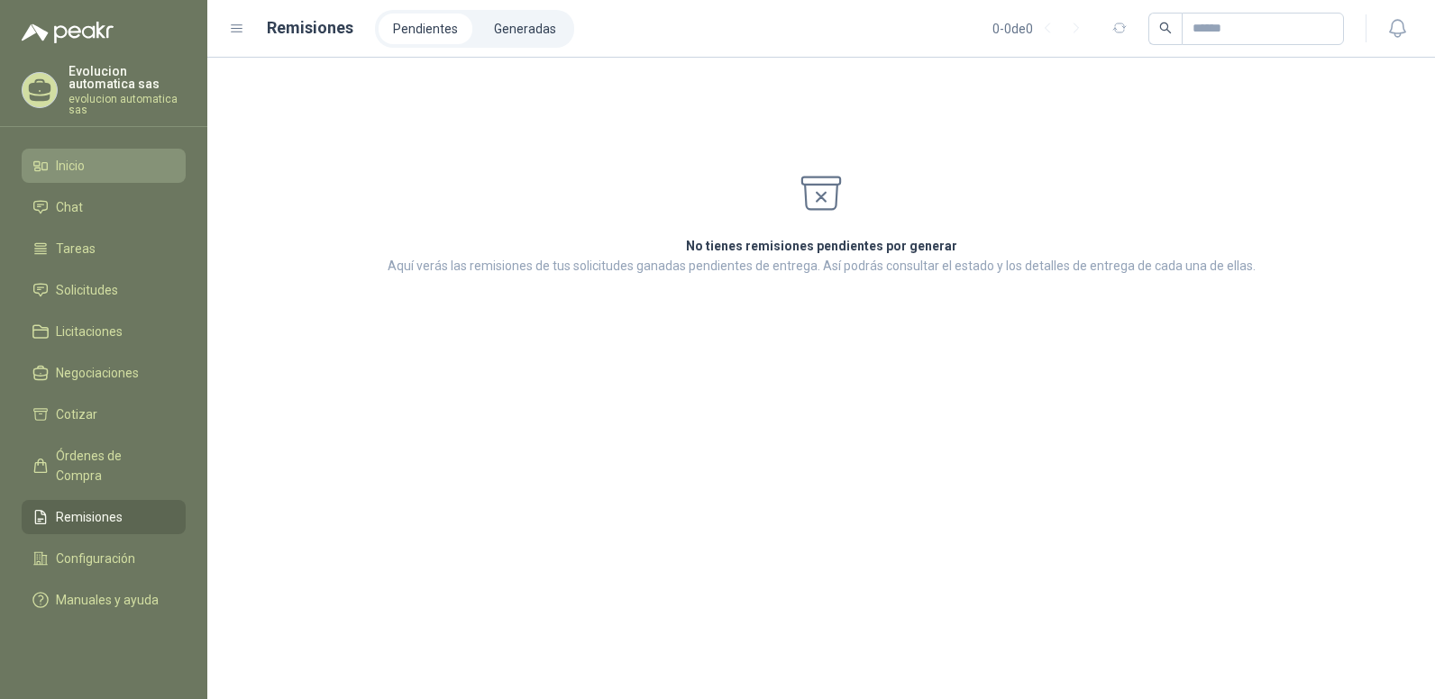
click at [84, 163] on span "Inicio" at bounding box center [70, 166] width 29 height 20
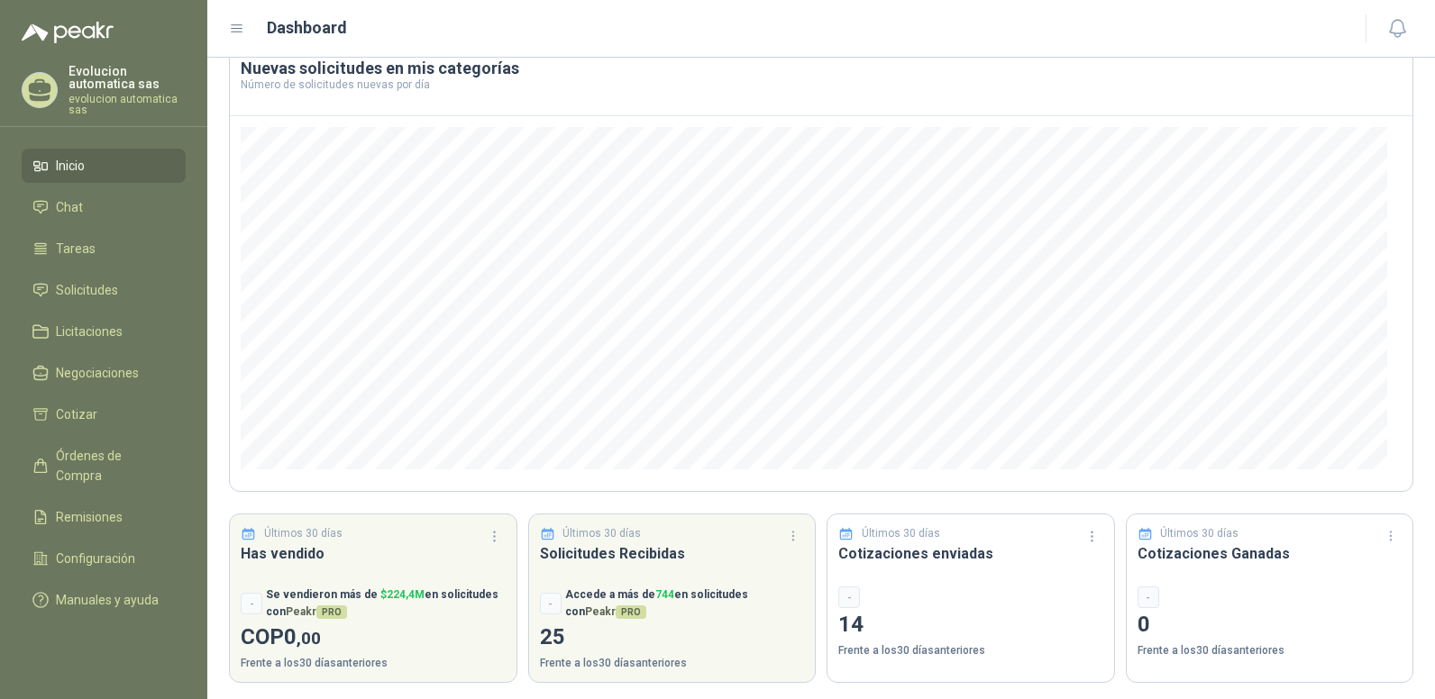
scroll to position [113, 0]
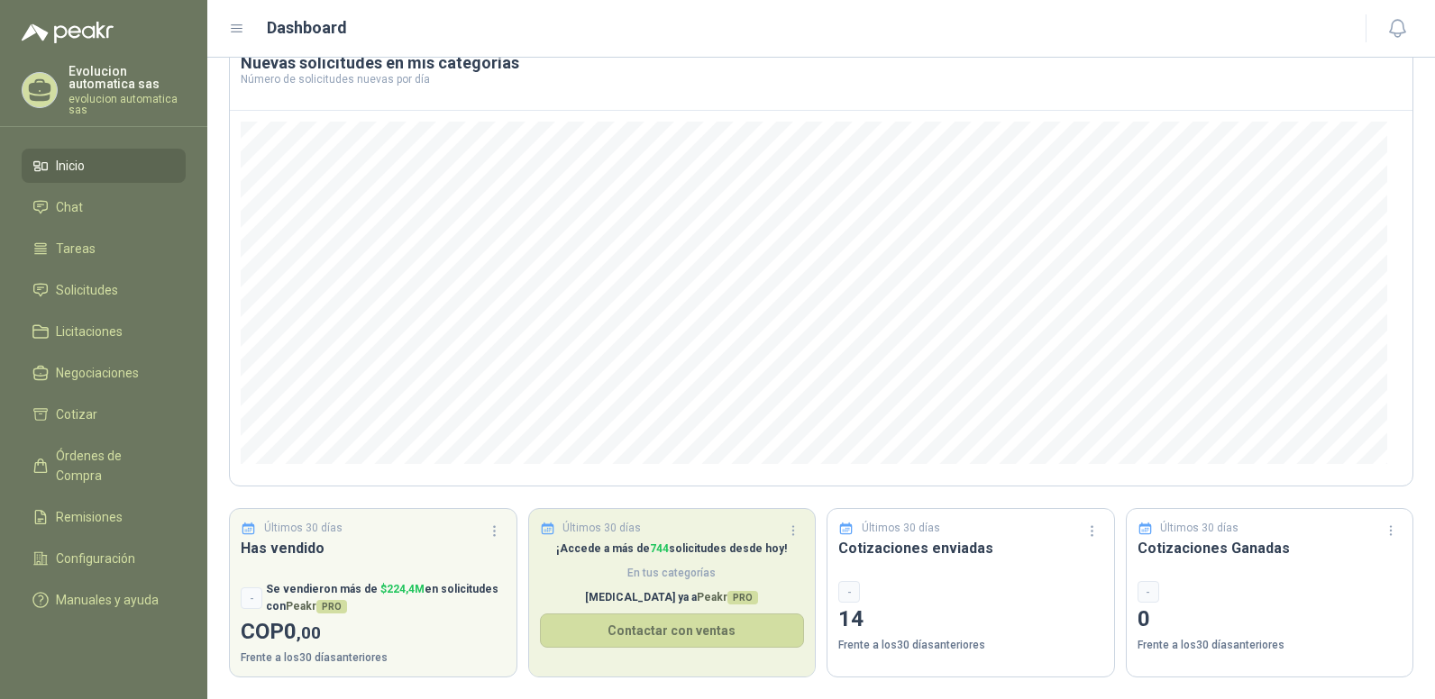
click at [596, 534] on p "Últimos 30 días" at bounding box center [601, 528] width 78 height 17
click at [576, 626] on button "Contactar con ventas" at bounding box center [672, 631] width 265 height 34
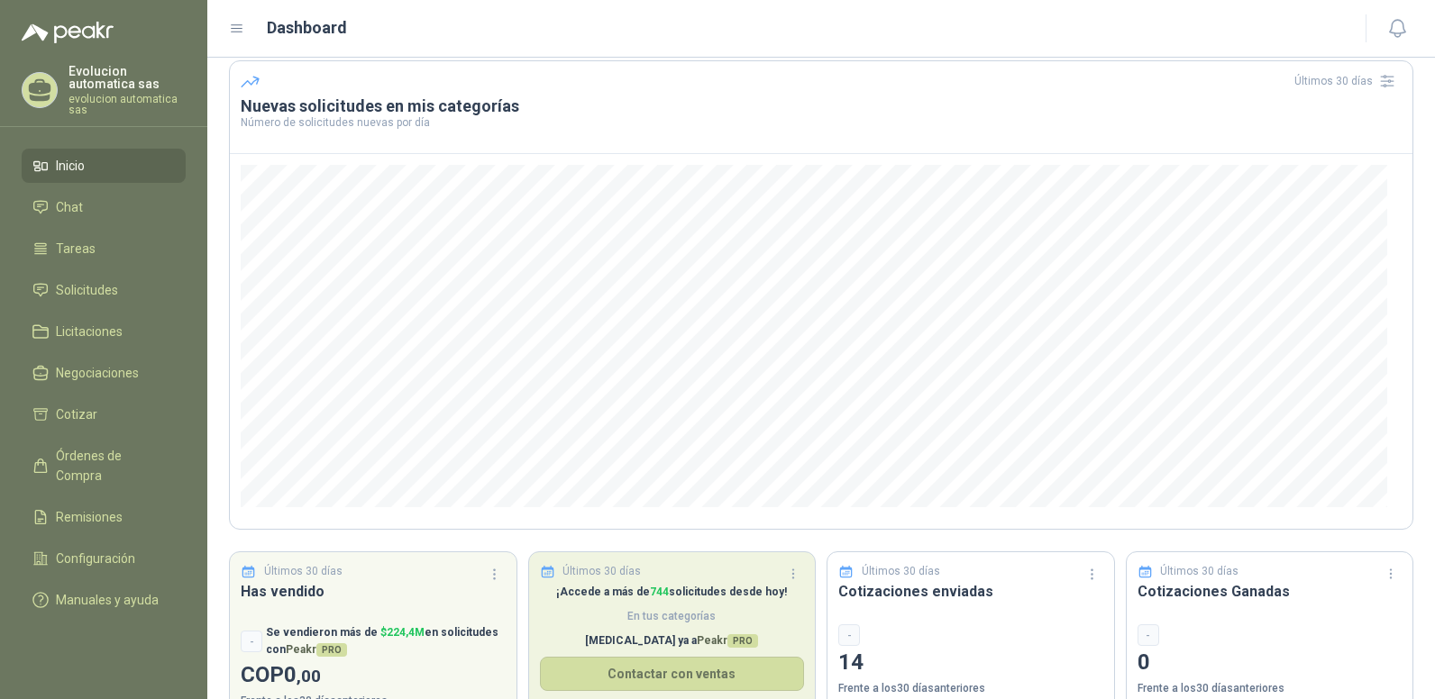
scroll to position [0, 0]
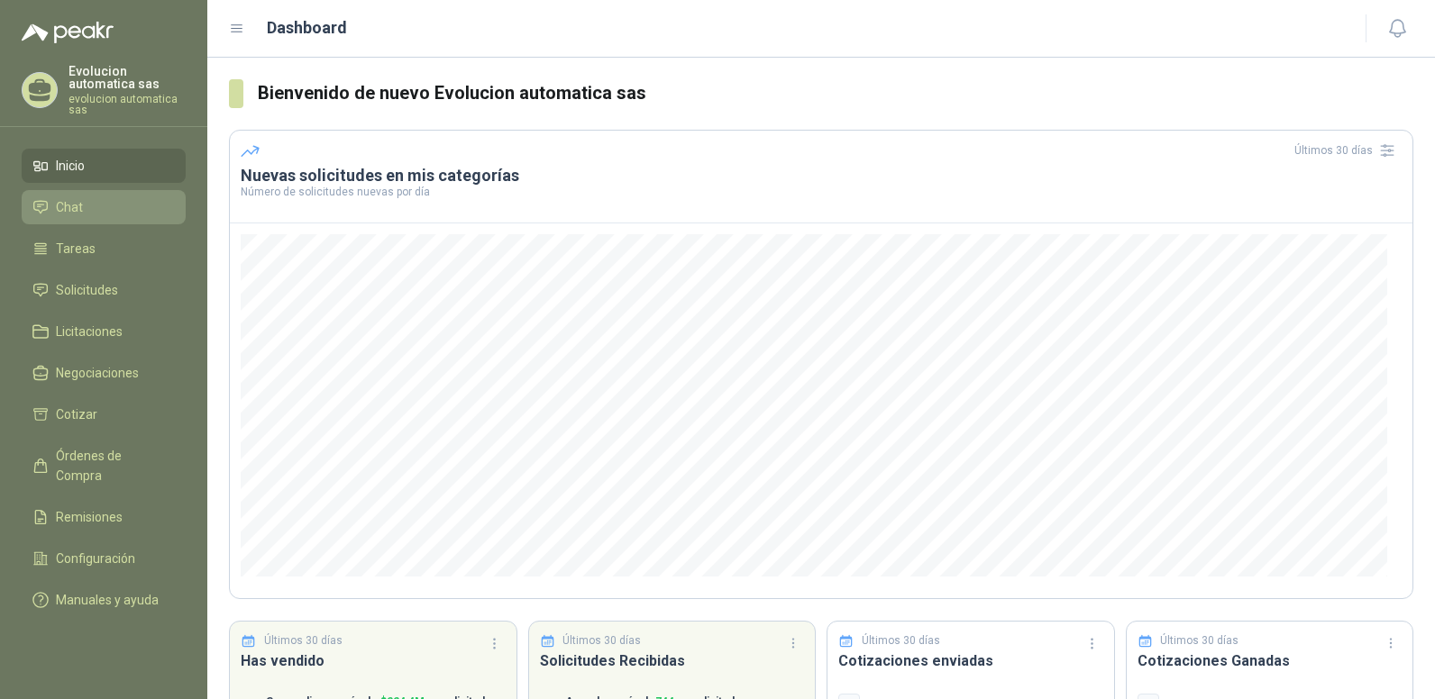
click at [79, 199] on span "Chat" at bounding box center [69, 207] width 27 height 20
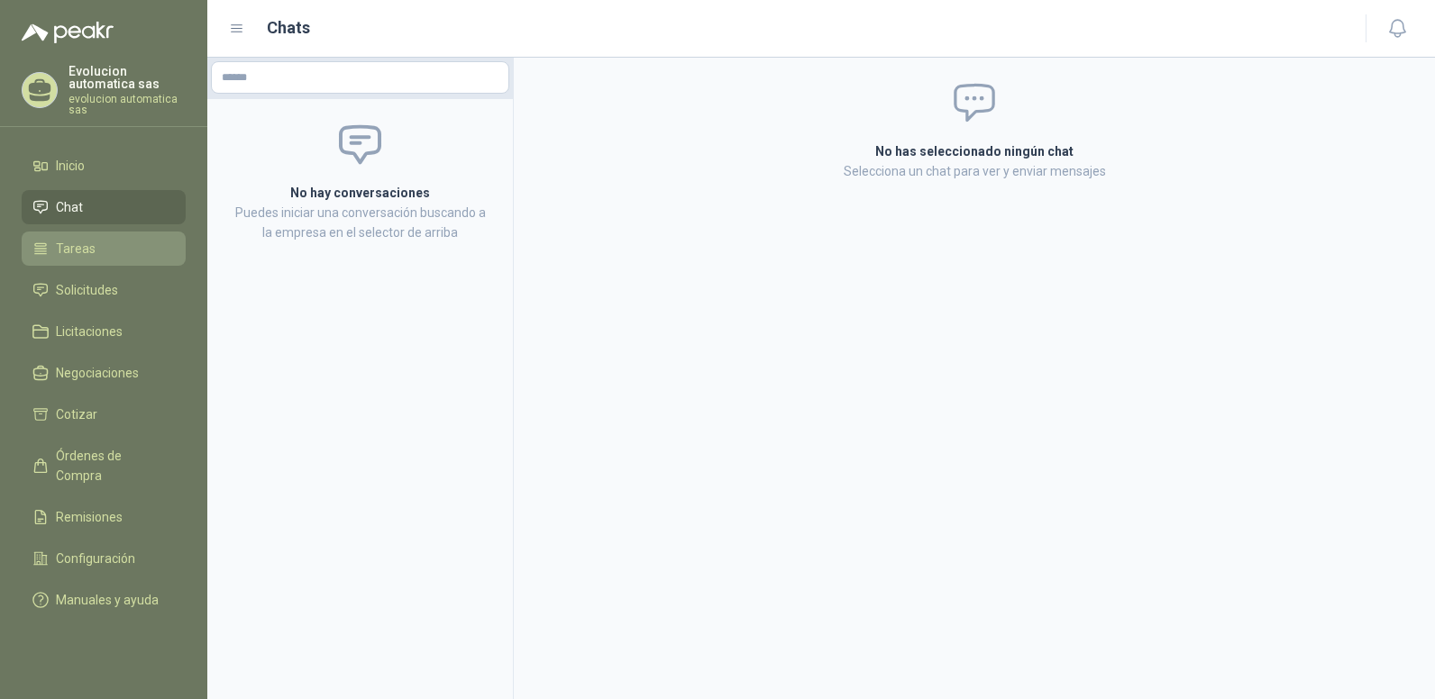
click at [79, 236] on link "Tareas" at bounding box center [104, 249] width 164 height 34
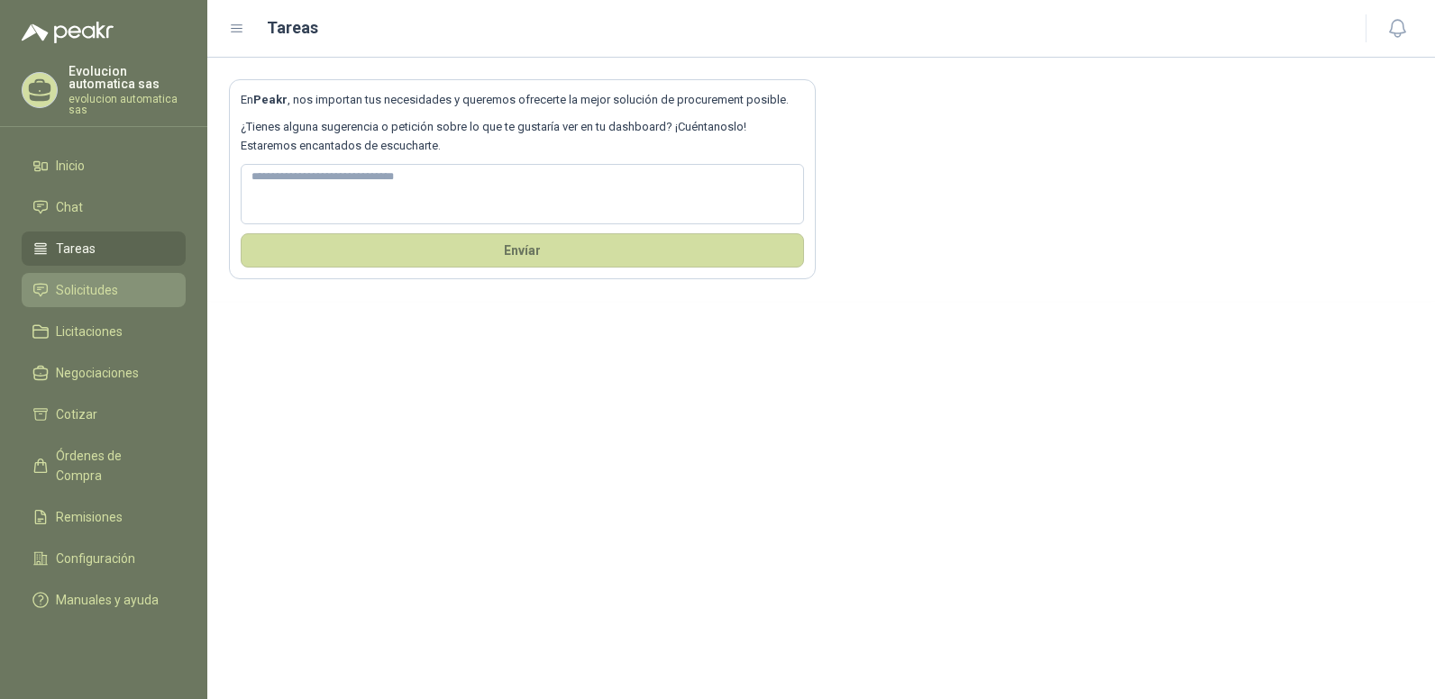
click at [99, 301] on link "Solicitudes" at bounding box center [104, 290] width 164 height 34
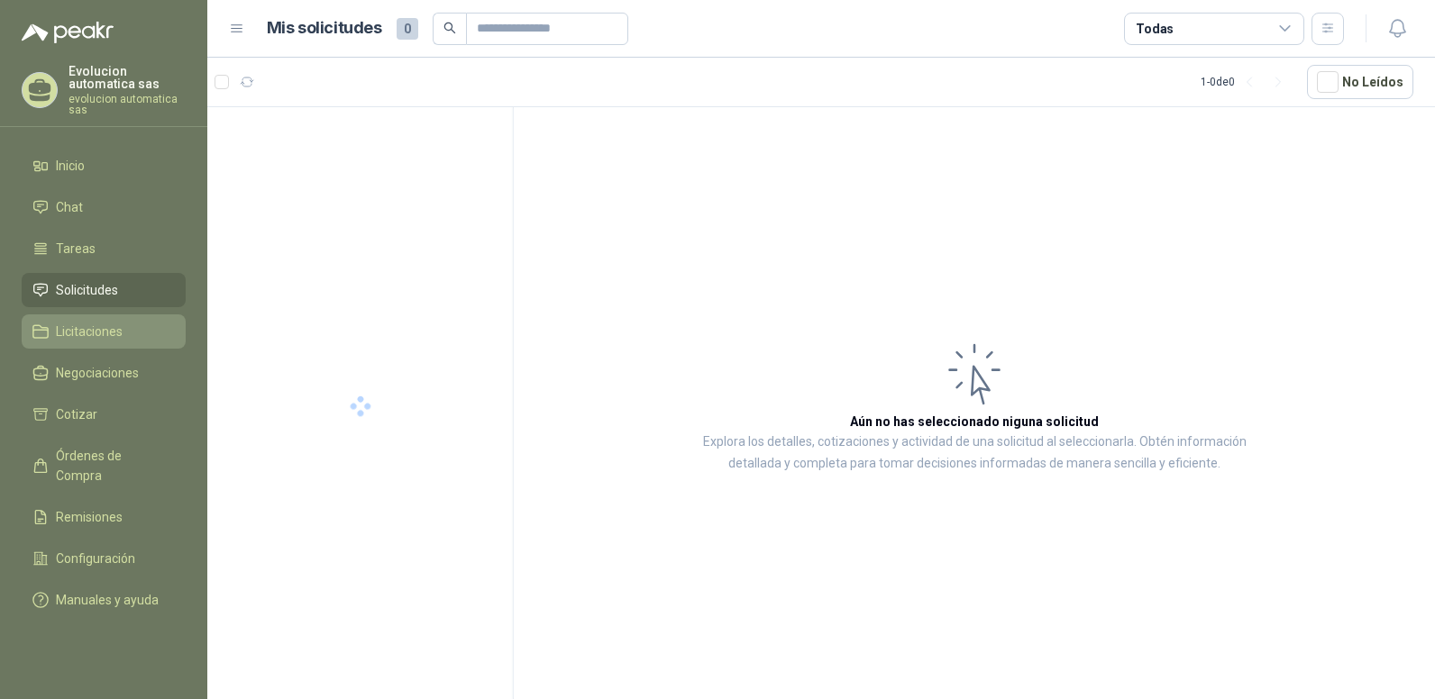
click at [102, 333] on span "Licitaciones" at bounding box center [89, 332] width 67 height 20
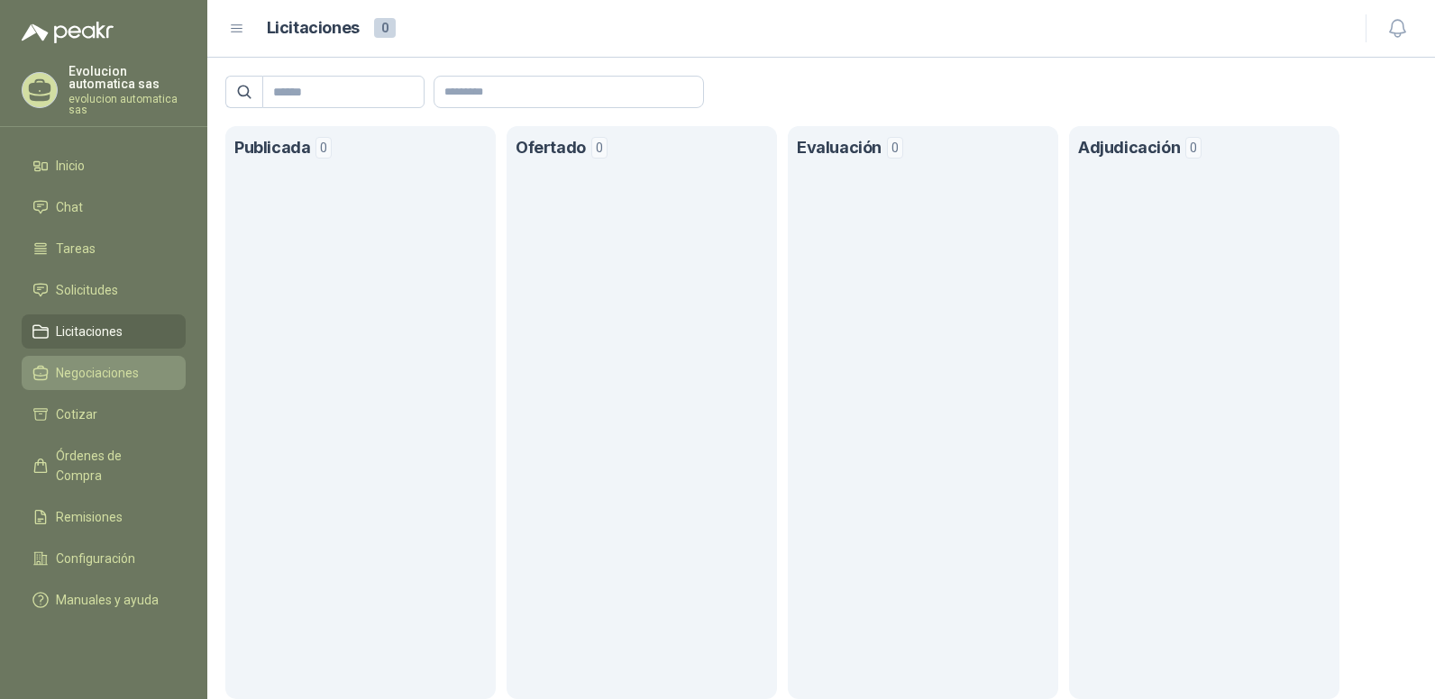
click at [99, 368] on span "Negociaciones" at bounding box center [97, 373] width 83 height 20
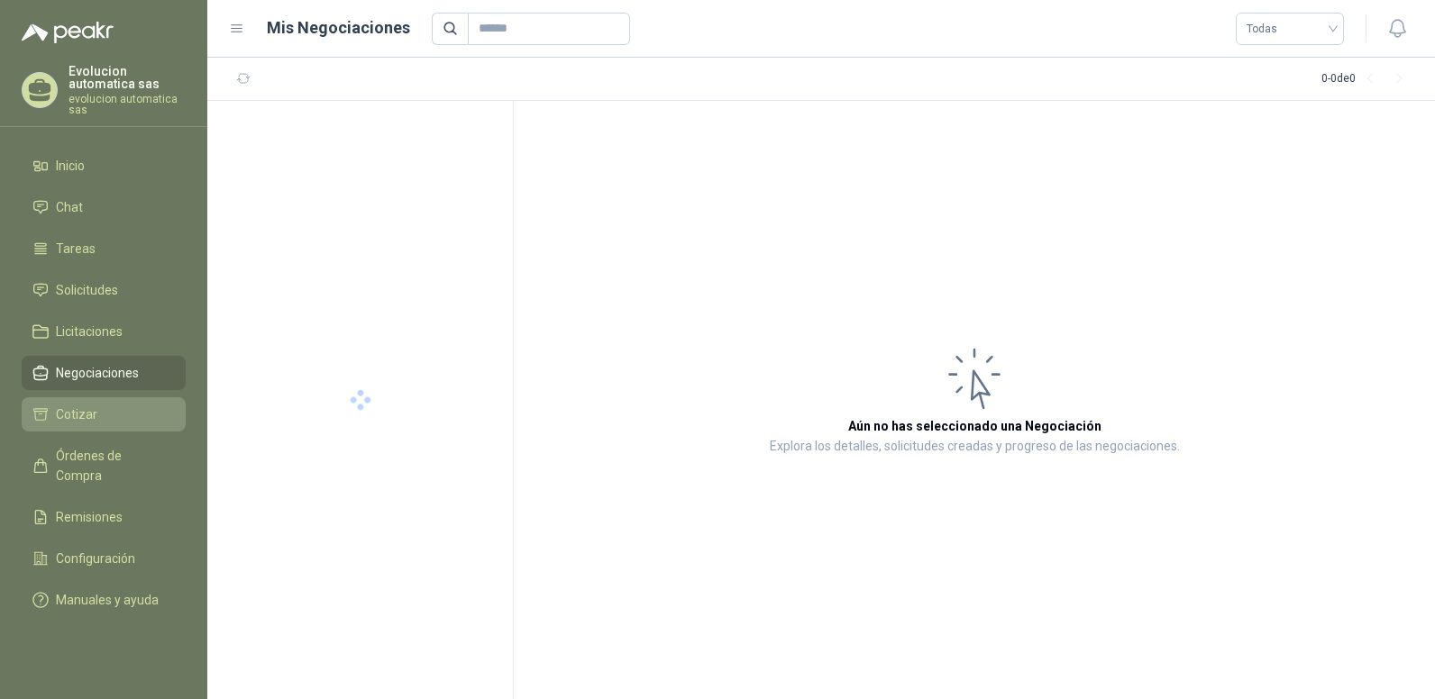
click at [111, 422] on li "Cotizar" at bounding box center [103, 415] width 142 height 20
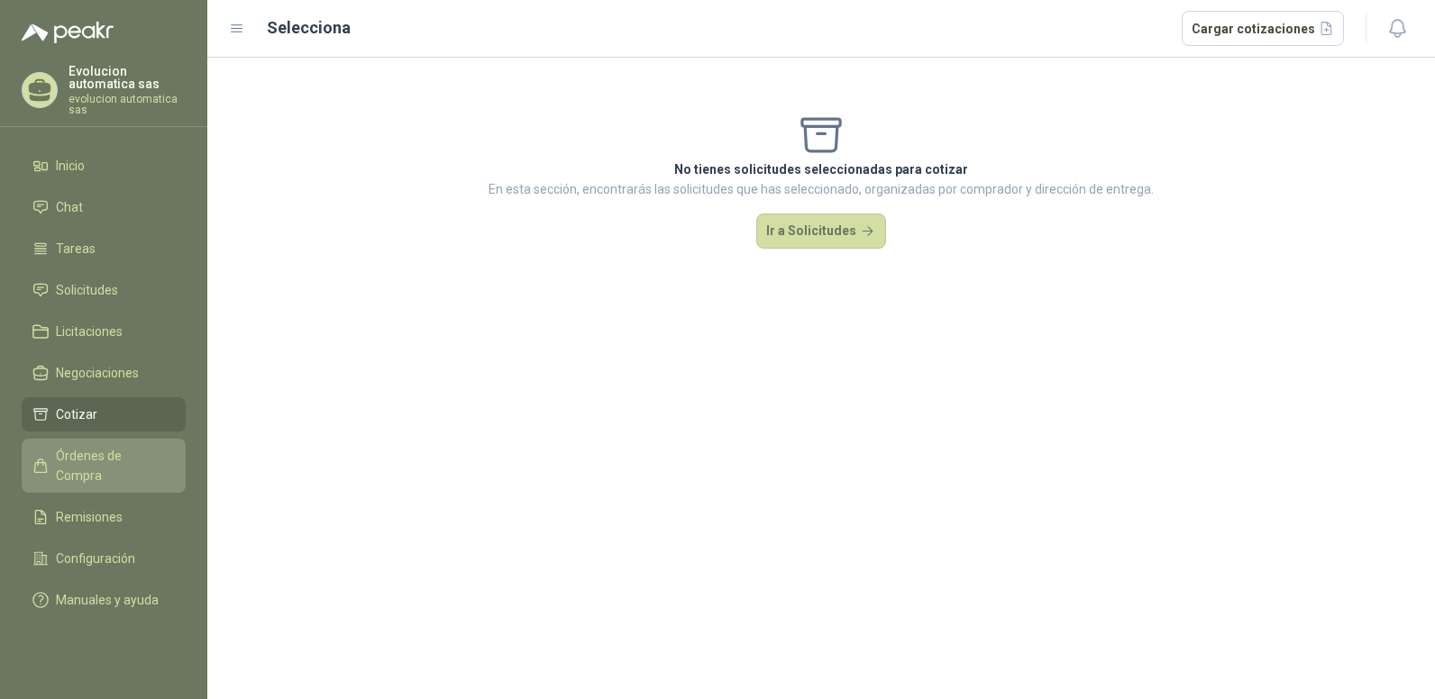
click at [121, 447] on span "Órdenes de Compra" at bounding box center [112, 466] width 113 height 40
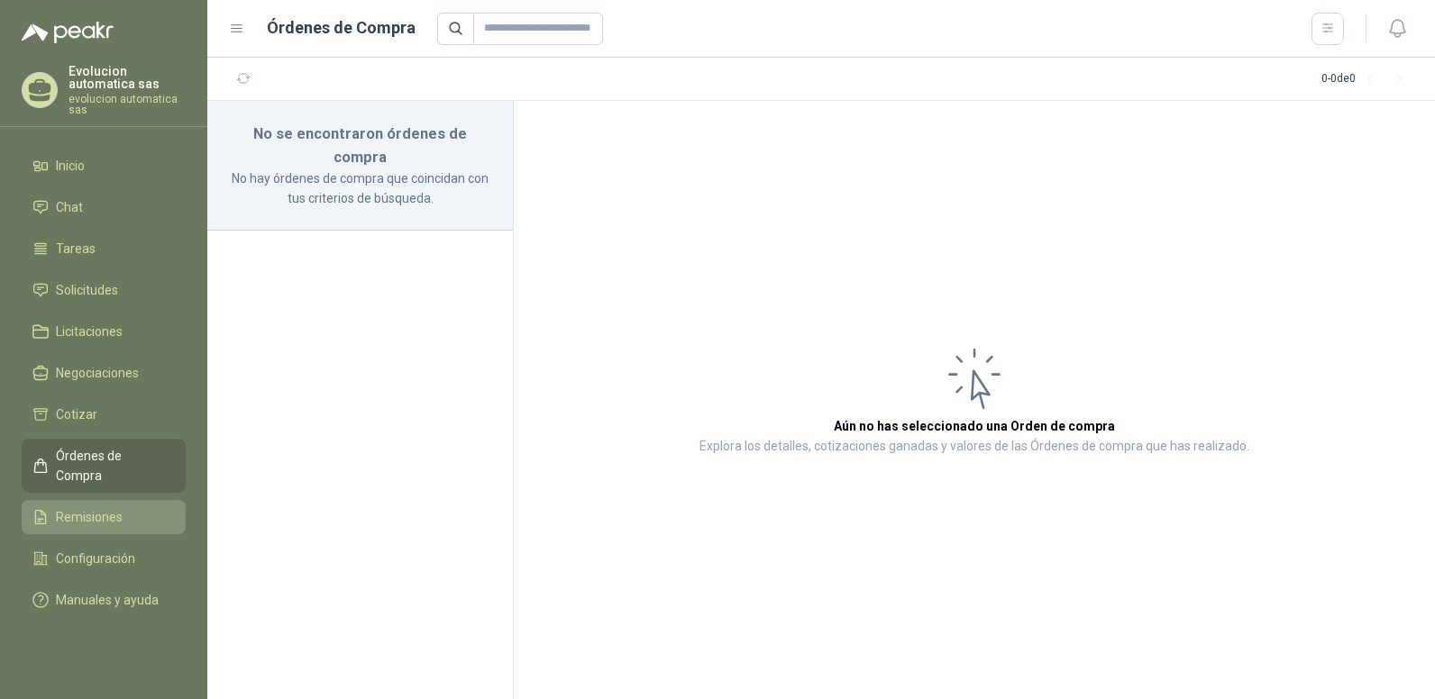
click at [118, 507] on span "Remisiones" at bounding box center [89, 517] width 67 height 20
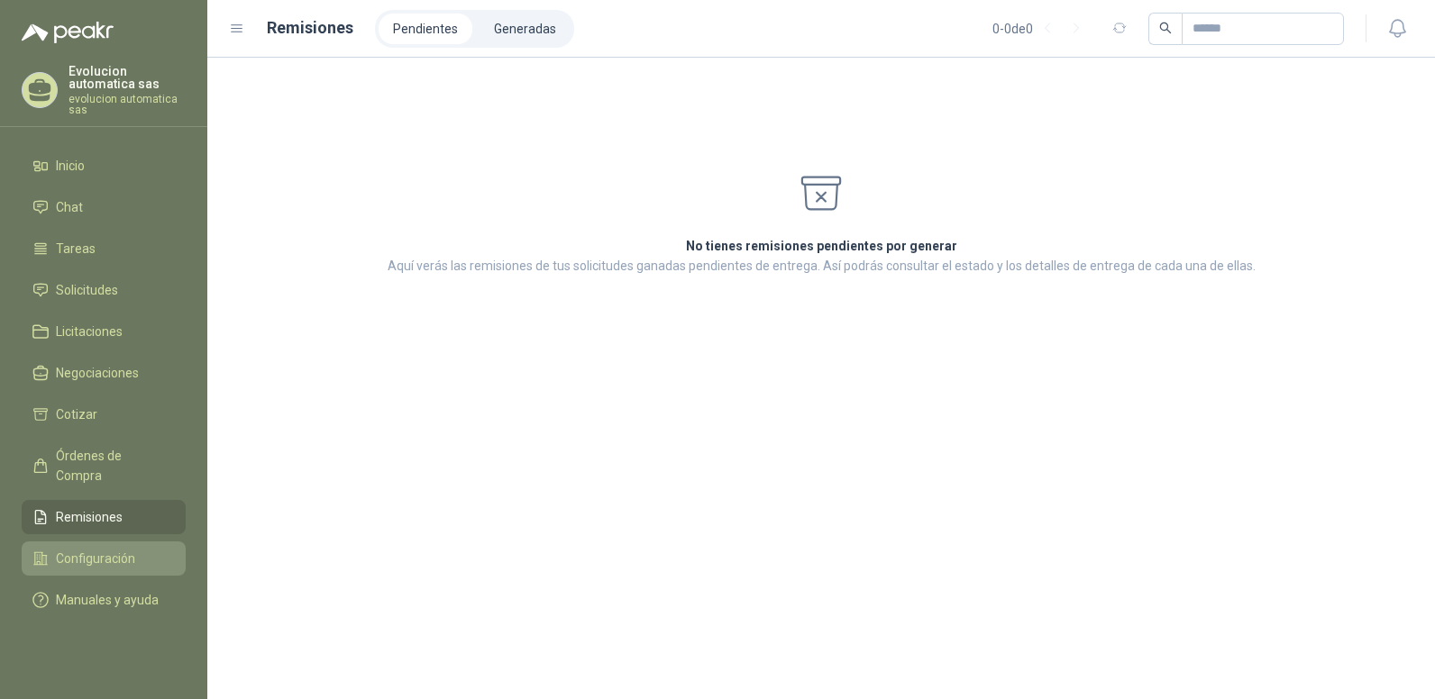
click at [125, 549] on span "Configuración" at bounding box center [95, 559] width 79 height 20
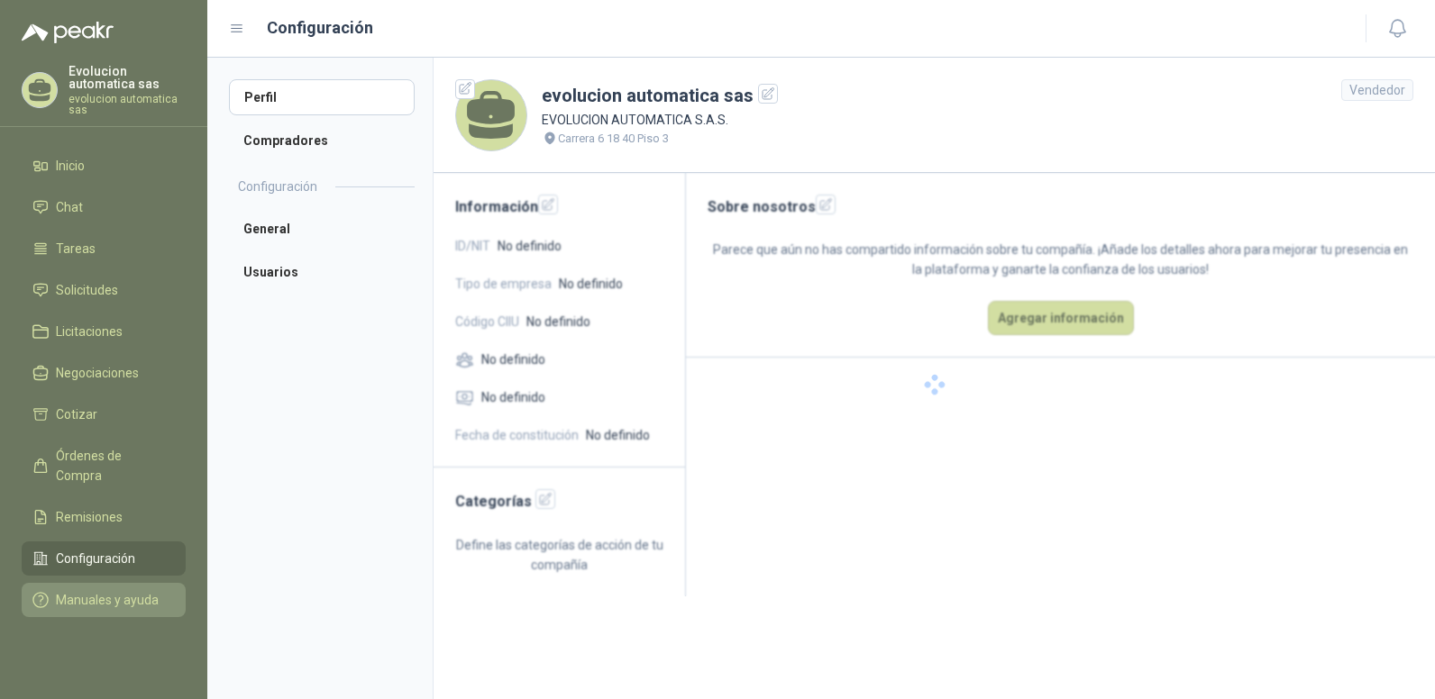
click at [129, 590] on span "Manuales y ayuda" at bounding box center [107, 600] width 103 height 20
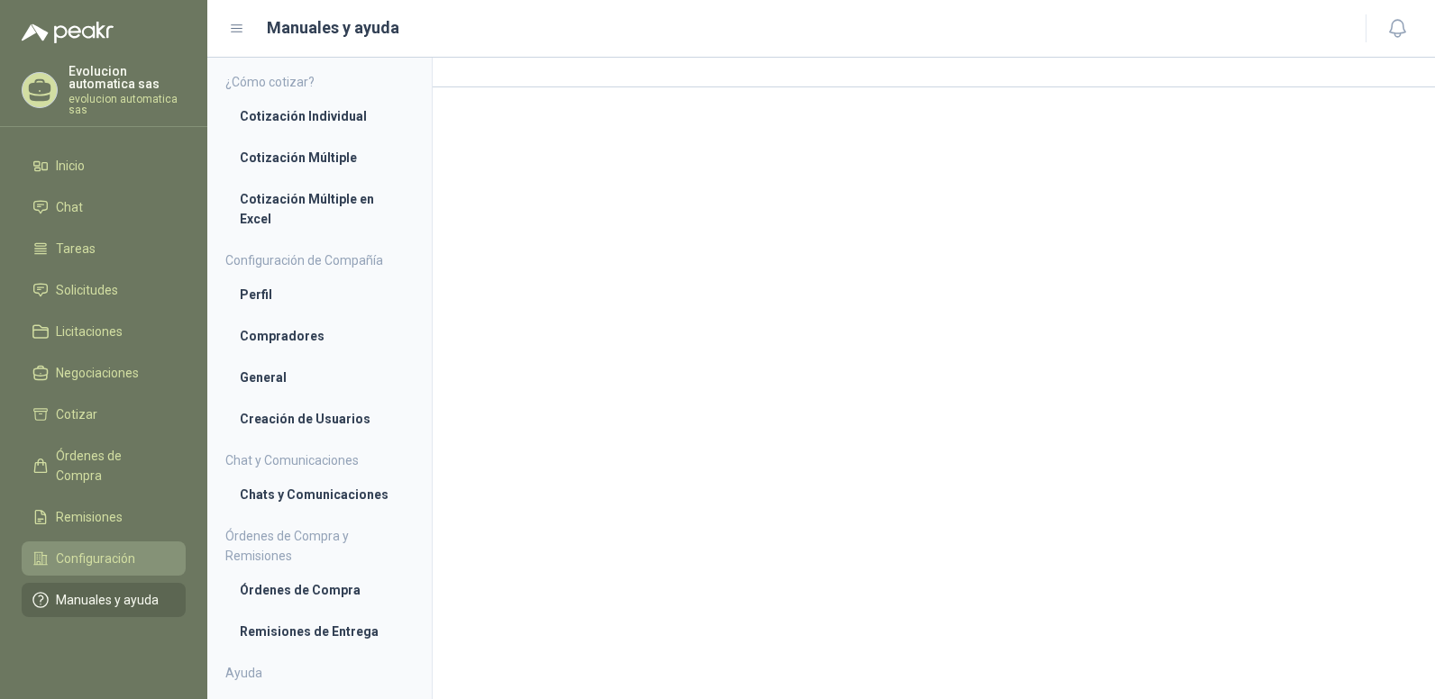
click at [125, 542] on link "Configuración" at bounding box center [104, 559] width 164 height 34
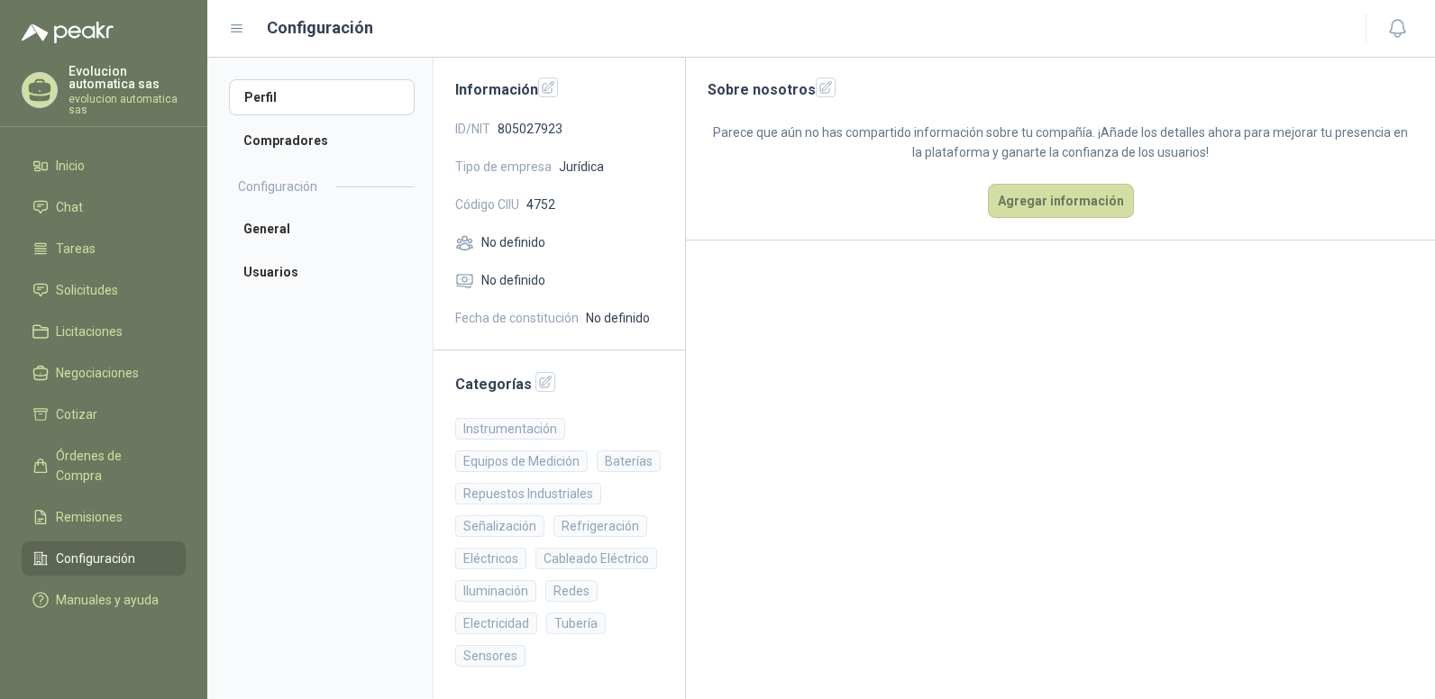
scroll to position [27, 0]
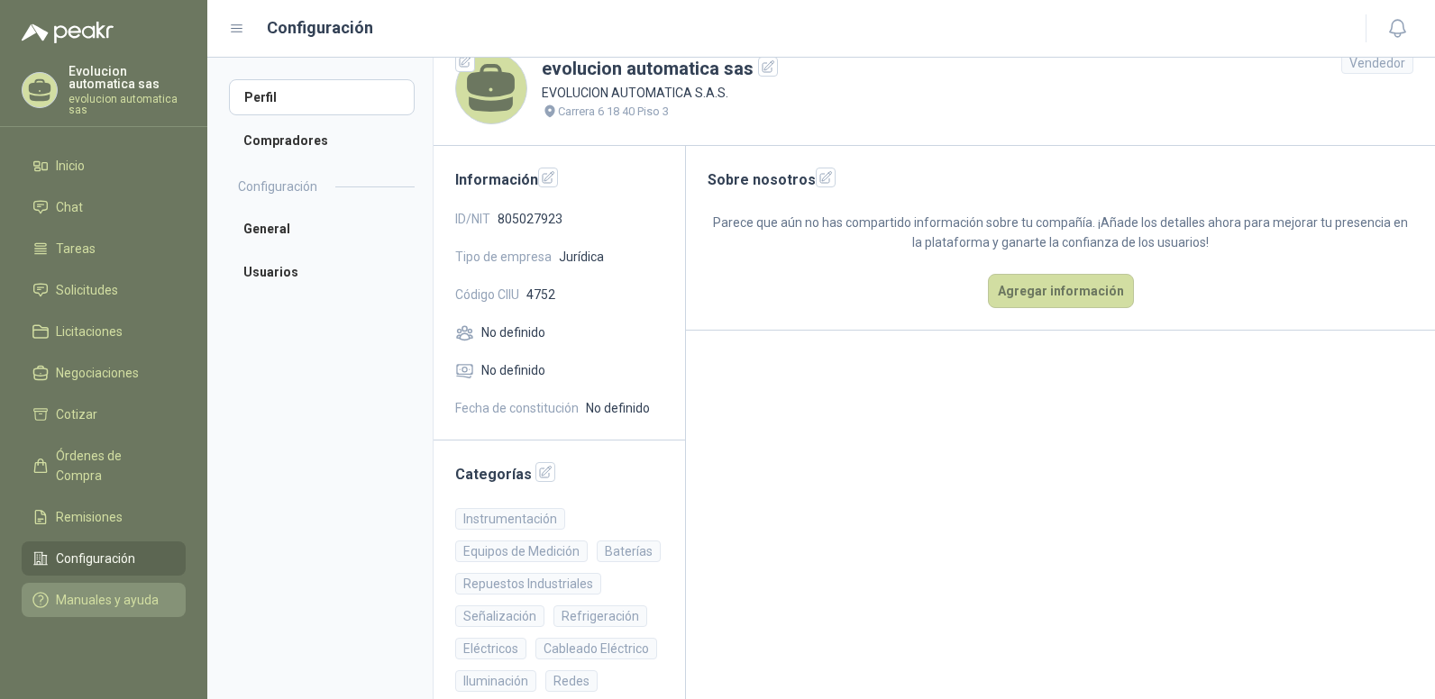
click at [131, 590] on span "Manuales y ayuda" at bounding box center [107, 600] width 103 height 20
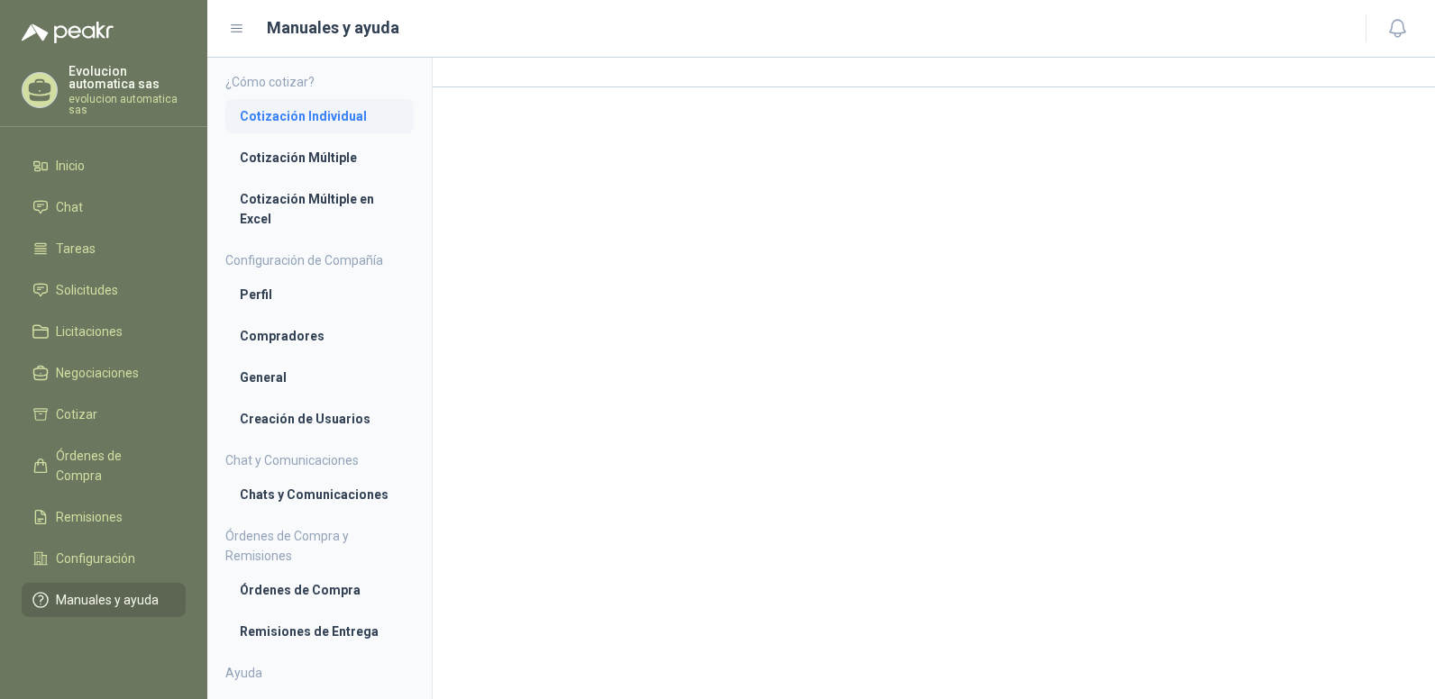
click at [322, 118] on li "Cotización Individual" at bounding box center [319, 116] width 159 height 20
click at [316, 160] on li "Cotización Múltiple" at bounding box center [319, 160] width 159 height 20
click at [310, 199] on li "Cotización Múltiple en Excel" at bounding box center [319, 211] width 159 height 40
click at [320, 109] on li "Cotización Individual" at bounding box center [319, 116] width 159 height 20
click at [287, 337] on li "Compradores" at bounding box center [319, 338] width 159 height 20
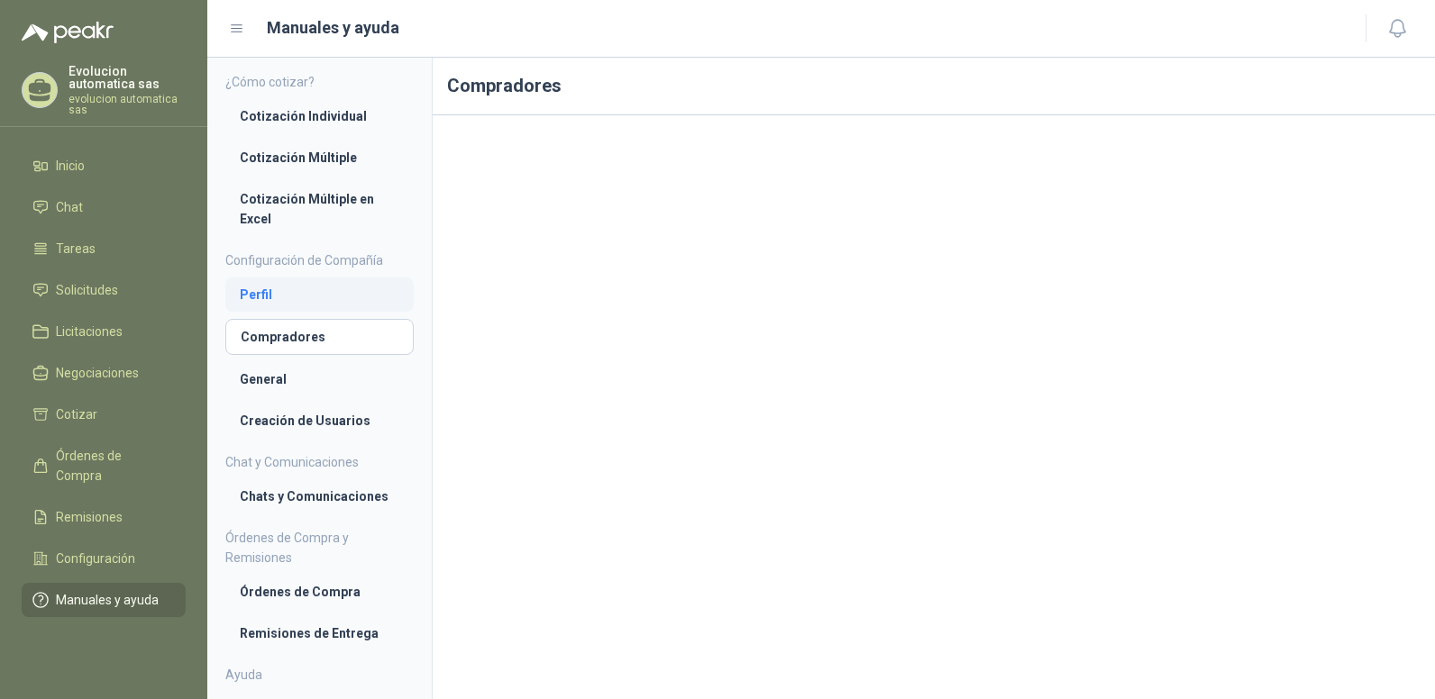
click at [287, 301] on li "Perfil" at bounding box center [319, 295] width 159 height 20
click at [286, 406] on link "Creación de Usuarios" at bounding box center [319, 421] width 188 height 34
click at [92, 288] on span "Solicitudes" at bounding box center [87, 290] width 62 height 20
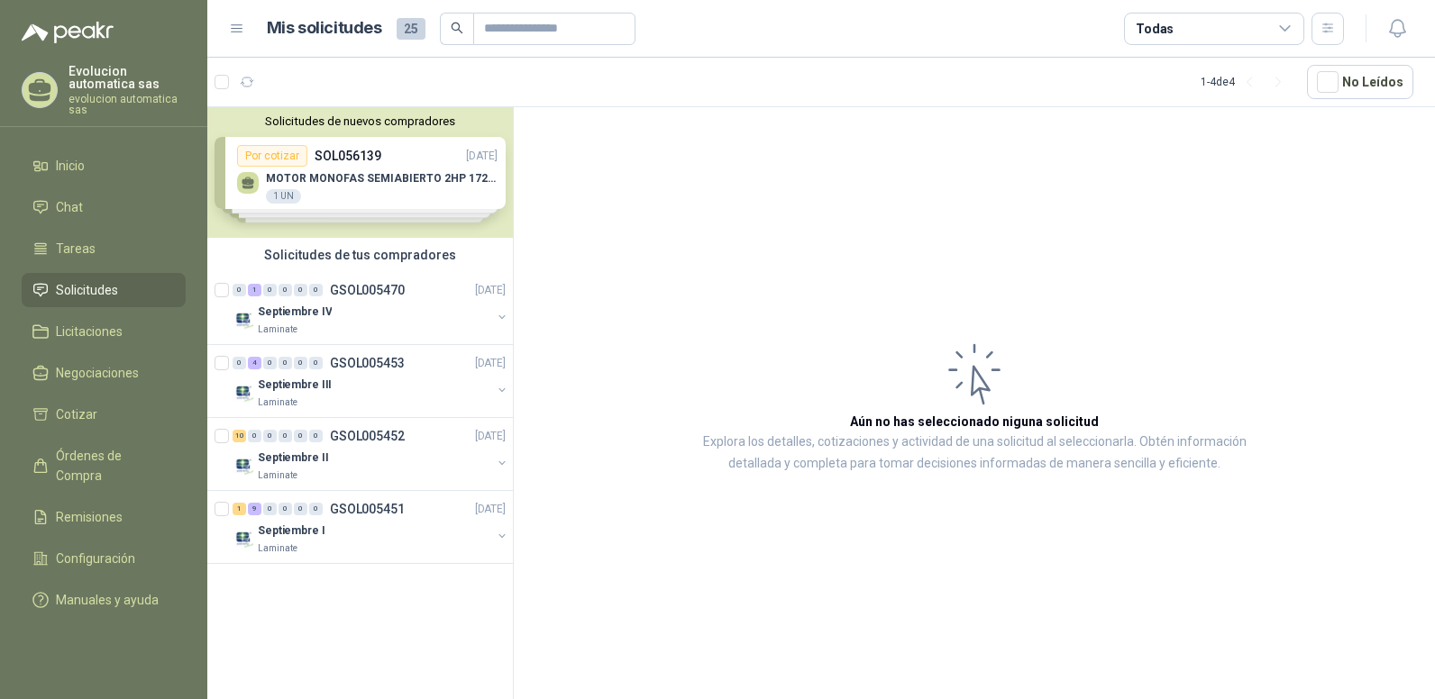
click at [380, 162] on div "Solicitudes de nuevos compradores Por cotizar SOL056139 [DATE] MOTOR MONOFAS SE…" at bounding box center [359, 172] width 305 height 131
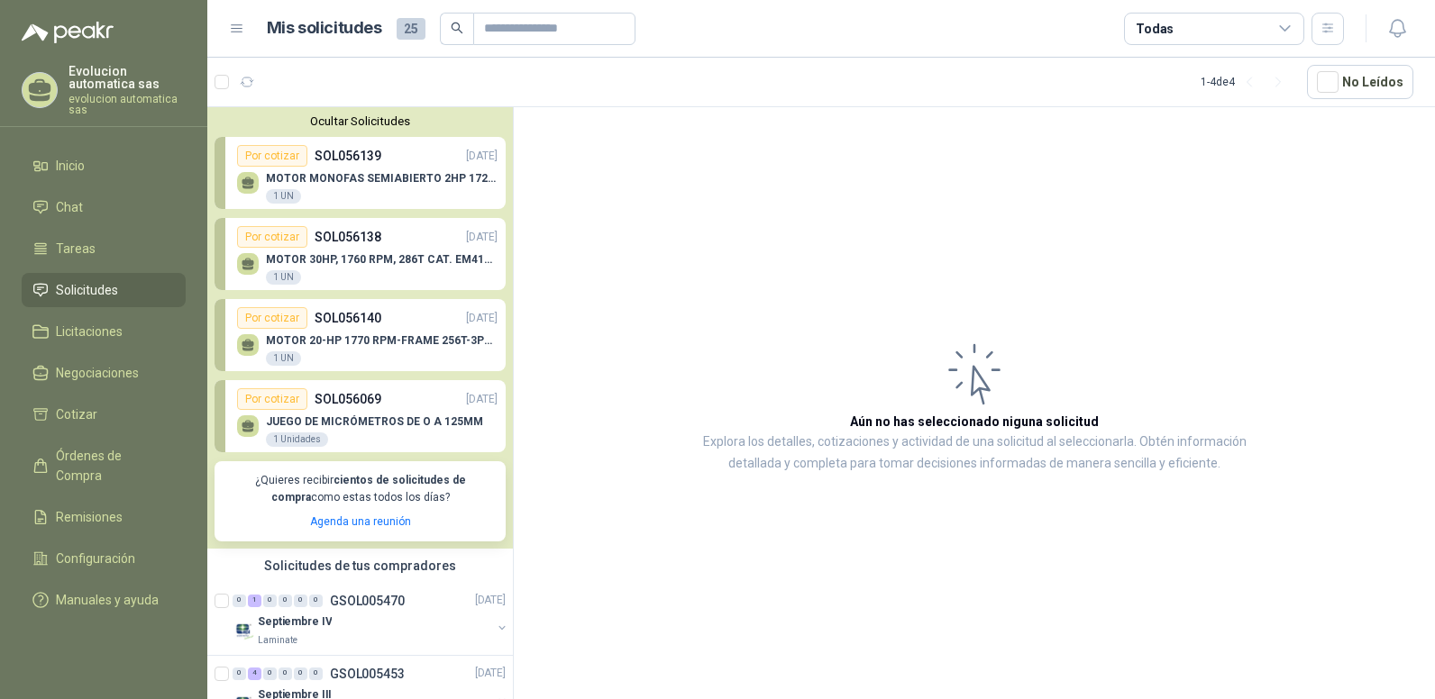
click at [378, 244] on p "SOL056138" at bounding box center [347, 237] width 67 height 20
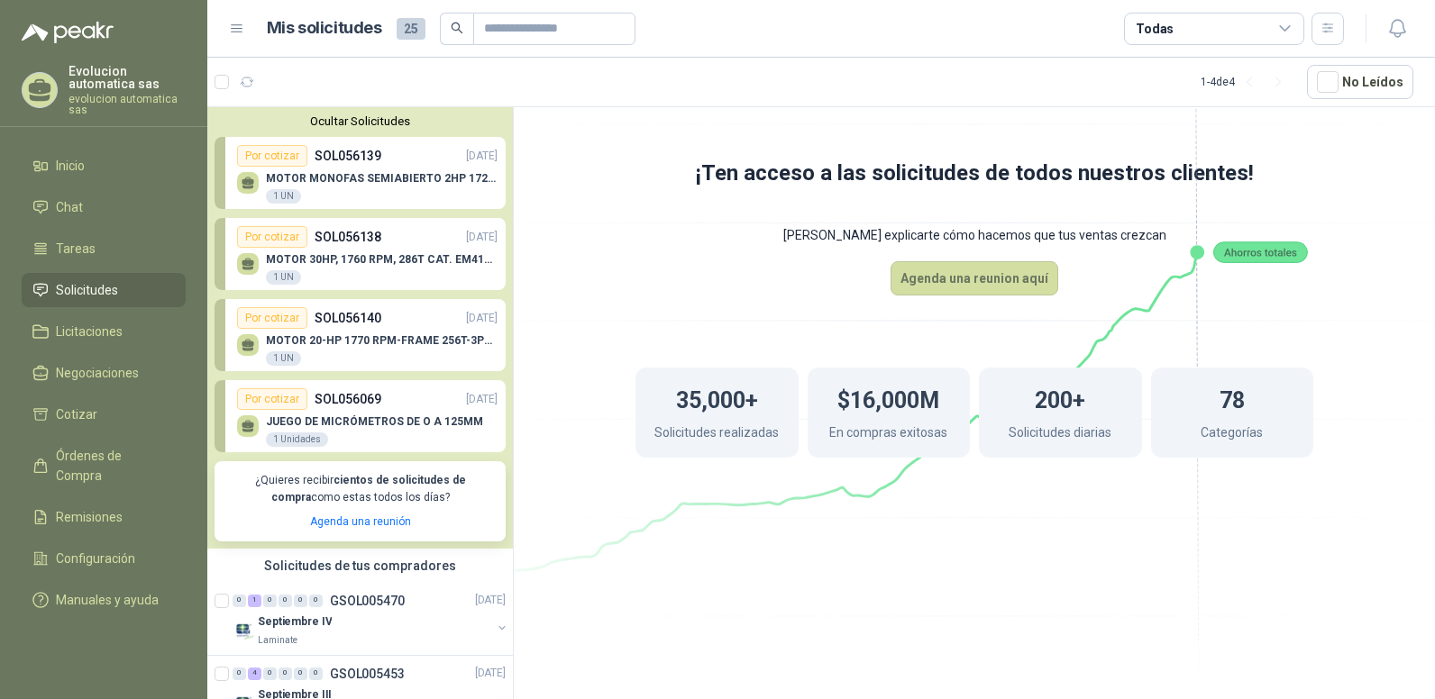
click at [314, 245] on p "SOL056138" at bounding box center [347, 237] width 67 height 20
click at [75, 257] on span "Tareas" at bounding box center [76, 249] width 40 height 20
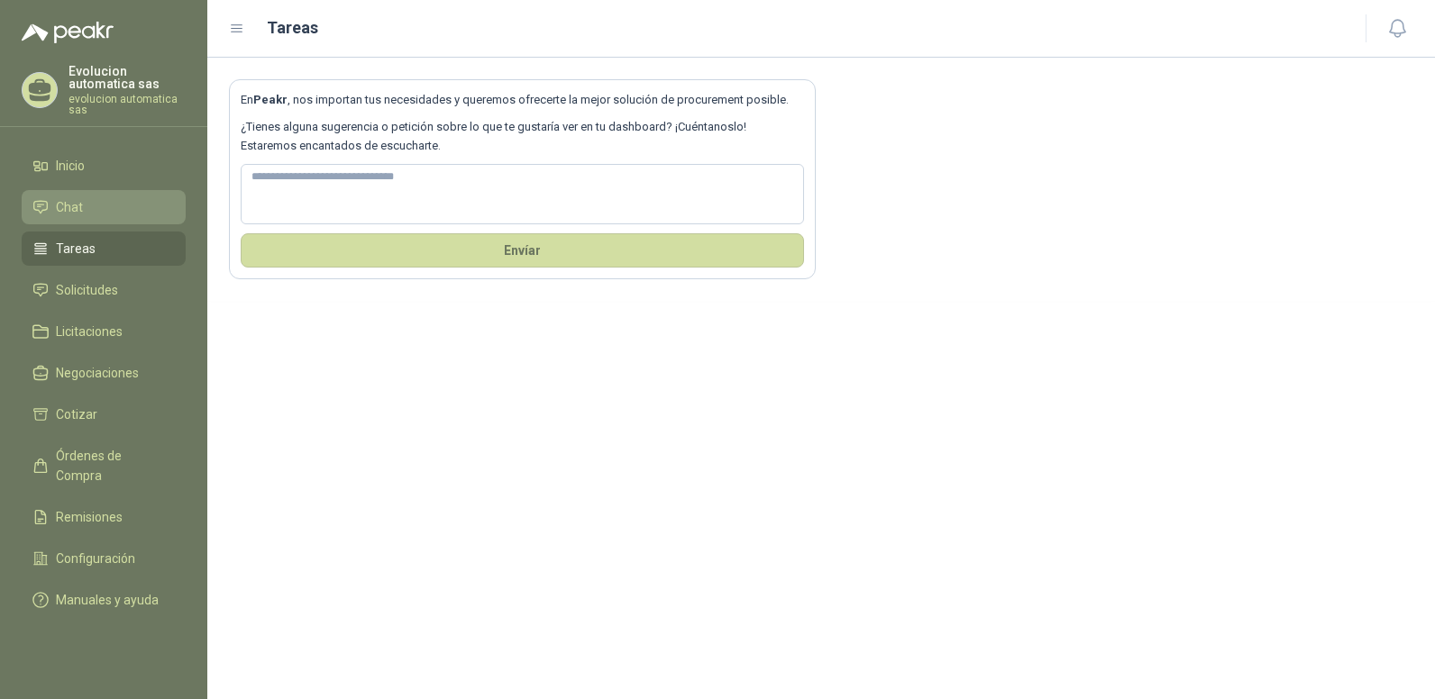
click at [99, 209] on li "Chat" at bounding box center [103, 207] width 142 height 20
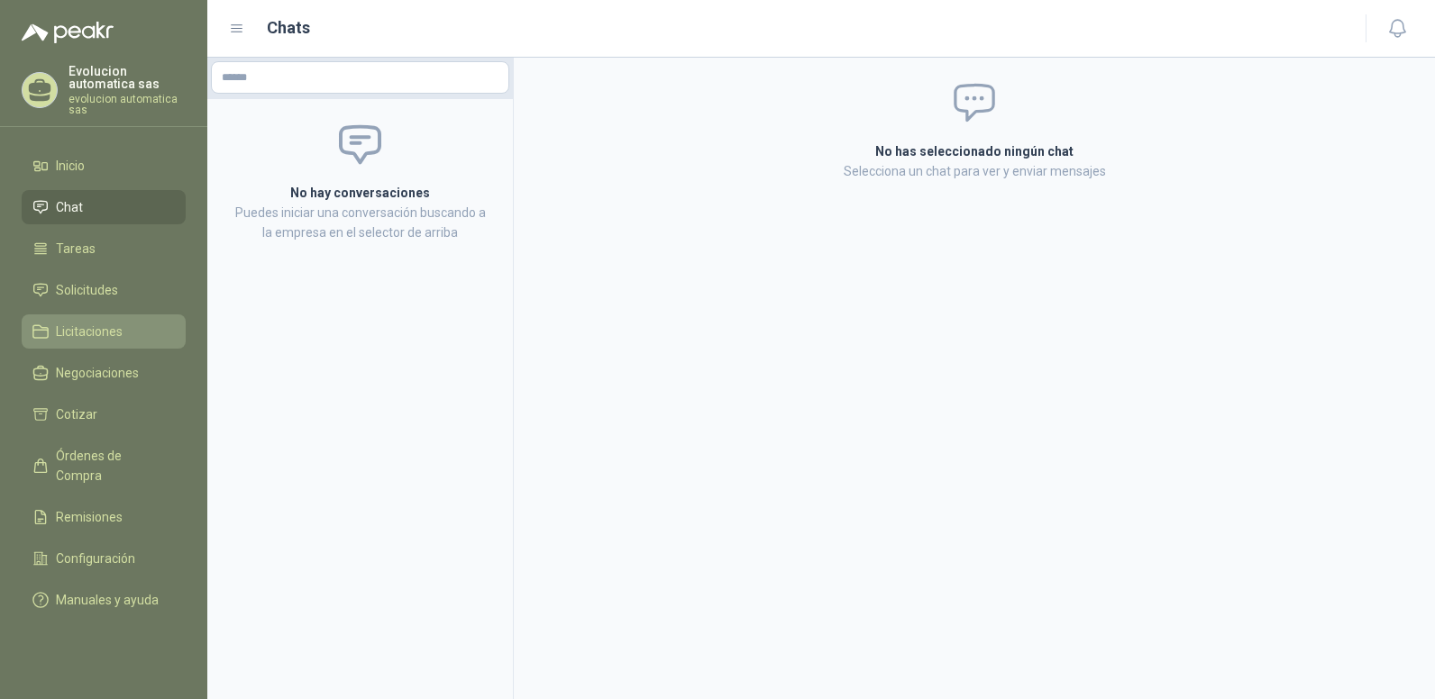
click at [115, 333] on span "Licitaciones" at bounding box center [89, 332] width 67 height 20
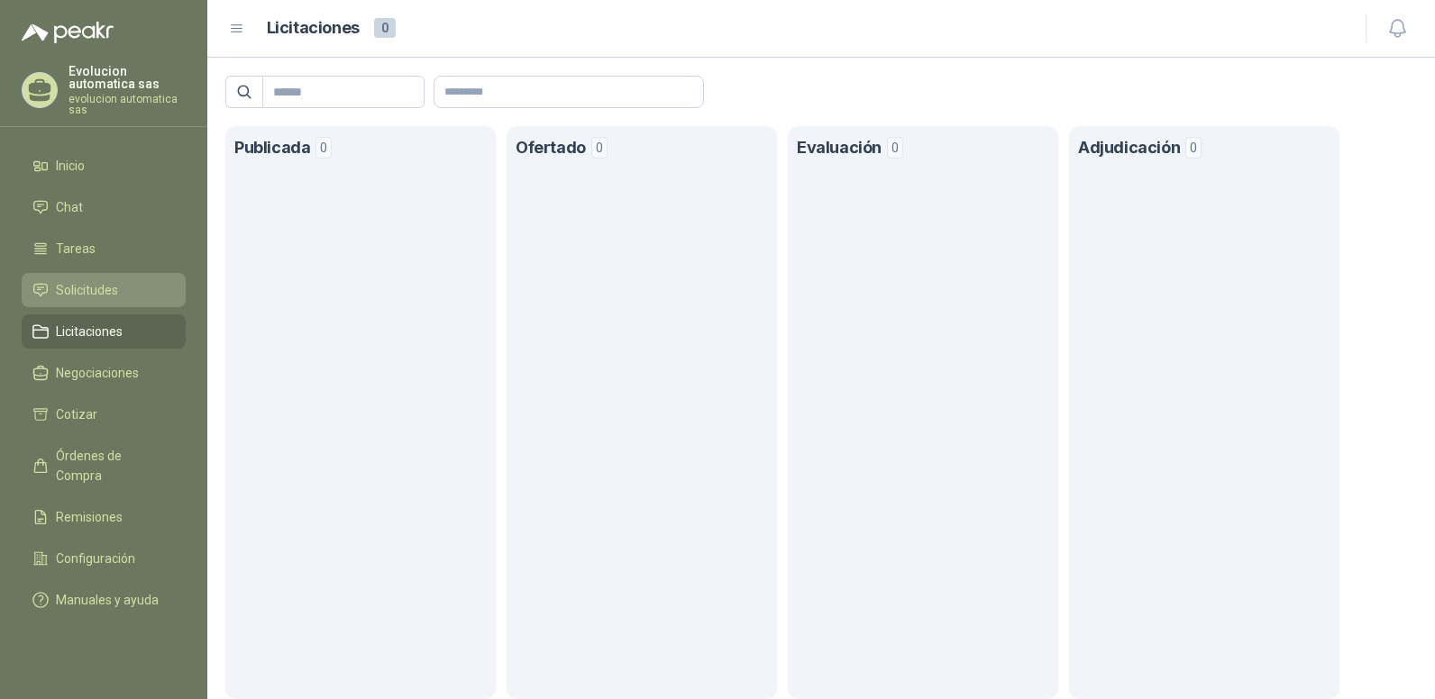
click at [133, 294] on li "Solicitudes" at bounding box center [103, 290] width 142 height 20
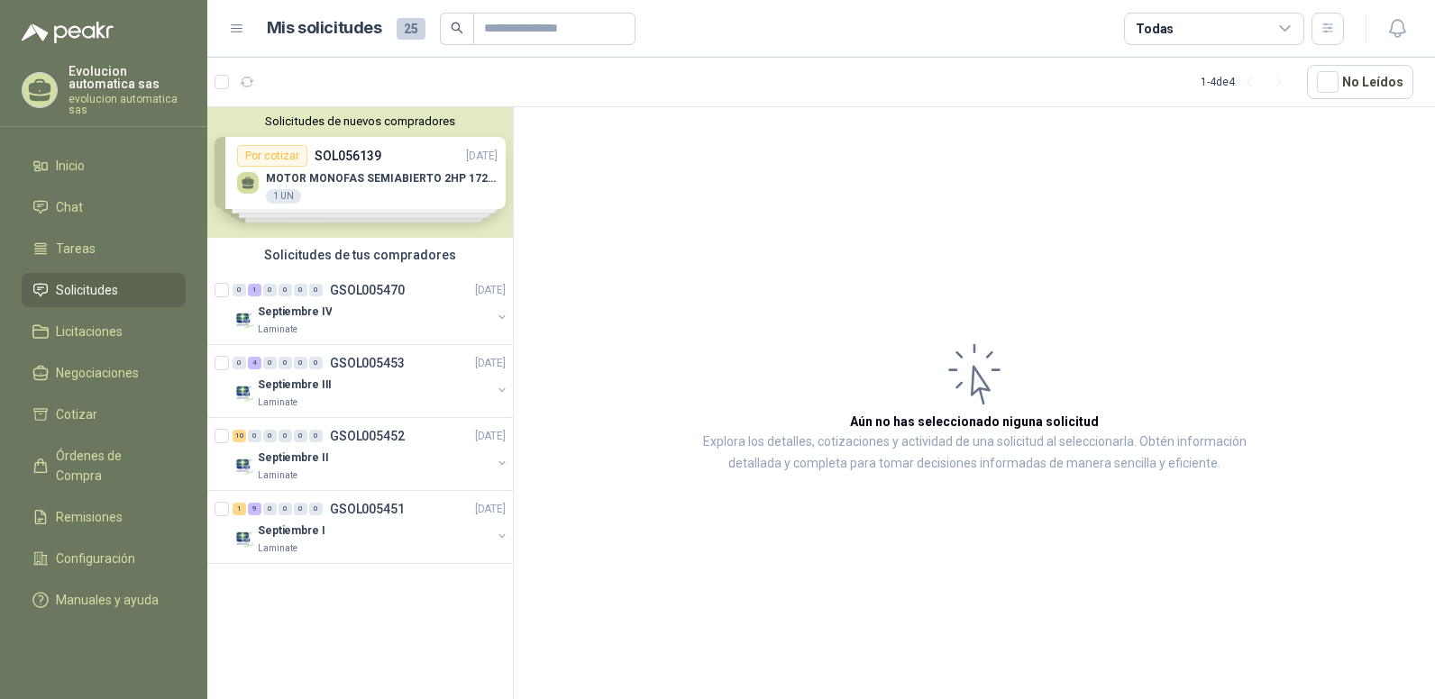
click at [414, 176] on div "Solicitudes de nuevos compradores Por cotizar SOL056139 [DATE] MOTOR MONOFAS SE…" at bounding box center [359, 172] width 305 height 131
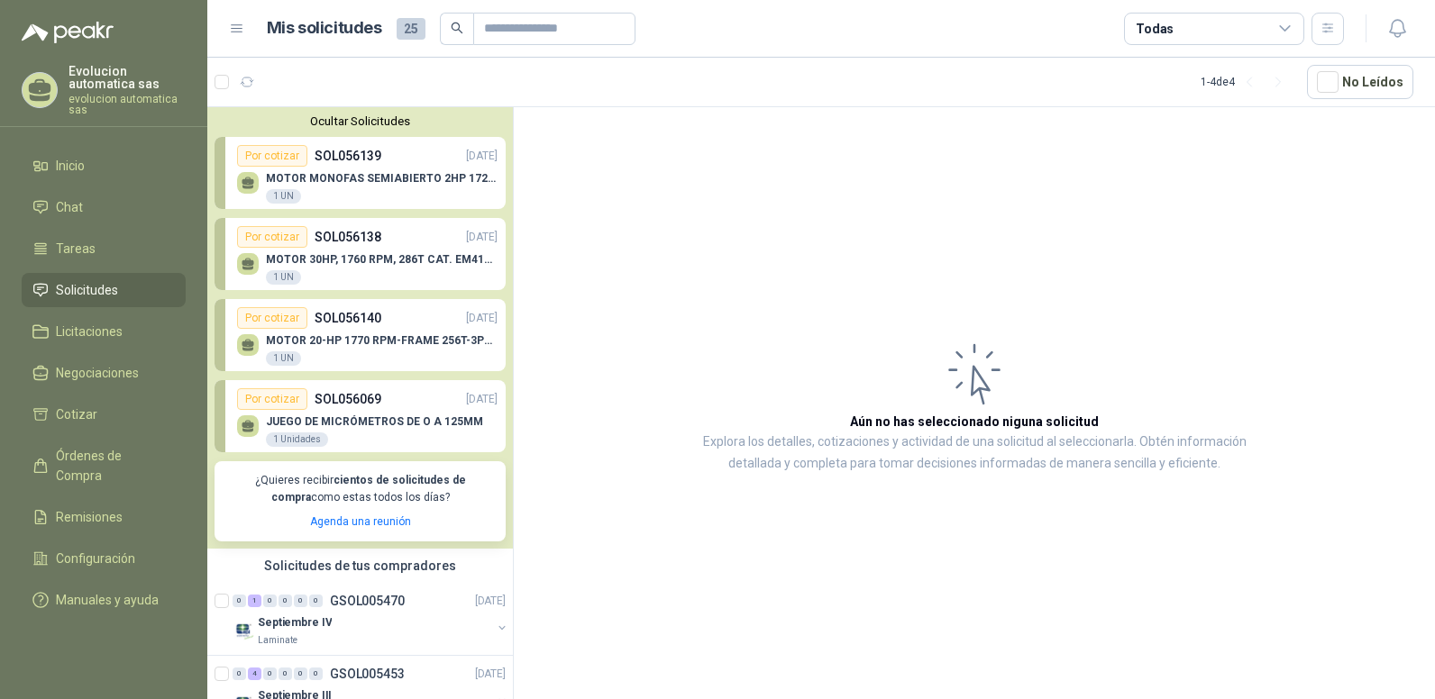
click at [362, 256] on p "MOTOR 30HP, 1760 RPM, 286T CAT. EM4104T" at bounding box center [382, 259] width 232 height 13
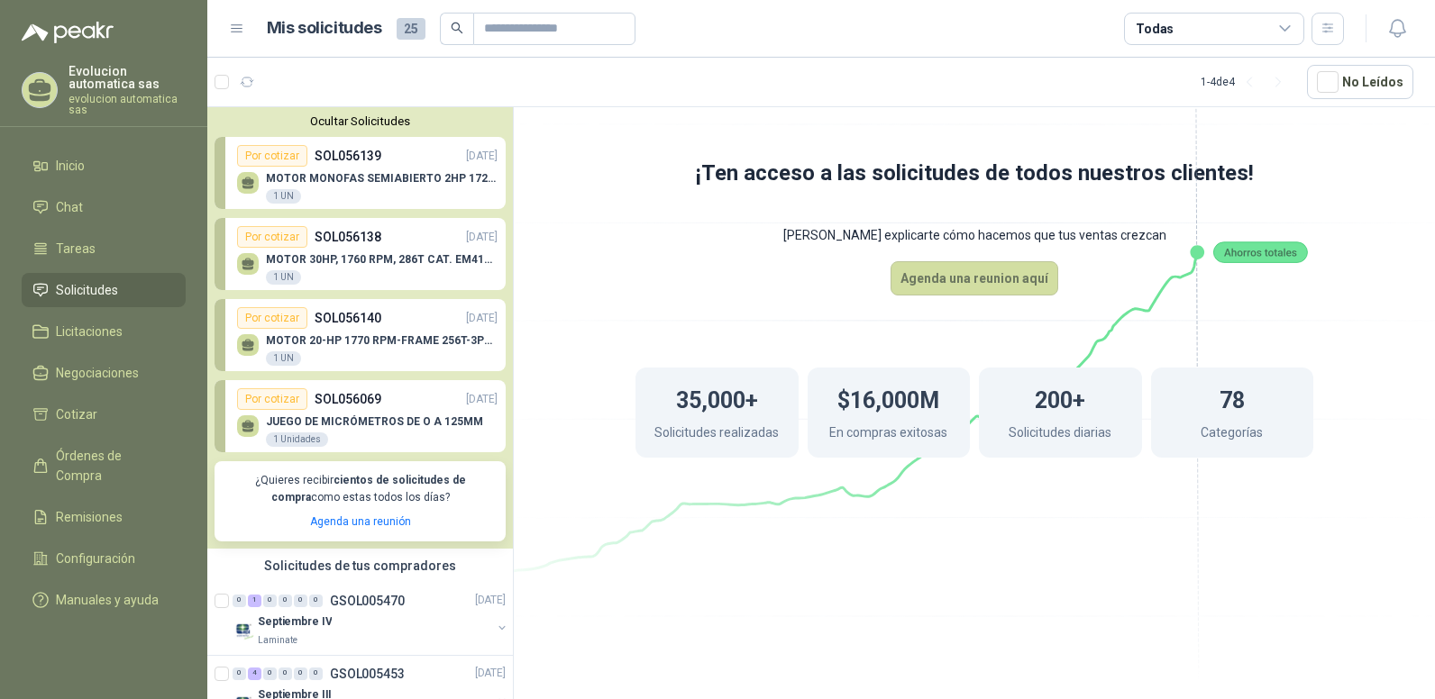
click at [338, 342] on p "MOTOR 20-HP 1770 RPM-FRAME 256T-3PH-60HZ" at bounding box center [382, 340] width 232 height 13
click at [350, 407] on p "SOL056069" at bounding box center [347, 399] width 67 height 20
click at [296, 434] on div "1 Unidades" at bounding box center [297, 440] width 62 height 14
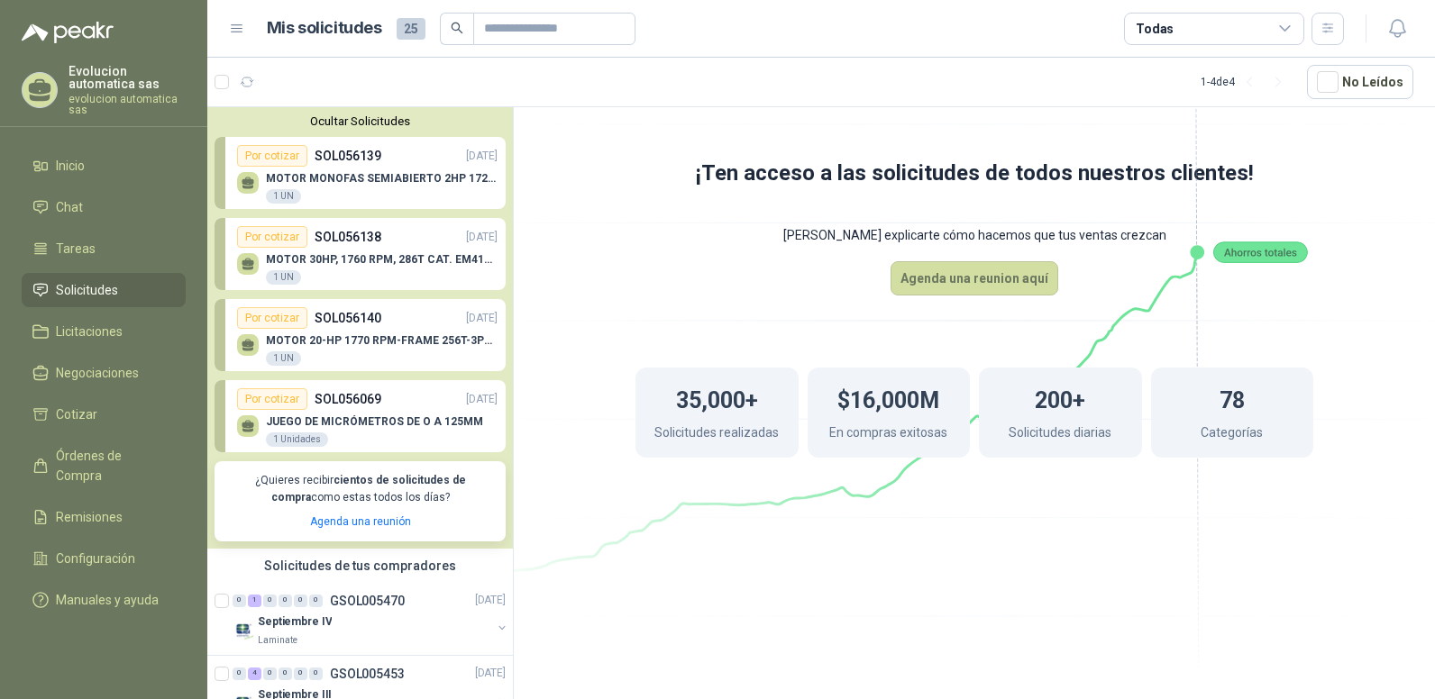
click at [291, 355] on div "1 UN" at bounding box center [283, 358] width 35 height 14
click at [251, 344] on icon at bounding box center [247, 343] width 13 height 8
click at [259, 264] on div "MOTOR 30HP, 1760 RPM, 286T CAT. EM4104T 1 UN" at bounding box center [367, 267] width 260 height 38
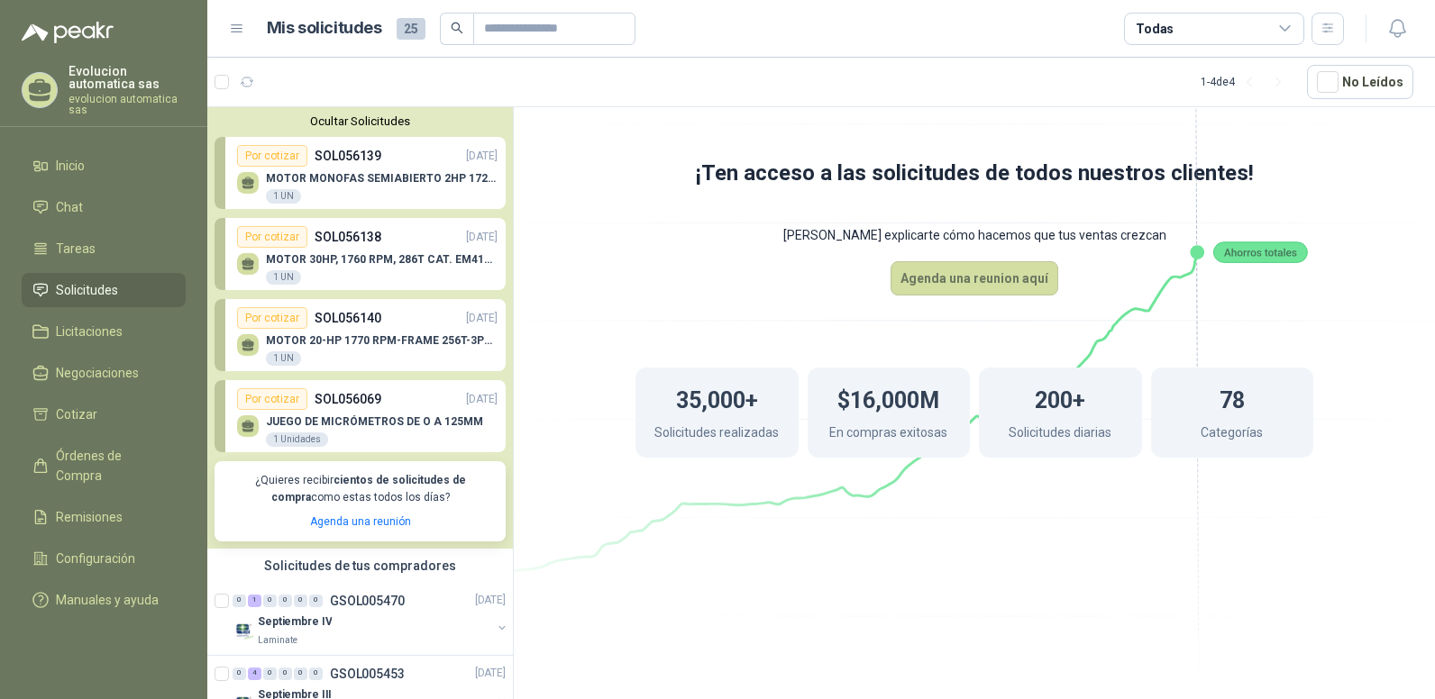
click at [259, 264] on div "MOTOR 30HP, 1760 RPM, 286T CAT. EM4104T 1 UN" at bounding box center [367, 267] width 260 height 38
click at [133, 590] on span "Manuales y ayuda" at bounding box center [107, 600] width 103 height 20
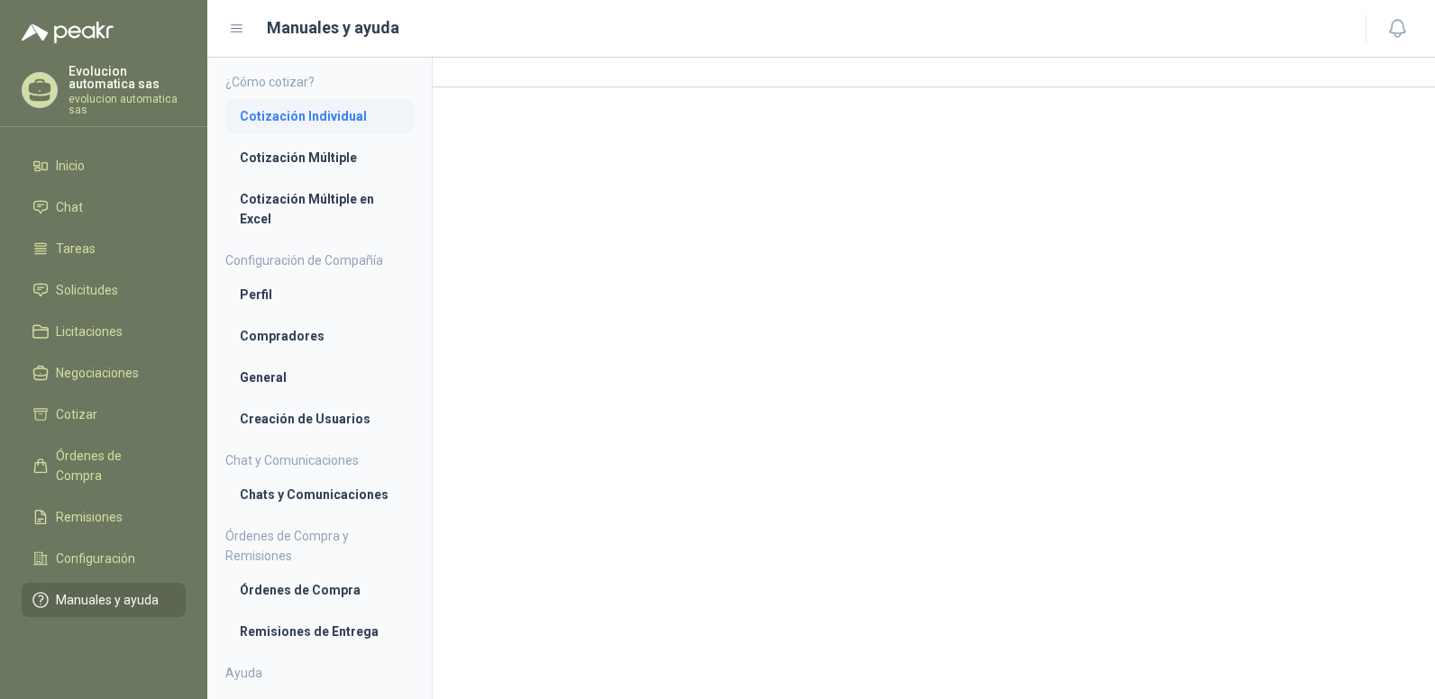
click at [334, 114] on li "Cotización Individual" at bounding box center [319, 116] width 159 height 20
click at [349, 116] on li "Cotización Individual" at bounding box center [320, 117] width 158 height 20
